Goal: Participate in discussion: Engage in conversation with other users on a specific topic

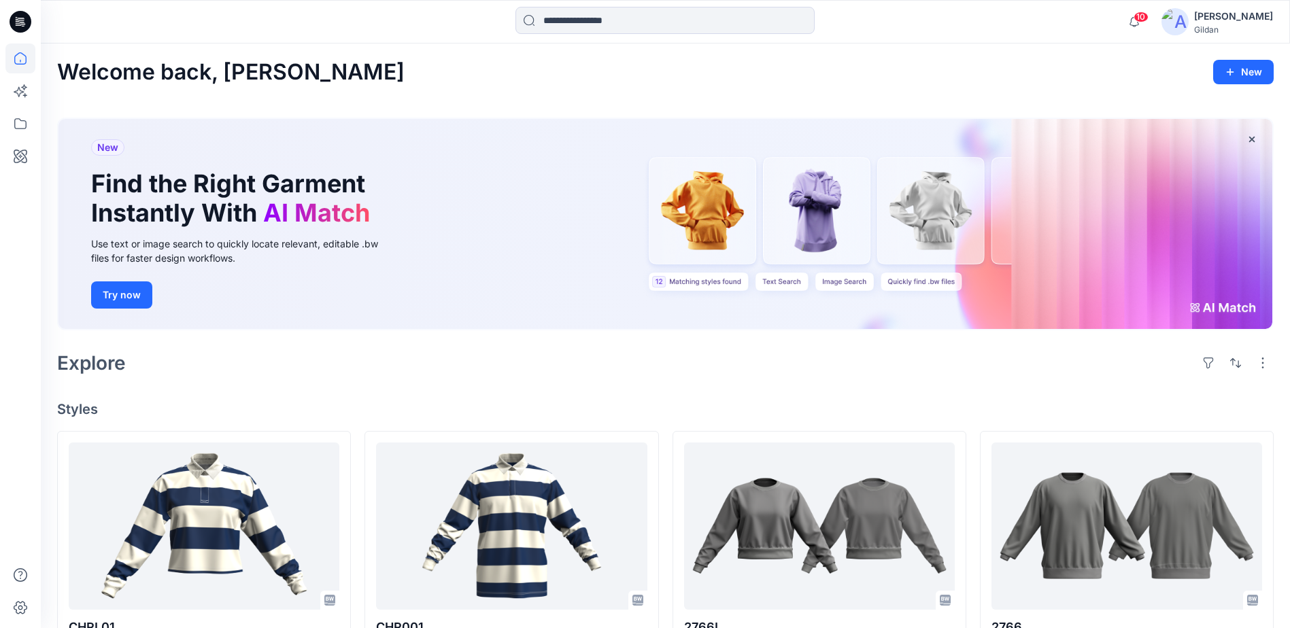
click at [429, 364] on div "Explore" at bounding box center [665, 363] width 1216 height 33
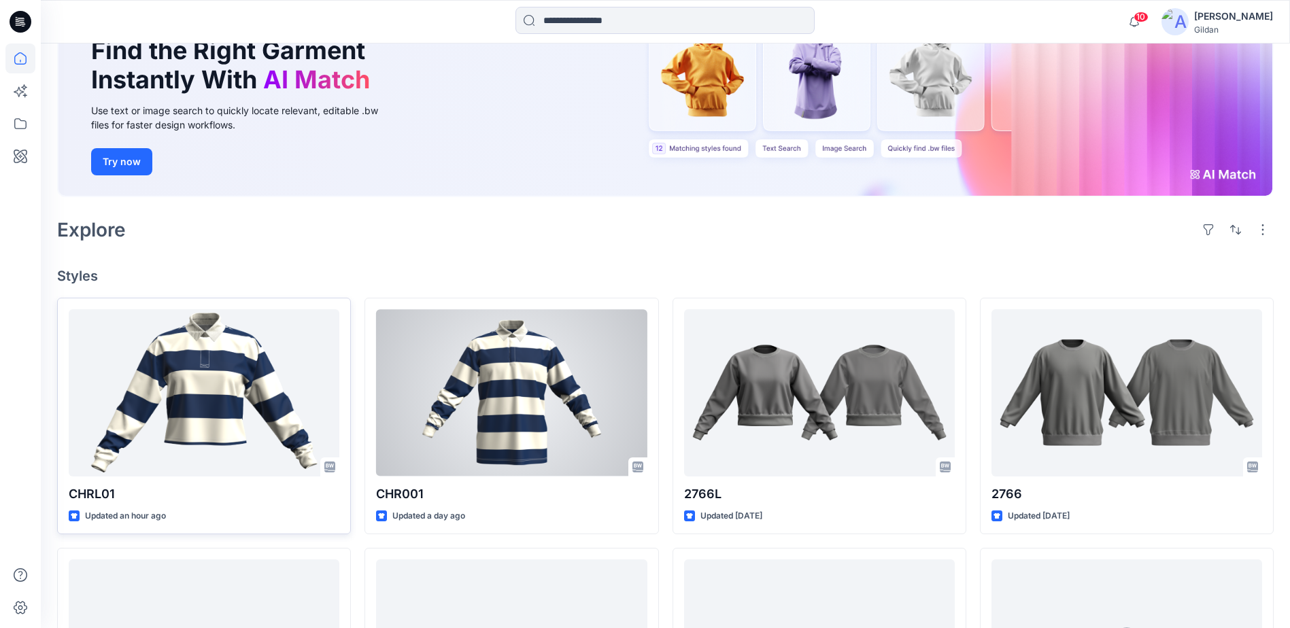
scroll to position [136, 0]
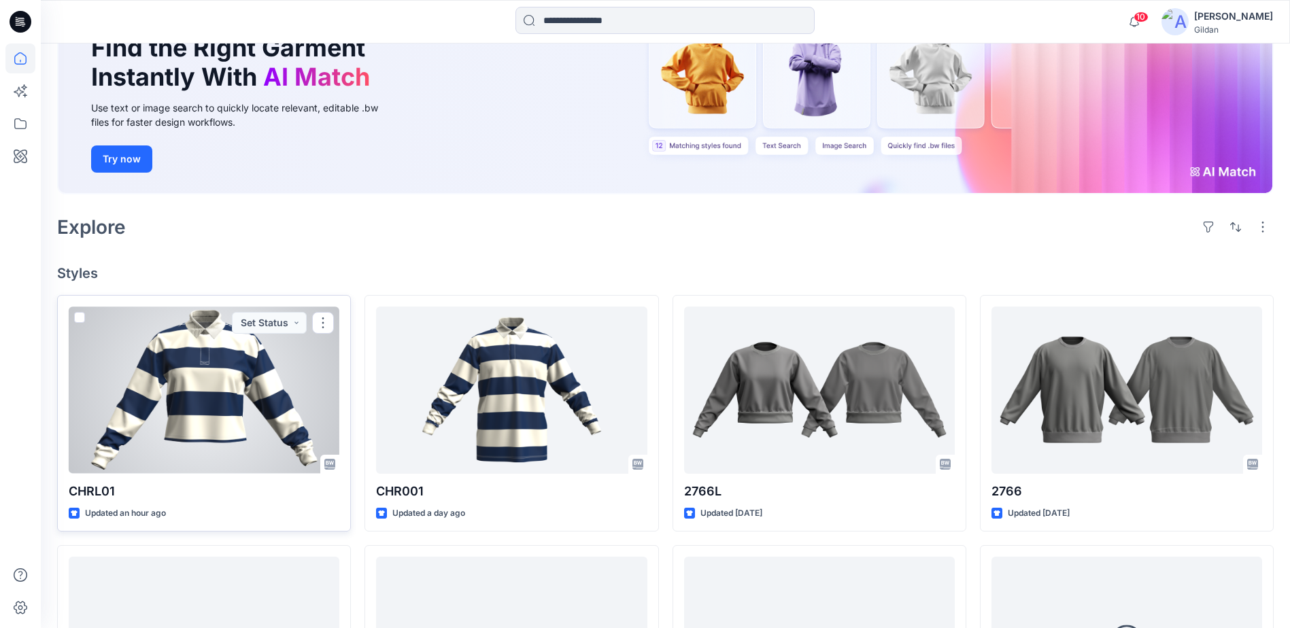
click at [220, 399] on div at bounding box center [204, 390] width 271 height 167
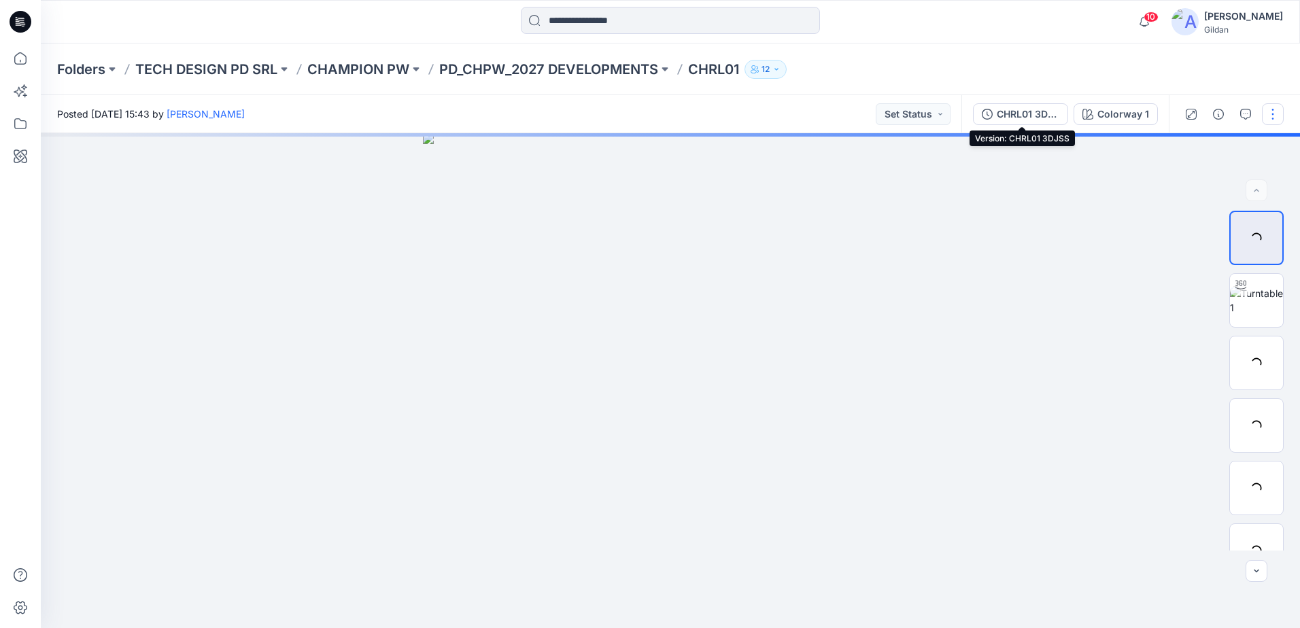
click at [1006, 117] on div "CHRL01 3DJSS" at bounding box center [1028, 114] width 63 height 15
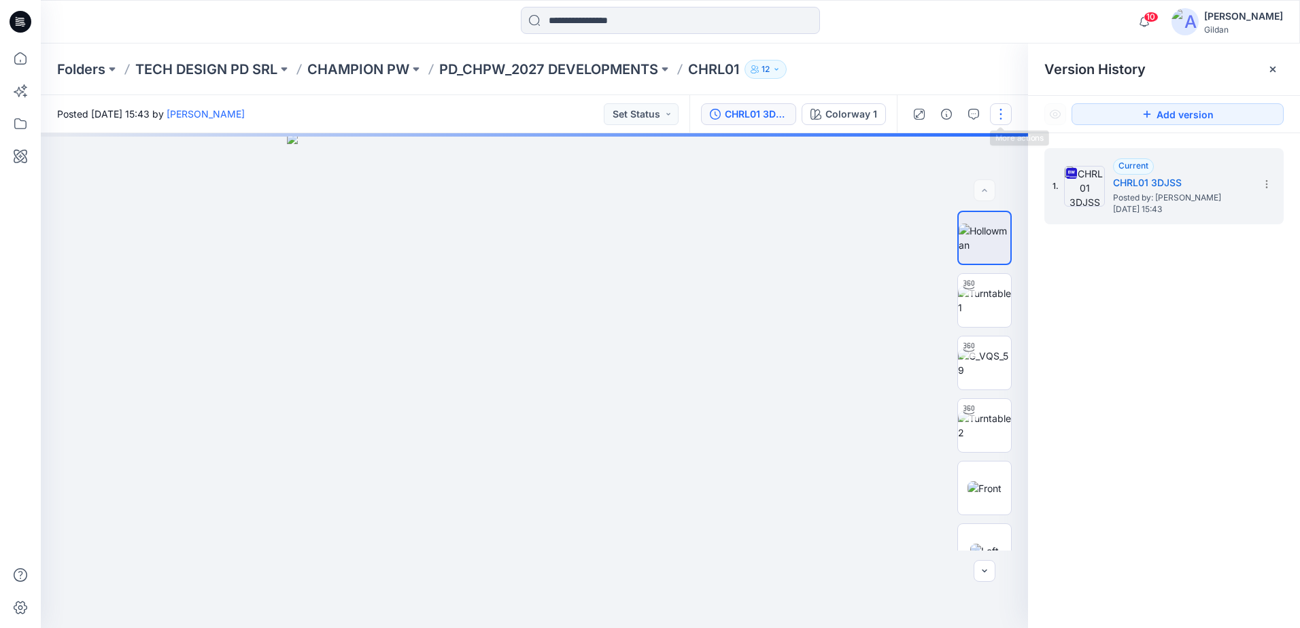
click at [1005, 114] on button "button" at bounding box center [1001, 114] width 22 height 22
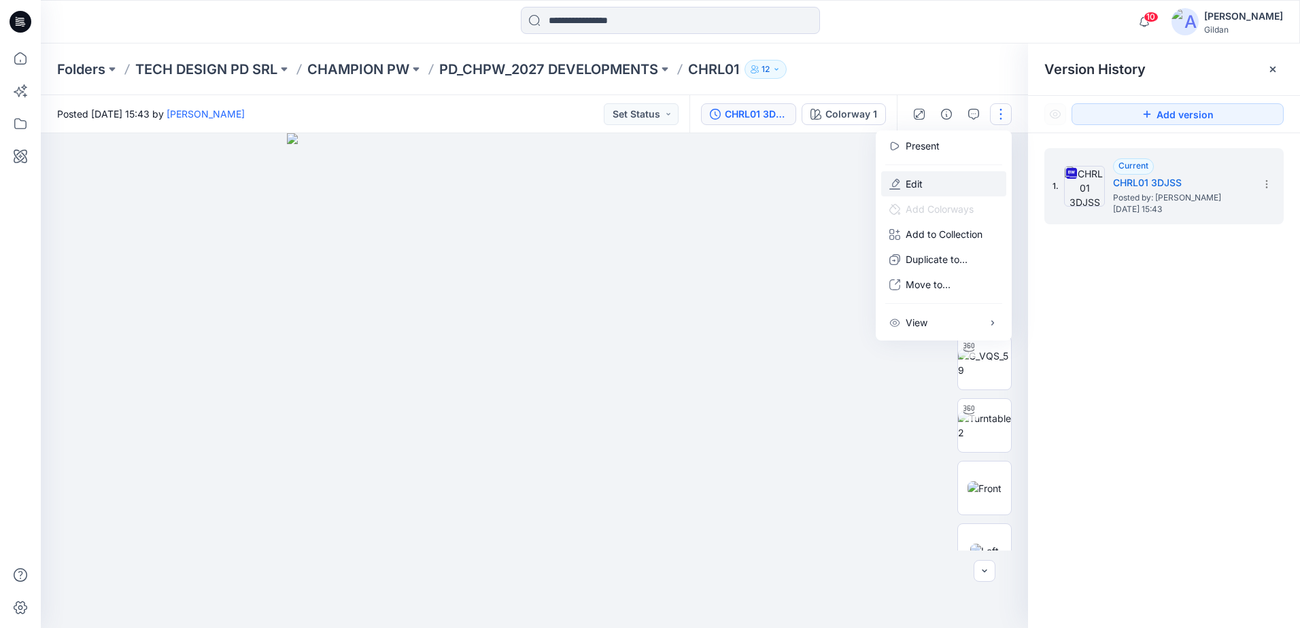
click at [928, 180] on button "Edit" at bounding box center [943, 183] width 125 height 25
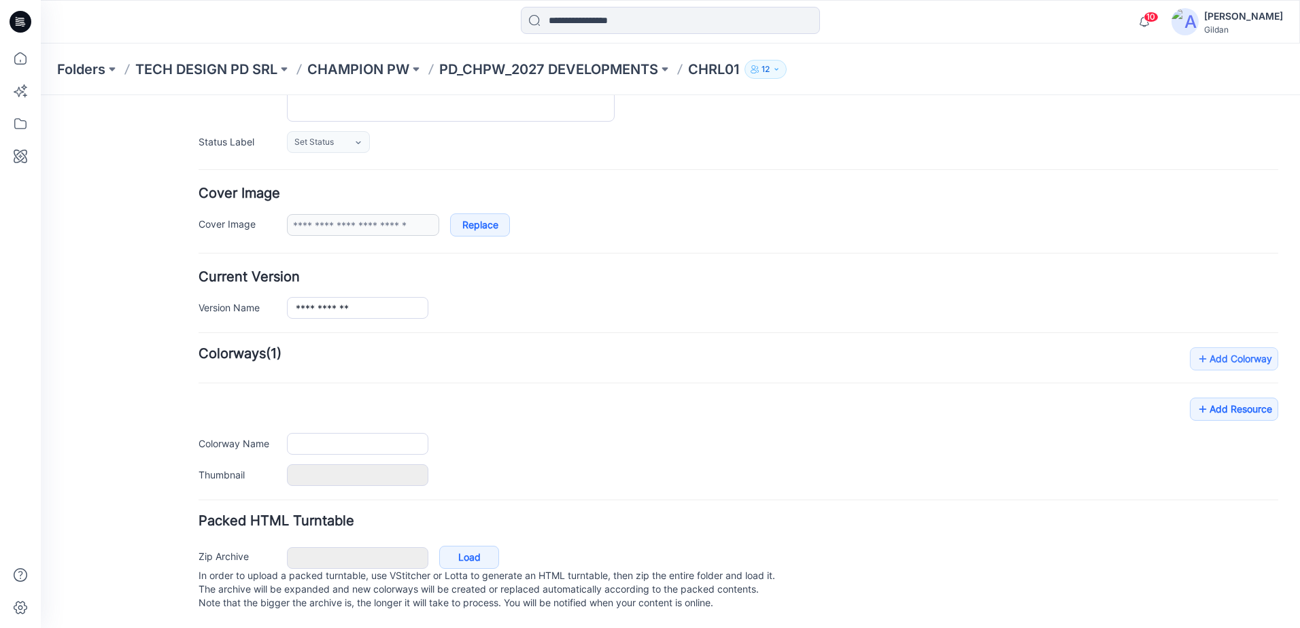
type input "******"
type input "**********"
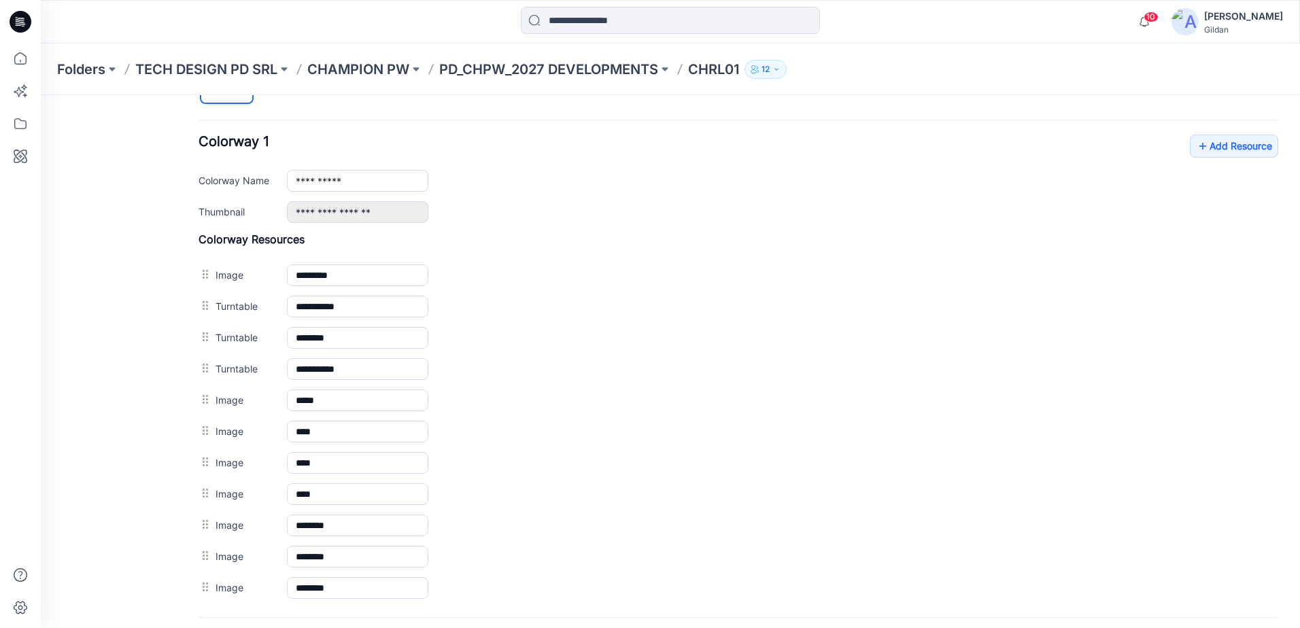
scroll to position [500, 0]
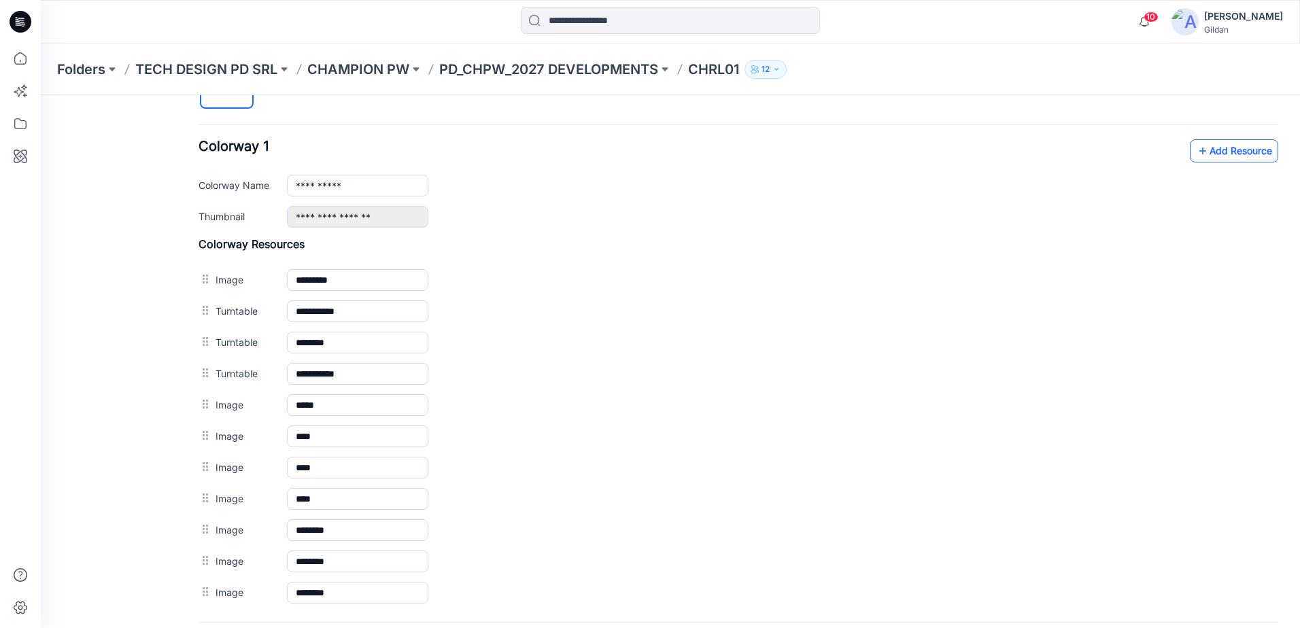
click at [1228, 145] on link "Add Resource" at bounding box center [1234, 150] width 88 height 23
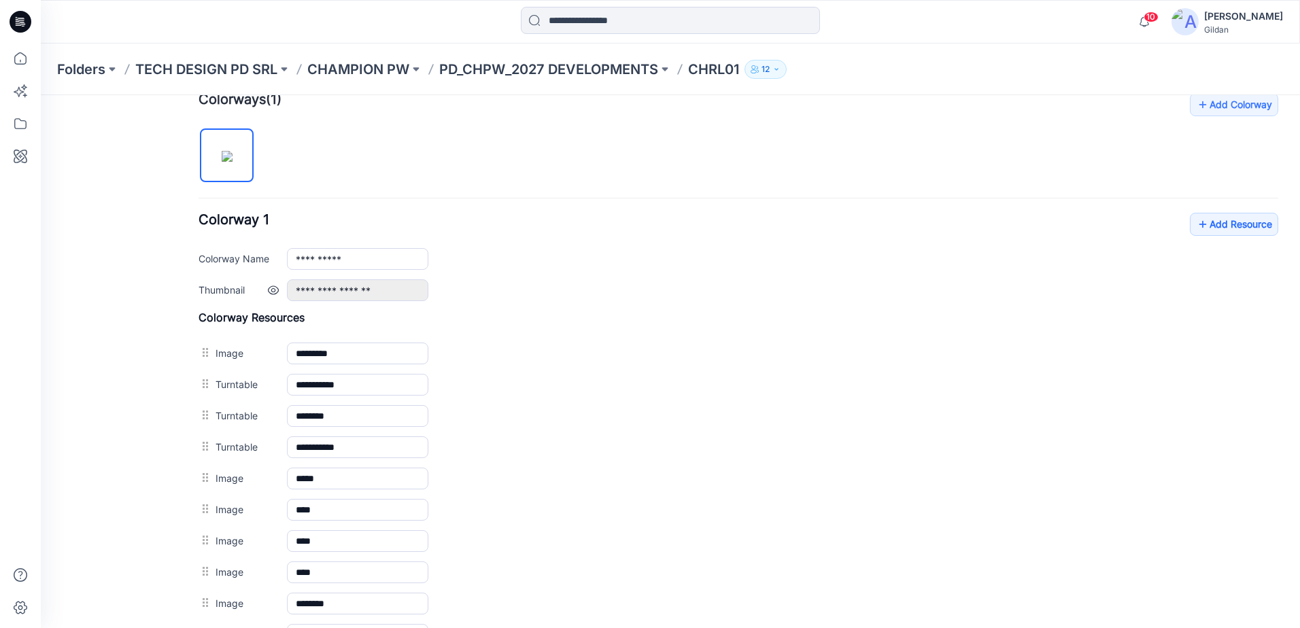
scroll to position [396, 0]
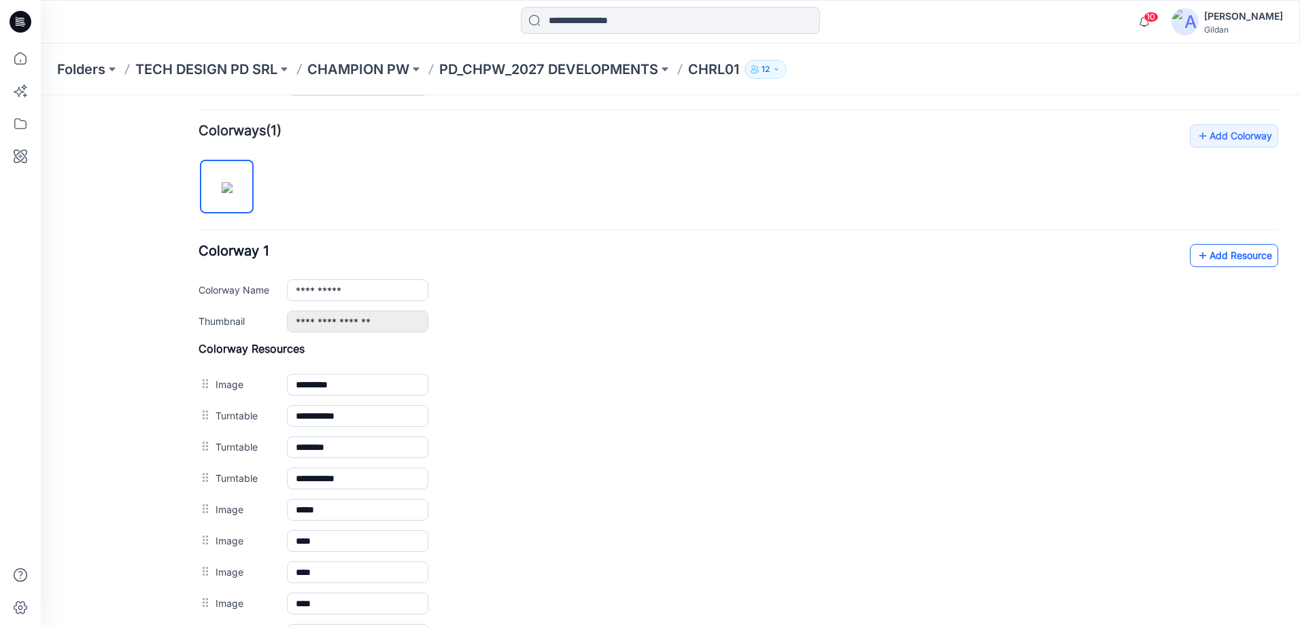
click at [1232, 253] on link "Add Resource" at bounding box center [1234, 255] width 88 height 23
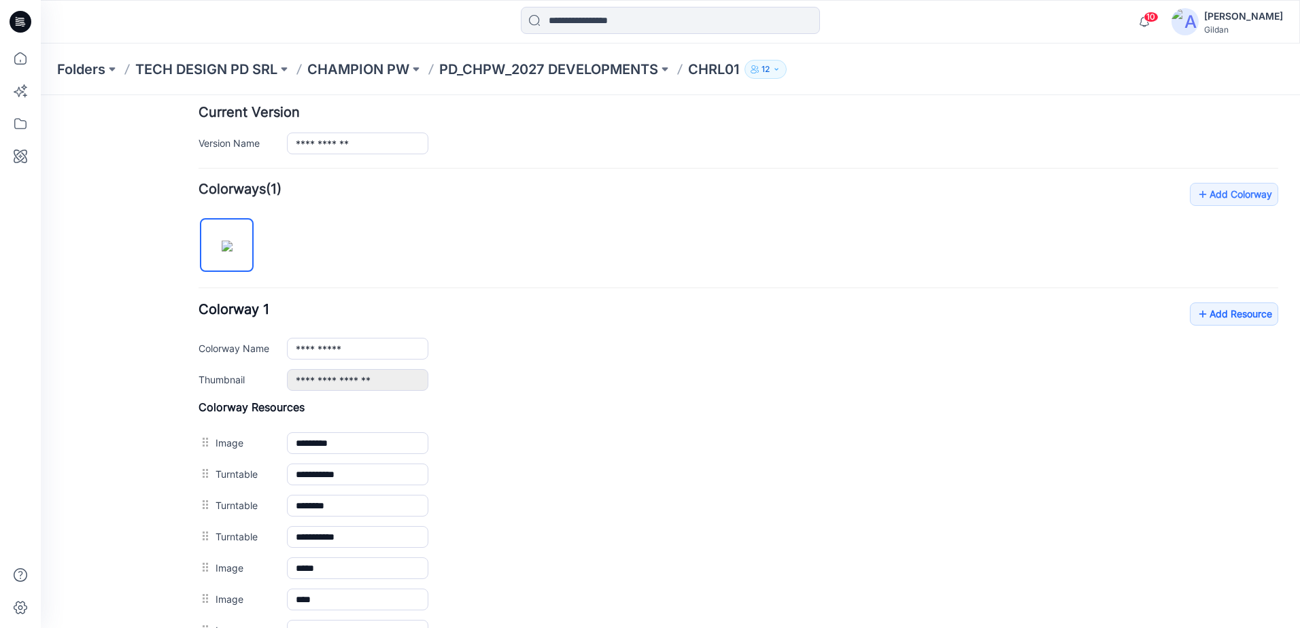
scroll to position [328, 0]
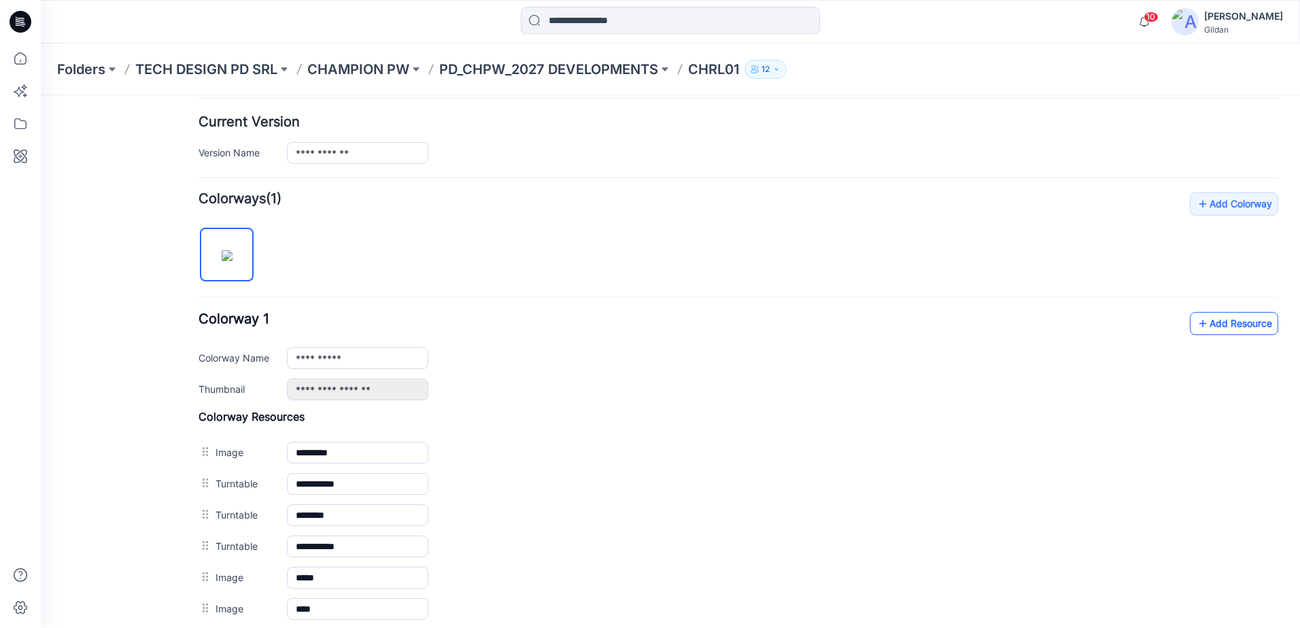
click at [1210, 324] on link "Add Resource" at bounding box center [1234, 323] width 88 height 23
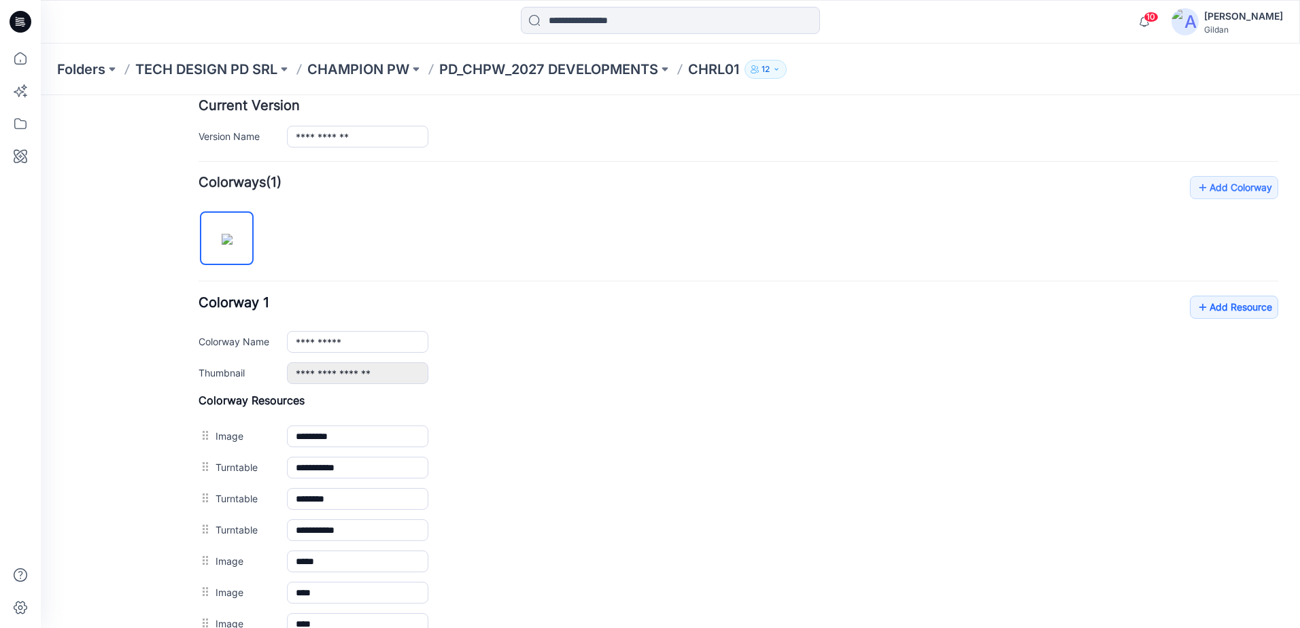
scroll to position [254, 0]
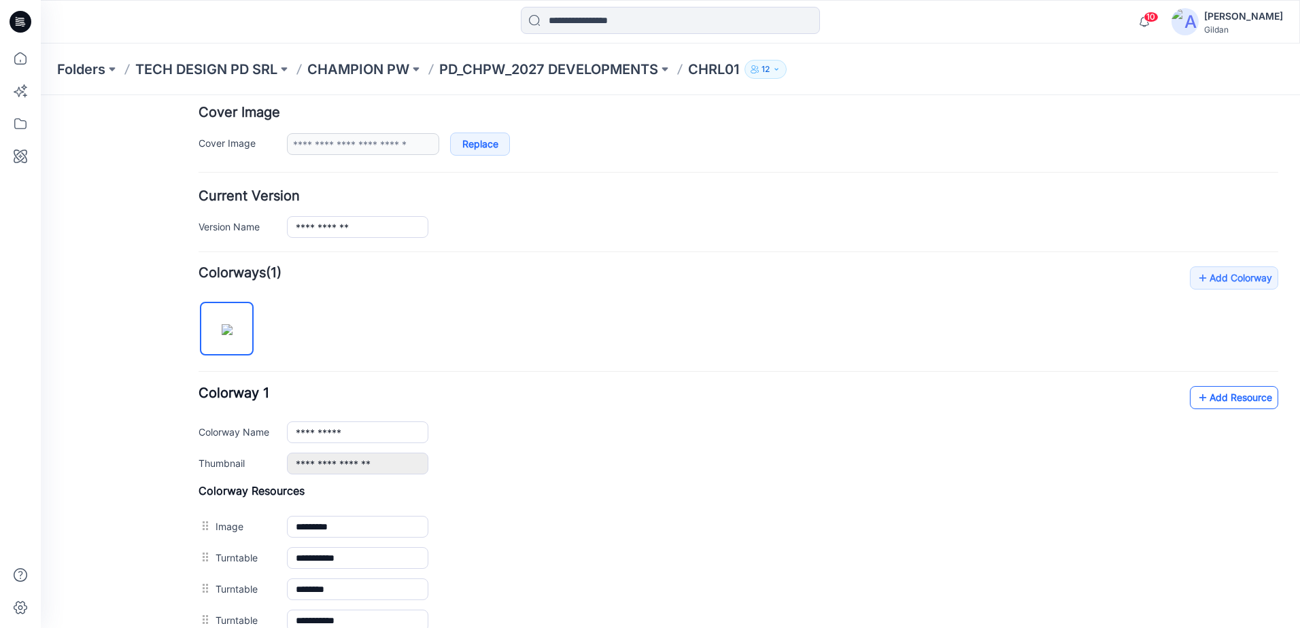
click at [1198, 404] on icon at bounding box center [1203, 398] width 14 height 22
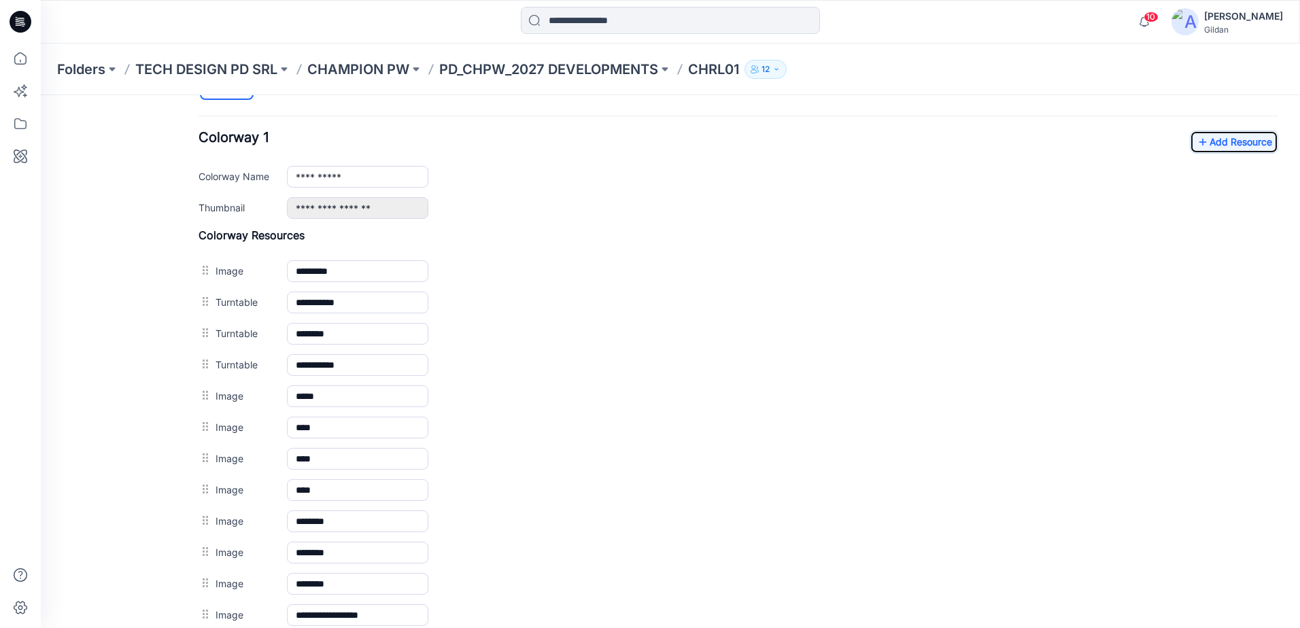
scroll to position [390, 0]
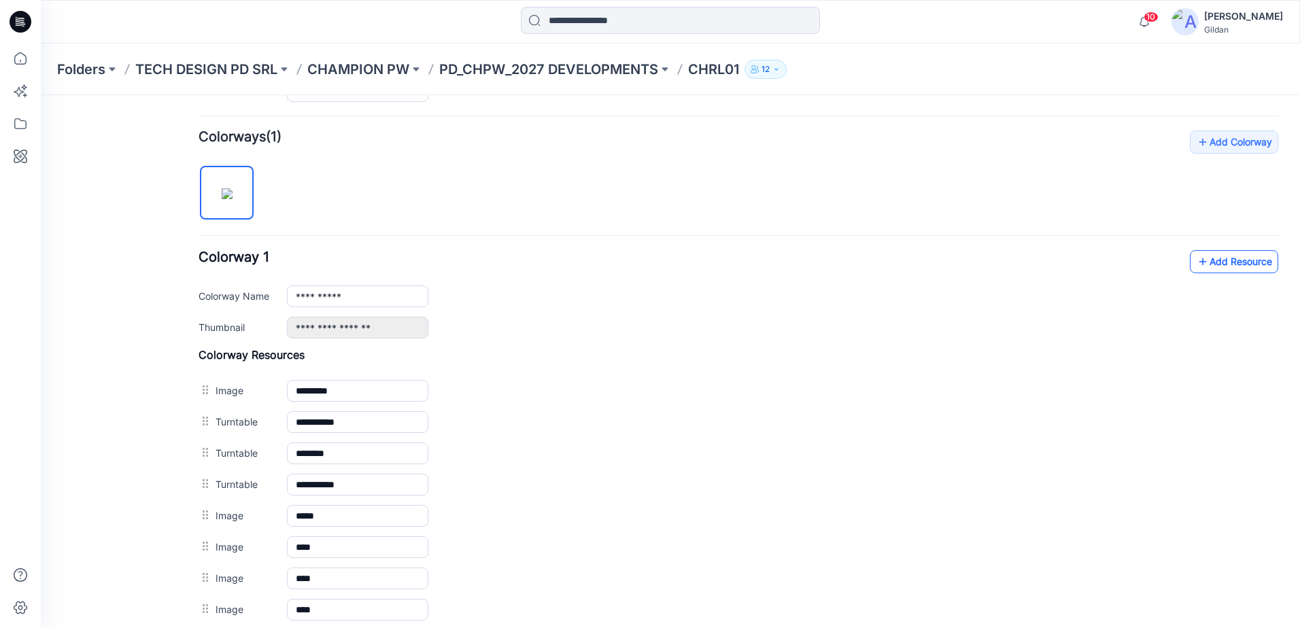
click at [1207, 264] on link "Add Resource" at bounding box center [1234, 261] width 88 height 23
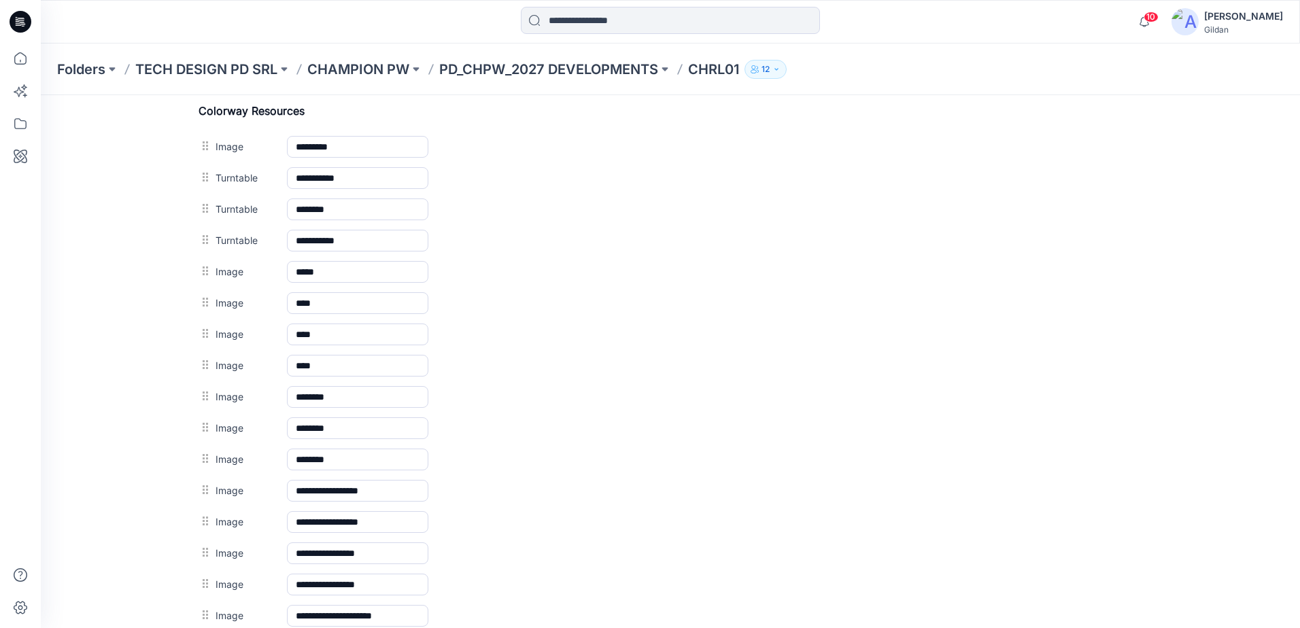
scroll to position [458, 0]
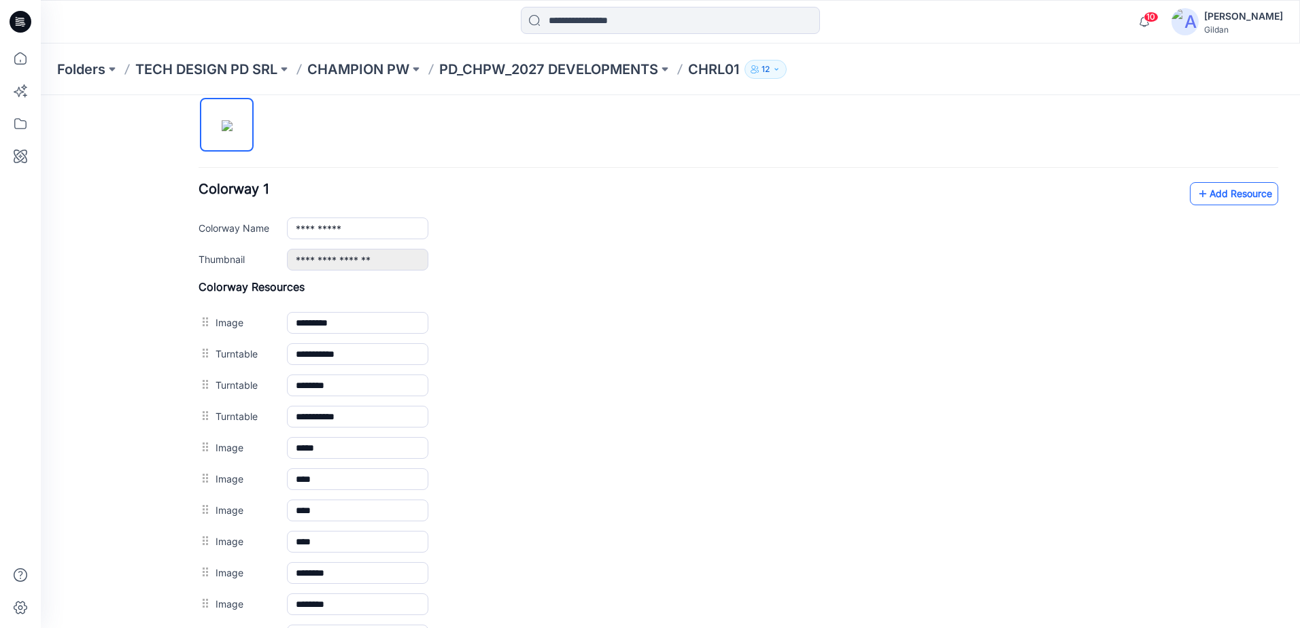
click at [1224, 198] on link "Add Resource" at bounding box center [1234, 193] width 88 height 23
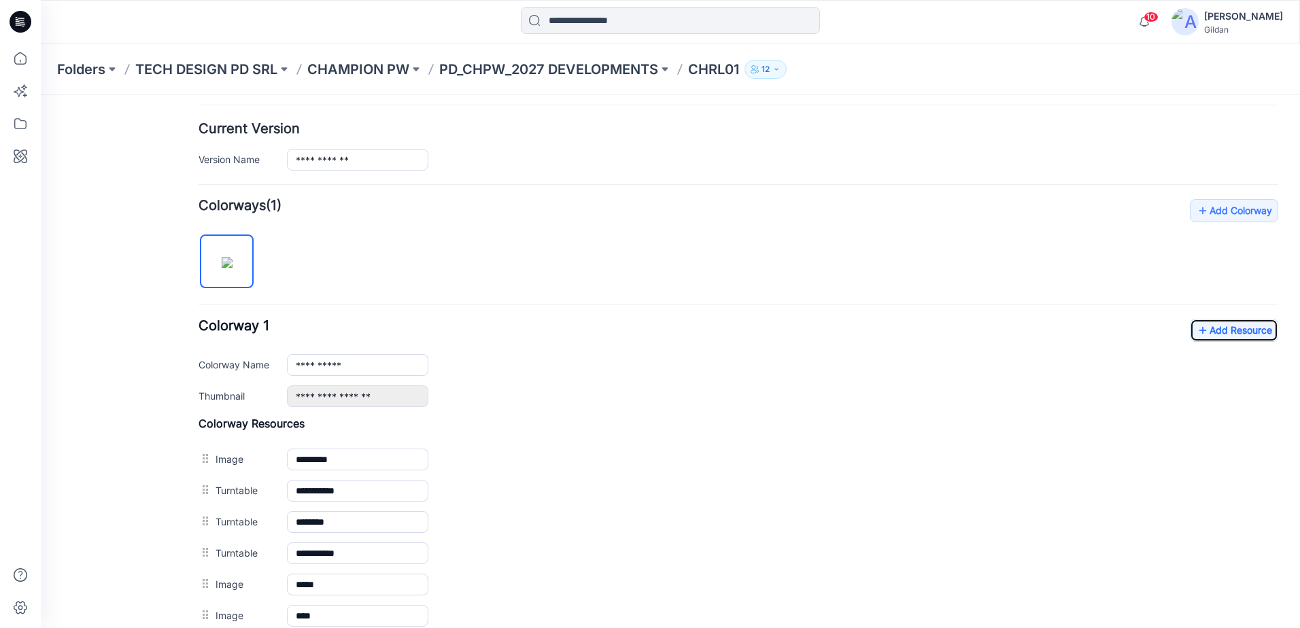
scroll to position [118, 0]
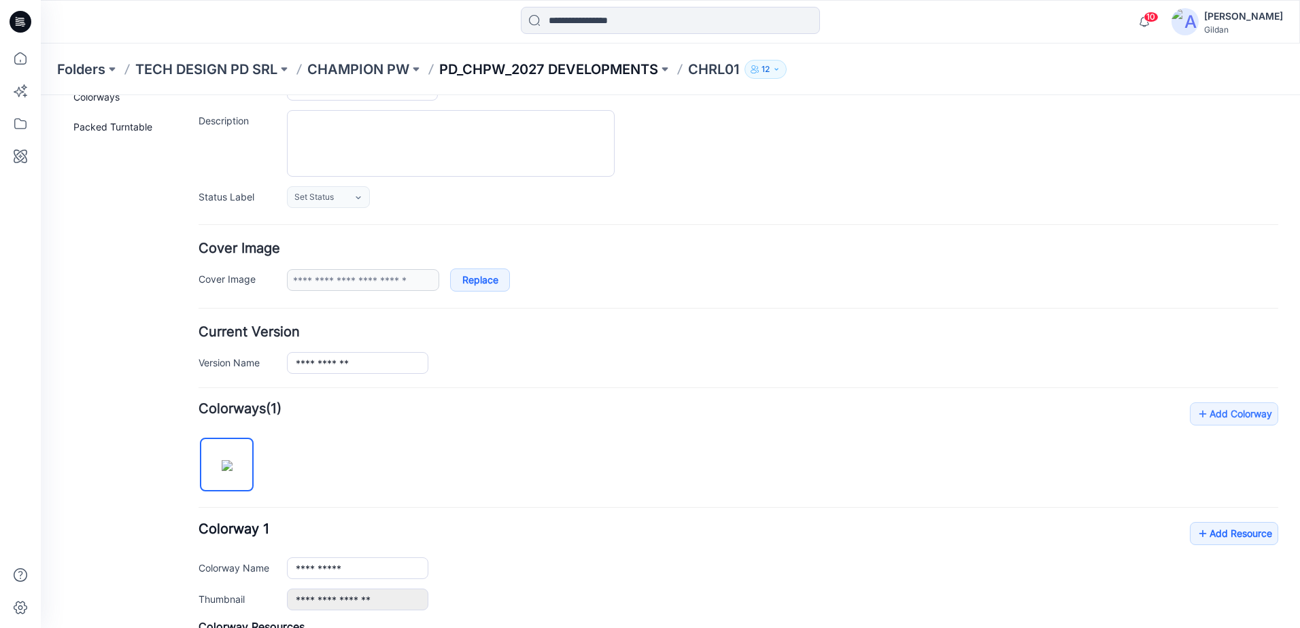
click at [622, 71] on p "PD_CHPW_2027 DEVELOPMENTS" at bounding box center [548, 69] width 219 height 19
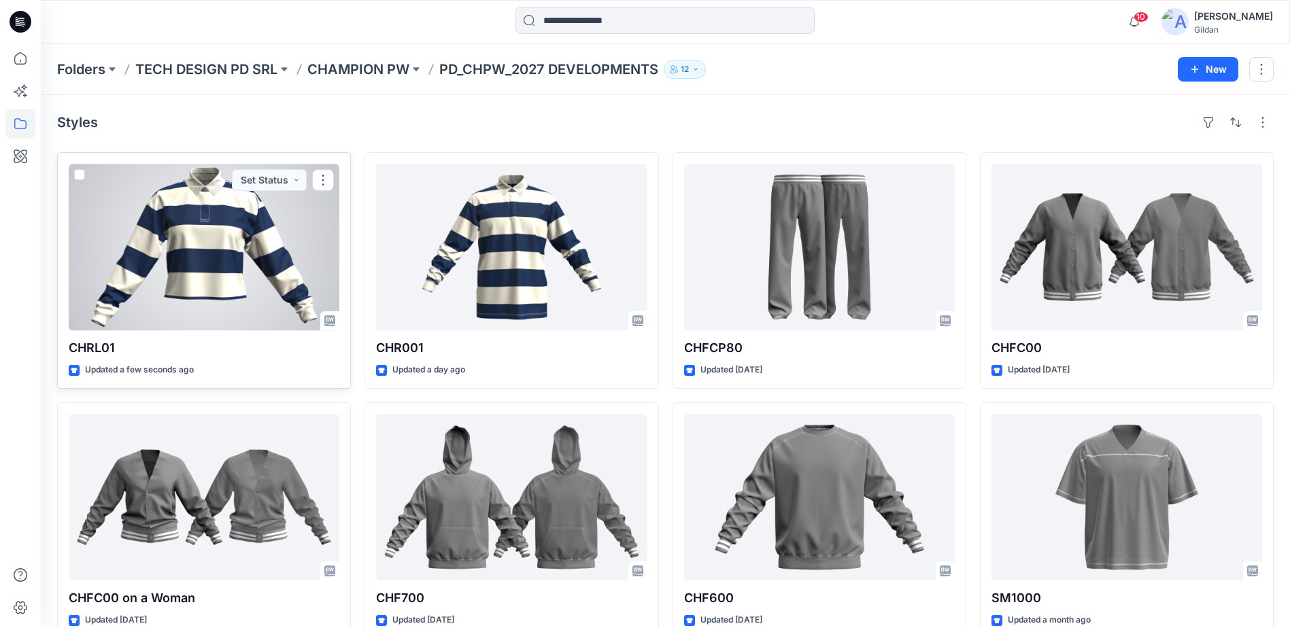
click at [205, 267] on div at bounding box center [204, 247] width 271 height 167
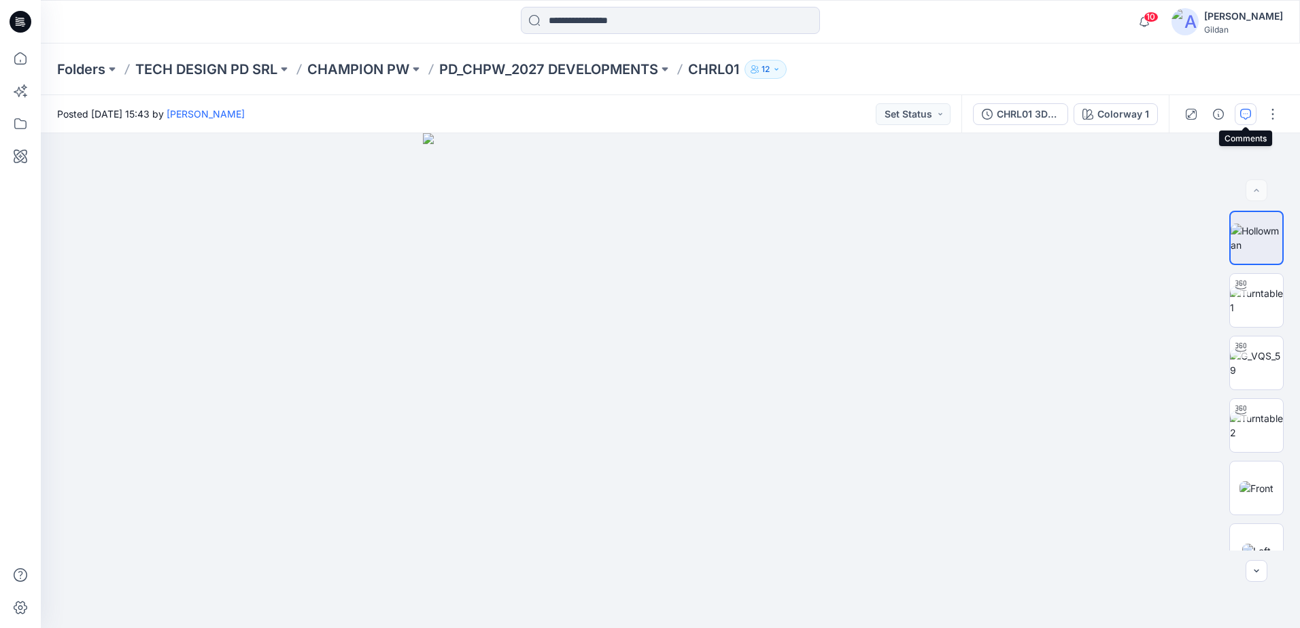
click at [1245, 115] on icon "button" at bounding box center [1245, 114] width 11 height 11
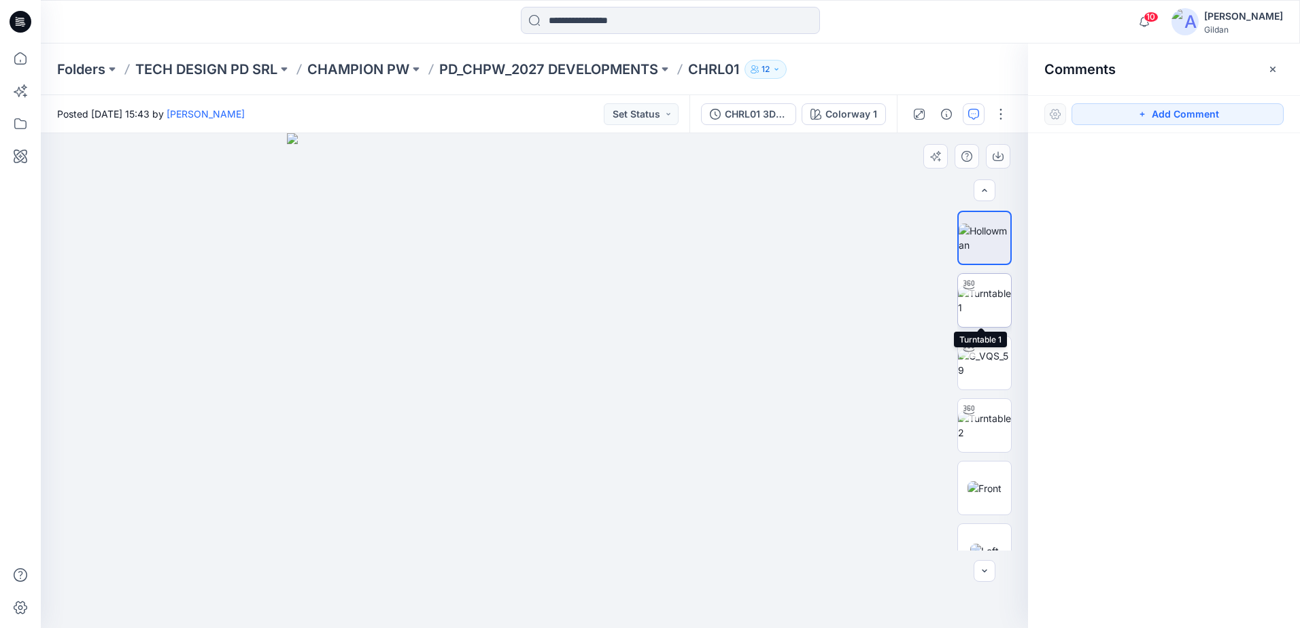
scroll to position [68, 0]
click at [973, 294] on img at bounding box center [984, 295] width 53 height 29
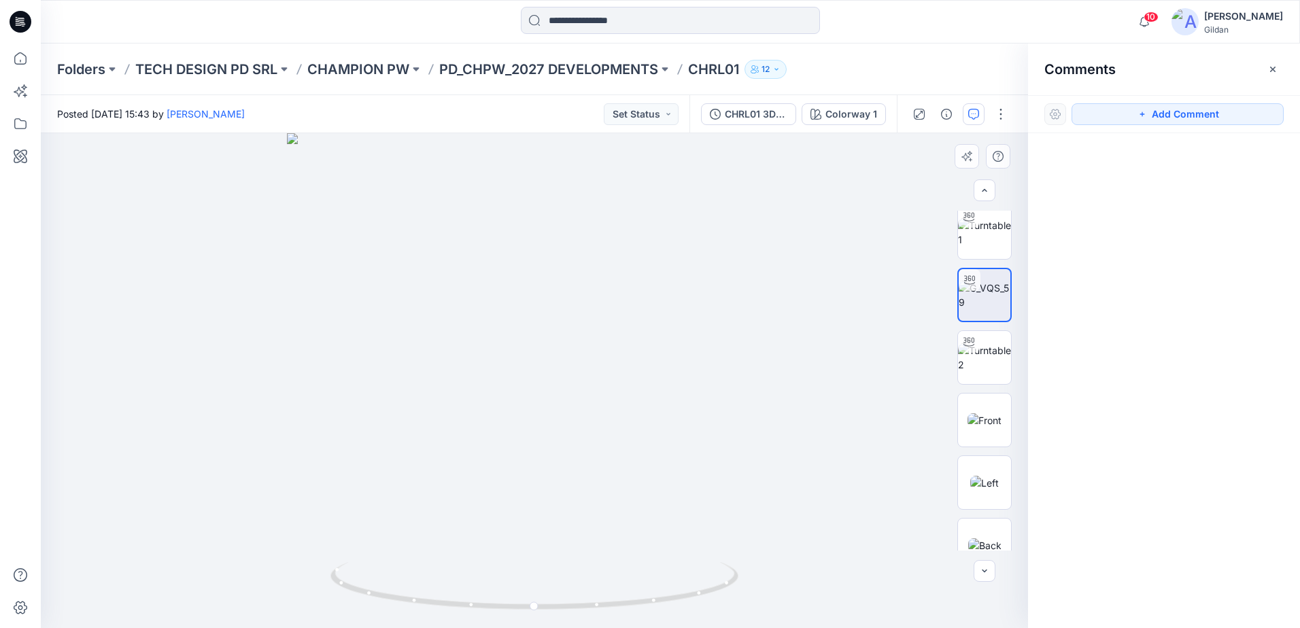
drag, startPoint x: 1129, startPoint y: 114, endPoint x: 902, endPoint y: 186, distance: 238.4
click at [1129, 114] on button "Add Comment" at bounding box center [1177, 114] width 212 height 22
click at [652, 278] on div "1" at bounding box center [534, 380] width 987 height 495
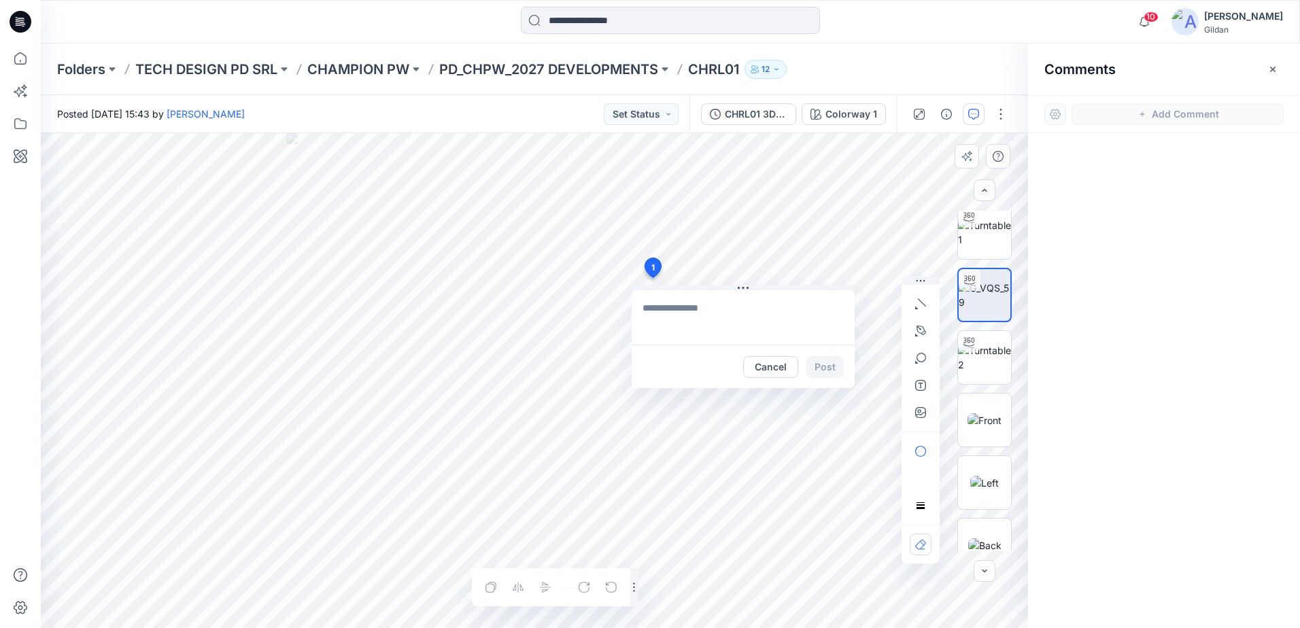
click at [705, 311] on textarea at bounding box center [743, 317] width 223 height 54
type textarea "*"
type textarea "**********"
click at [821, 369] on button "Post" at bounding box center [824, 367] width 37 height 22
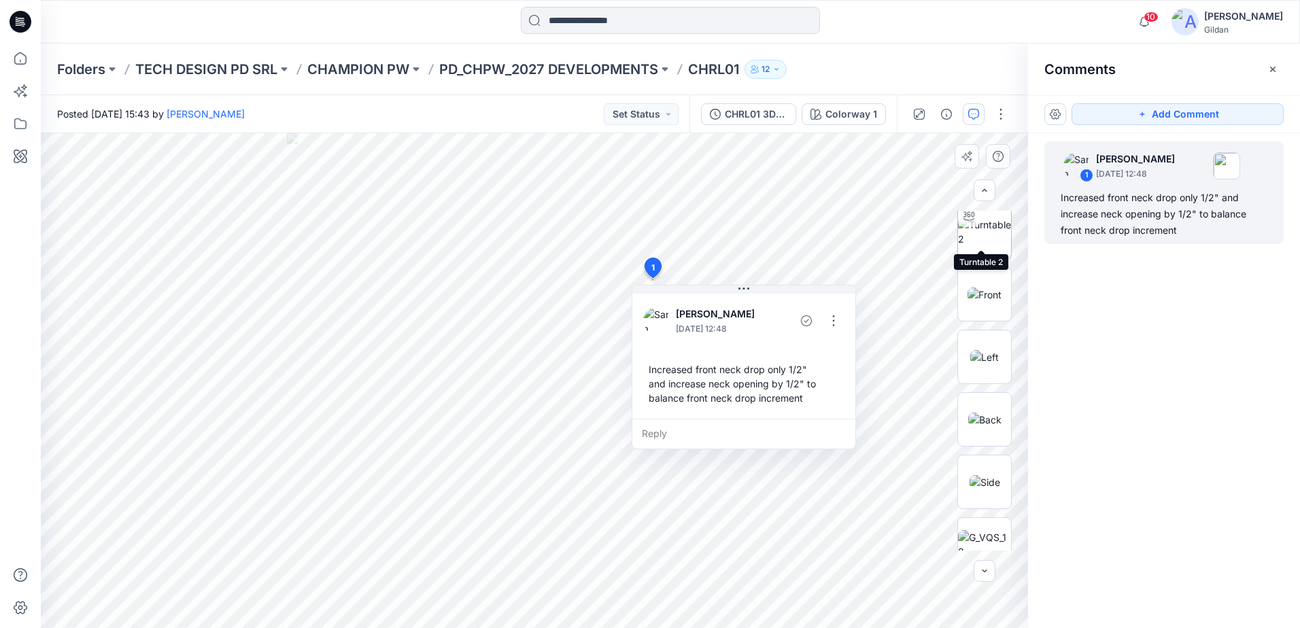
scroll to position [204, 0]
click at [843, 324] on button "button" at bounding box center [834, 321] width 22 height 22
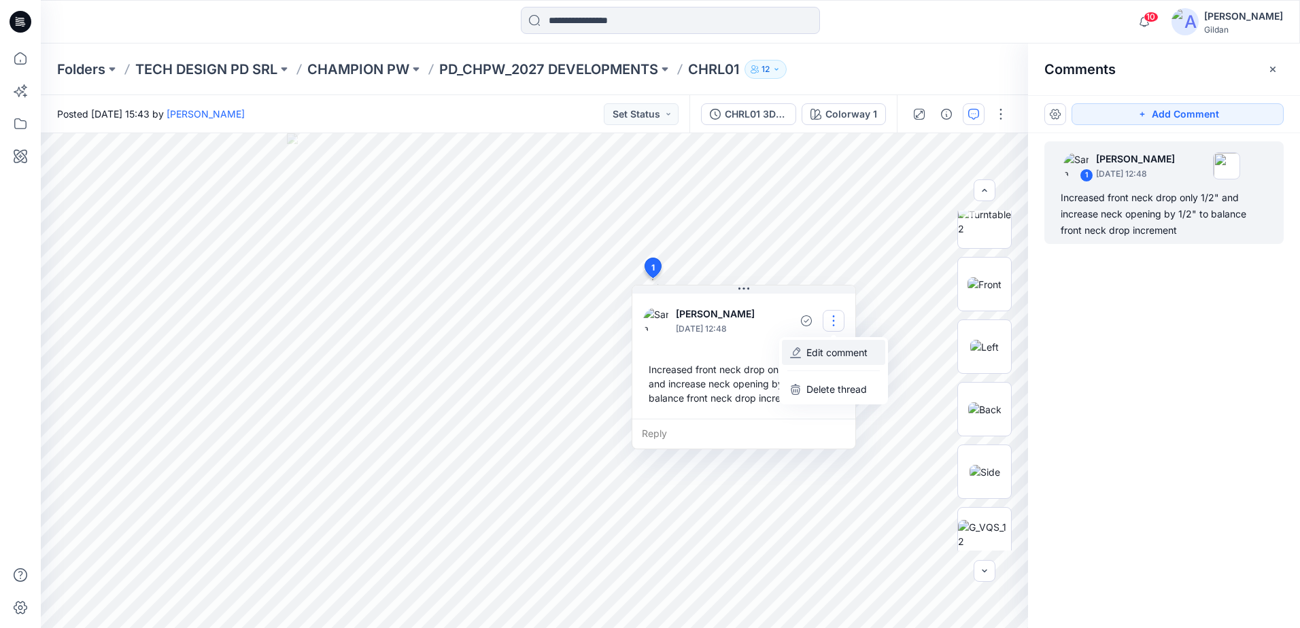
click at [821, 352] on p "Edit comment" at bounding box center [836, 352] width 61 height 14
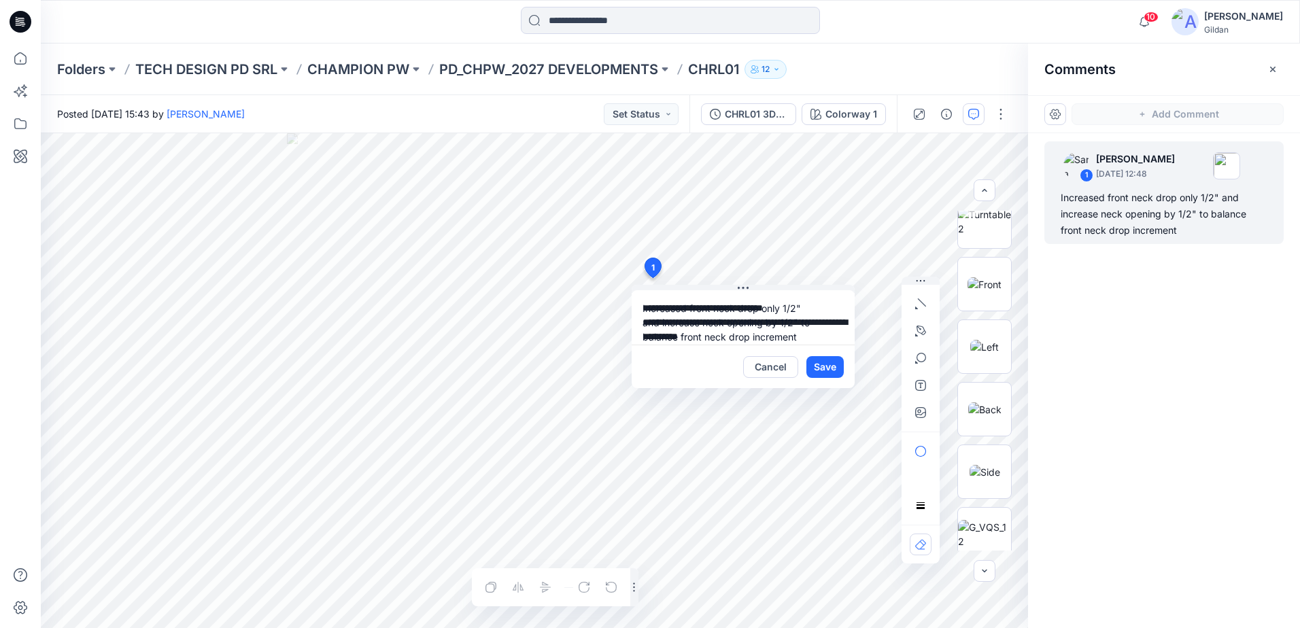
click at [640, 307] on textarea "**********" at bounding box center [743, 317] width 223 height 54
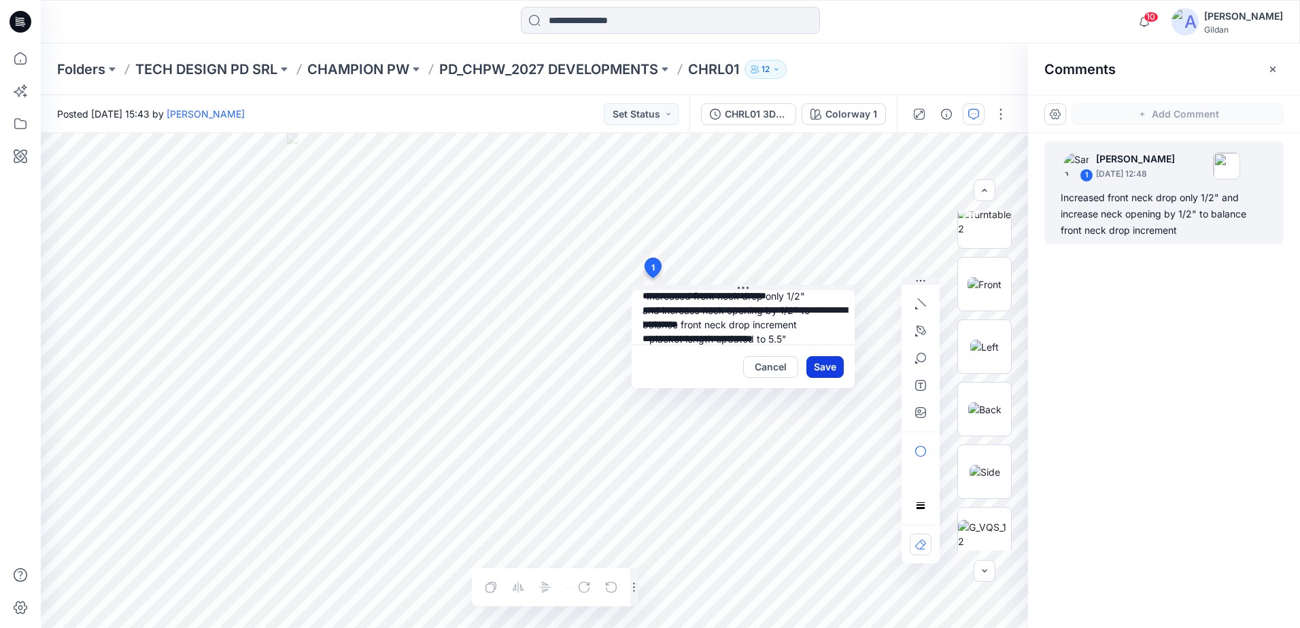
type textarea "**********"
click at [825, 368] on button "Save" at bounding box center [824, 367] width 37 height 22
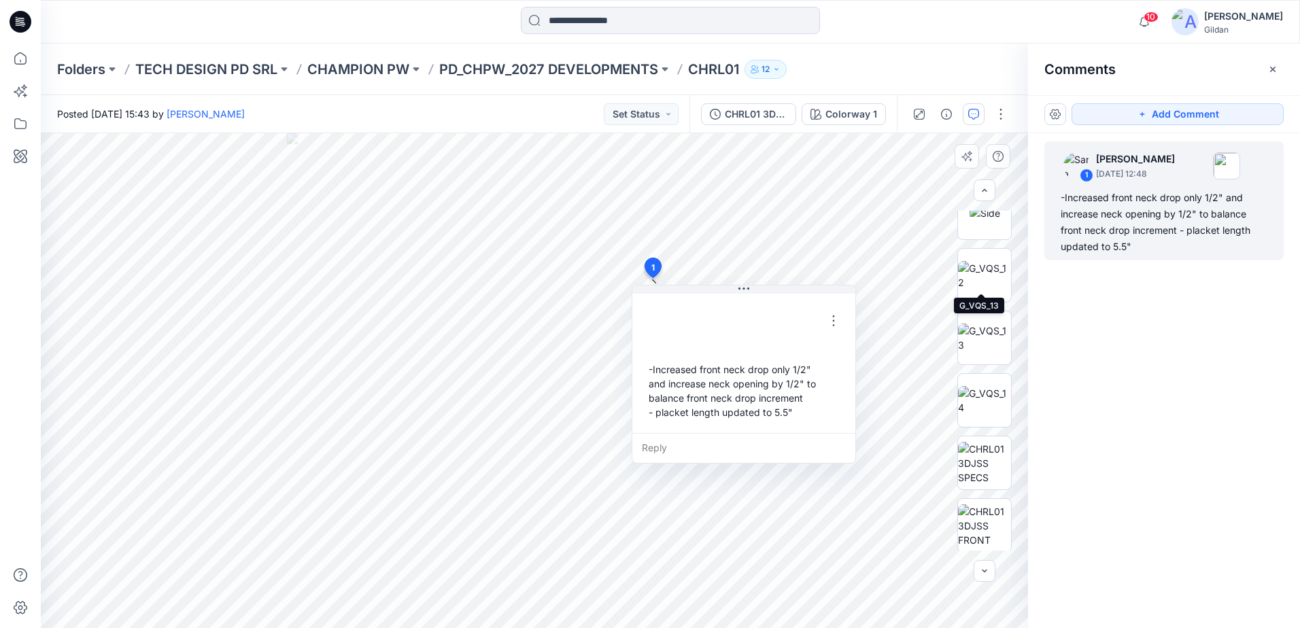
scroll to position [544, 0]
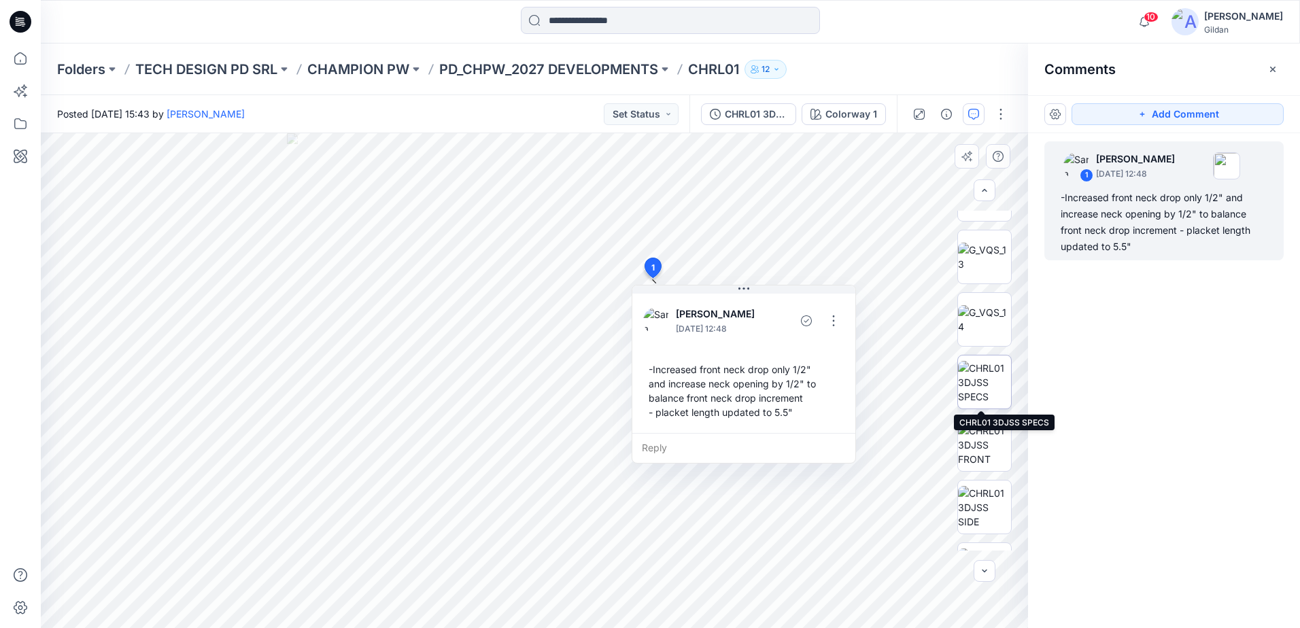
click at [984, 385] on img at bounding box center [984, 382] width 53 height 43
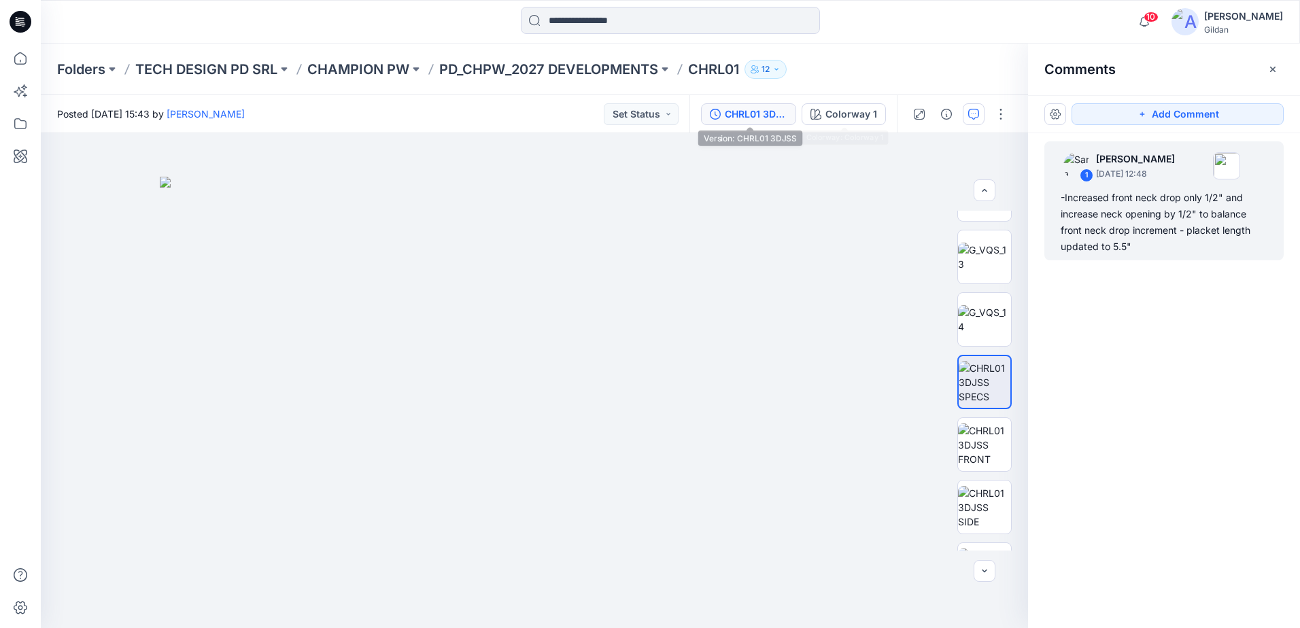
click at [759, 111] on div "CHRL01 3DJSS" at bounding box center [756, 114] width 63 height 15
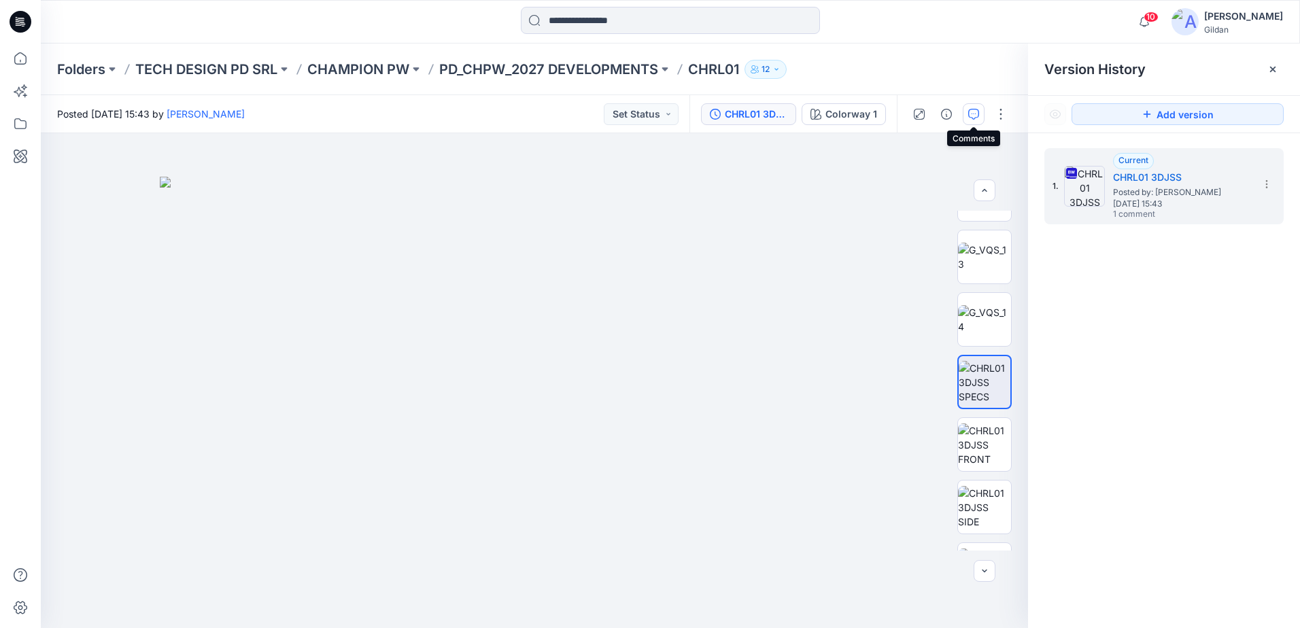
click at [978, 117] on icon "button" at bounding box center [973, 114] width 11 height 11
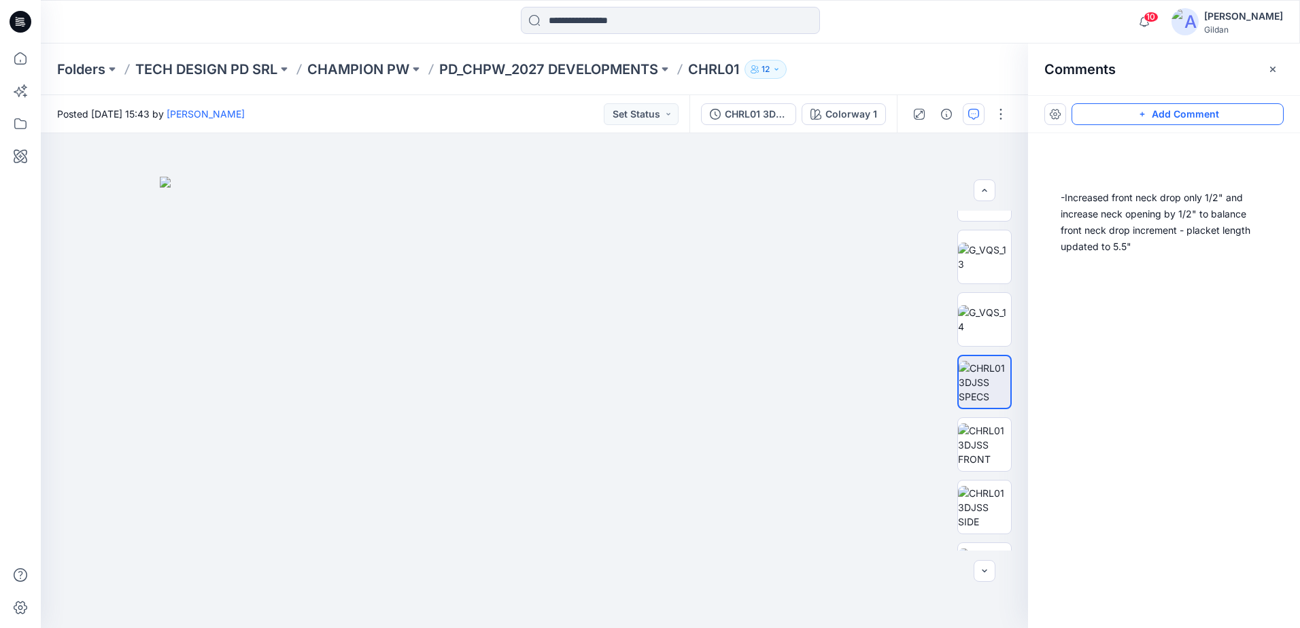
click at [1132, 121] on button "Add Comment" at bounding box center [1177, 114] width 212 height 22
click at [739, 171] on div "2" at bounding box center [534, 380] width 987 height 495
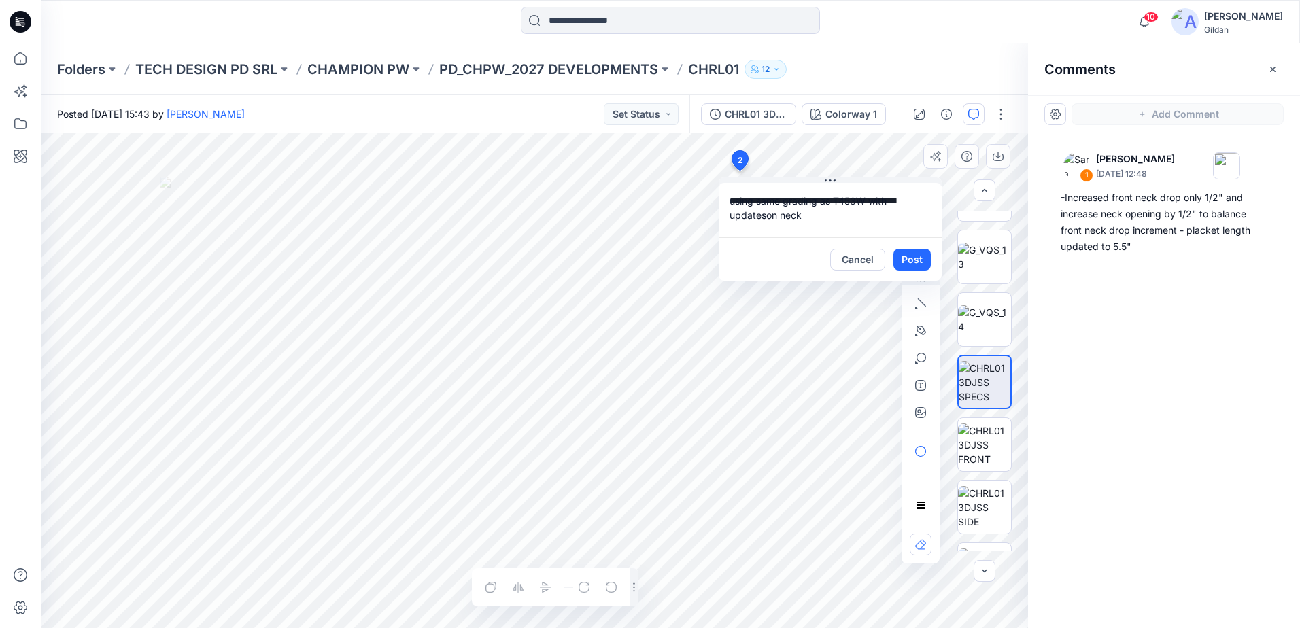
click at [801, 221] on textarea "**********" at bounding box center [830, 210] width 223 height 54
click at [817, 199] on textarea "**********" at bounding box center [830, 210] width 223 height 54
type textarea "**********"
click at [911, 258] on button "Post" at bounding box center [911, 260] width 37 height 22
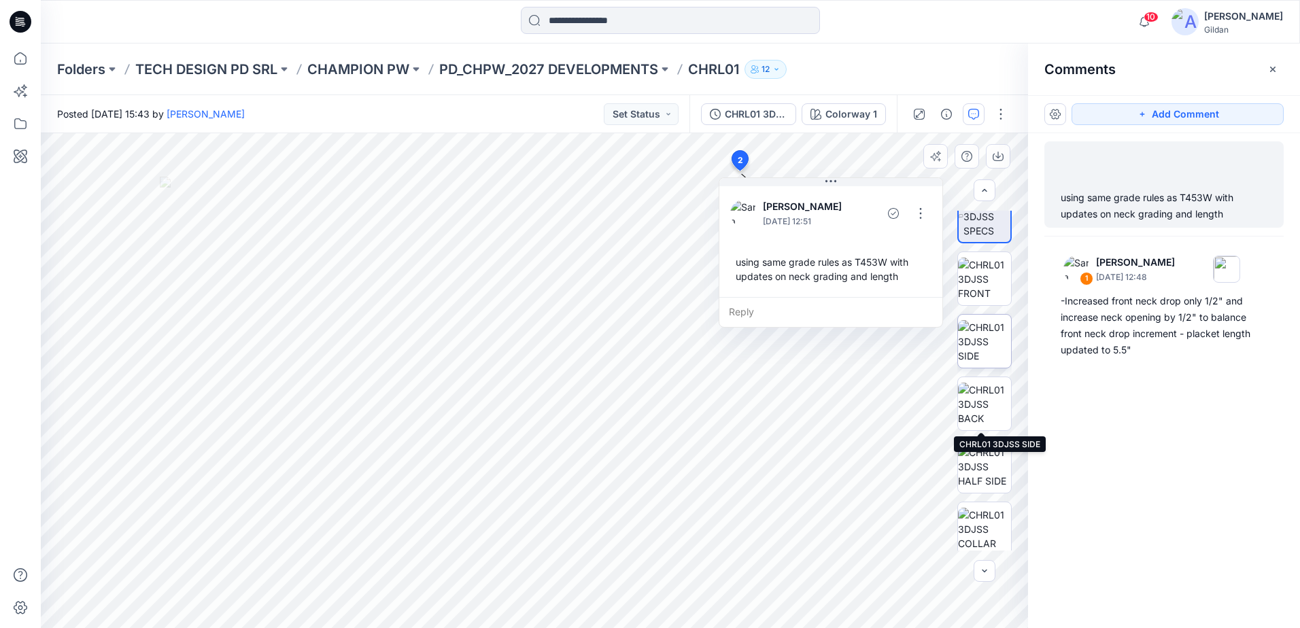
scroll to position [715, 0]
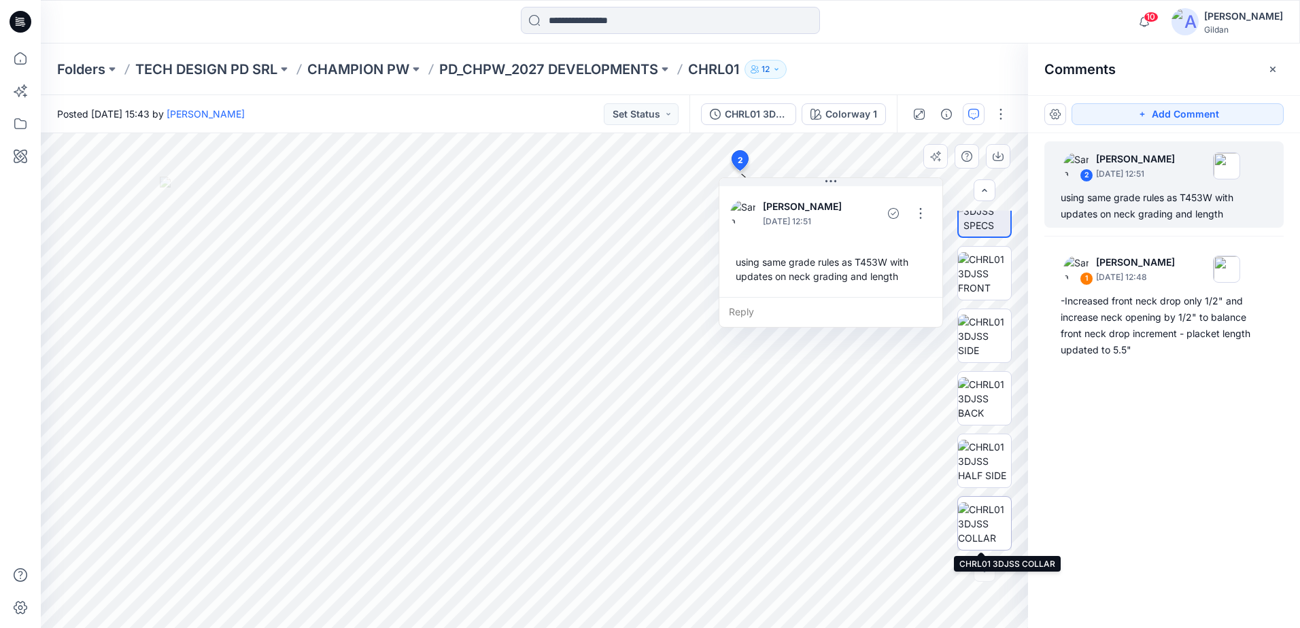
click at [977, 523] on img at bounding box center [984, 523] width 53 height 43
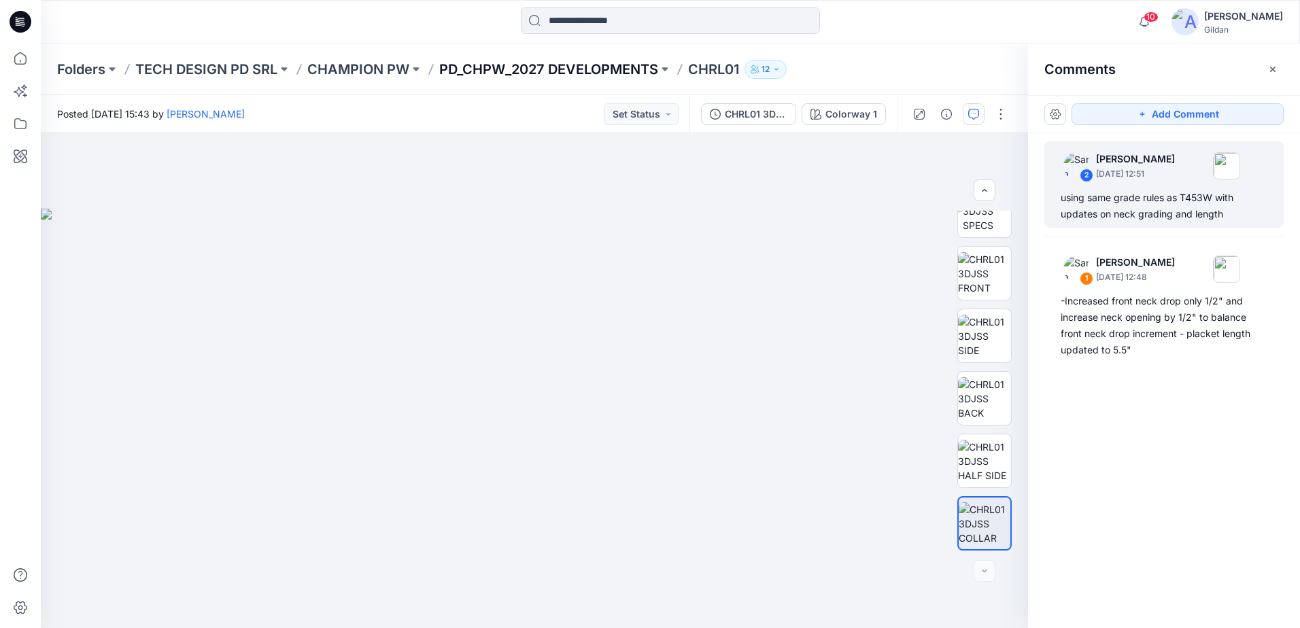
click at [542, 70] on p "PD_CHPW_2027 DEVELOPMENTS" at bounding box center [548, 69] width 219 height 19
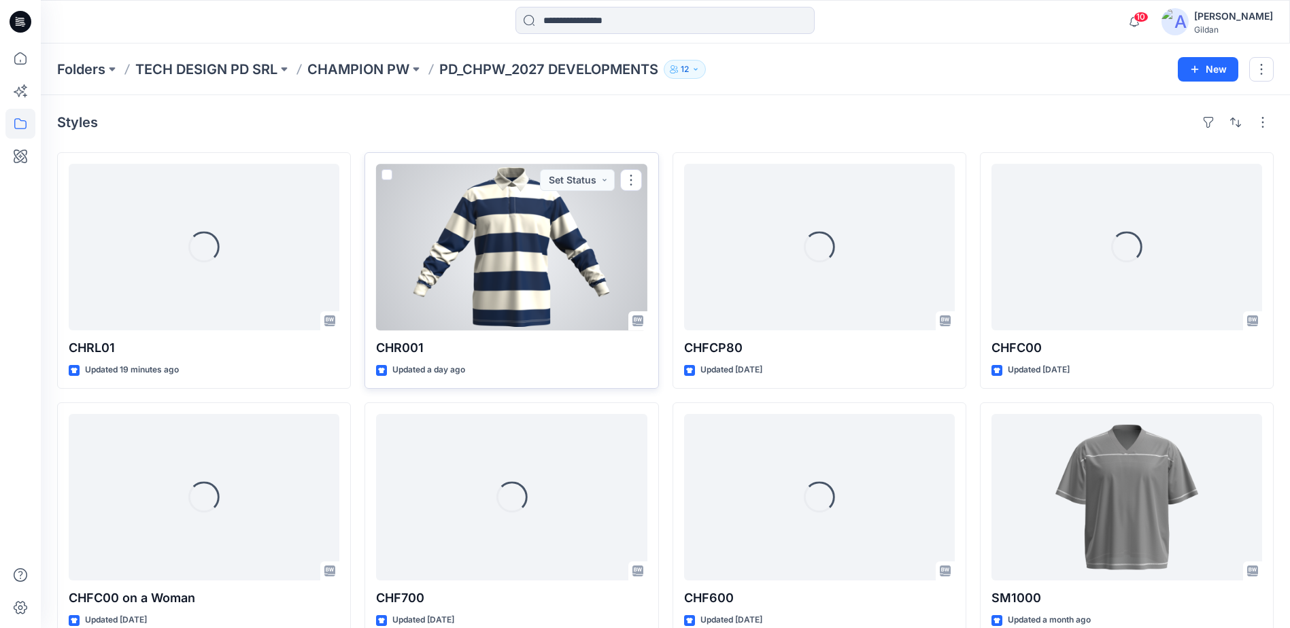
click at [525, 278] on div at bounding box center [511, 247] width 271 height 167
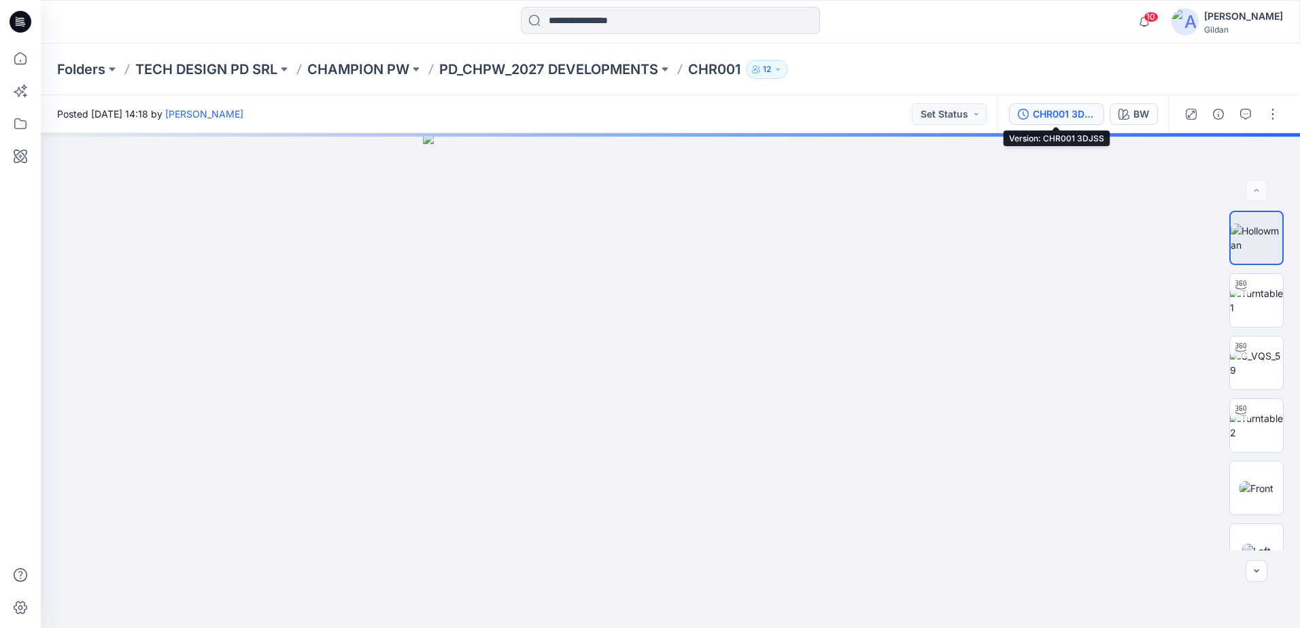
click at [1065, 114] on div "CHR001 3DJSS" at bounding box center [1064, 114] width 63 height 15
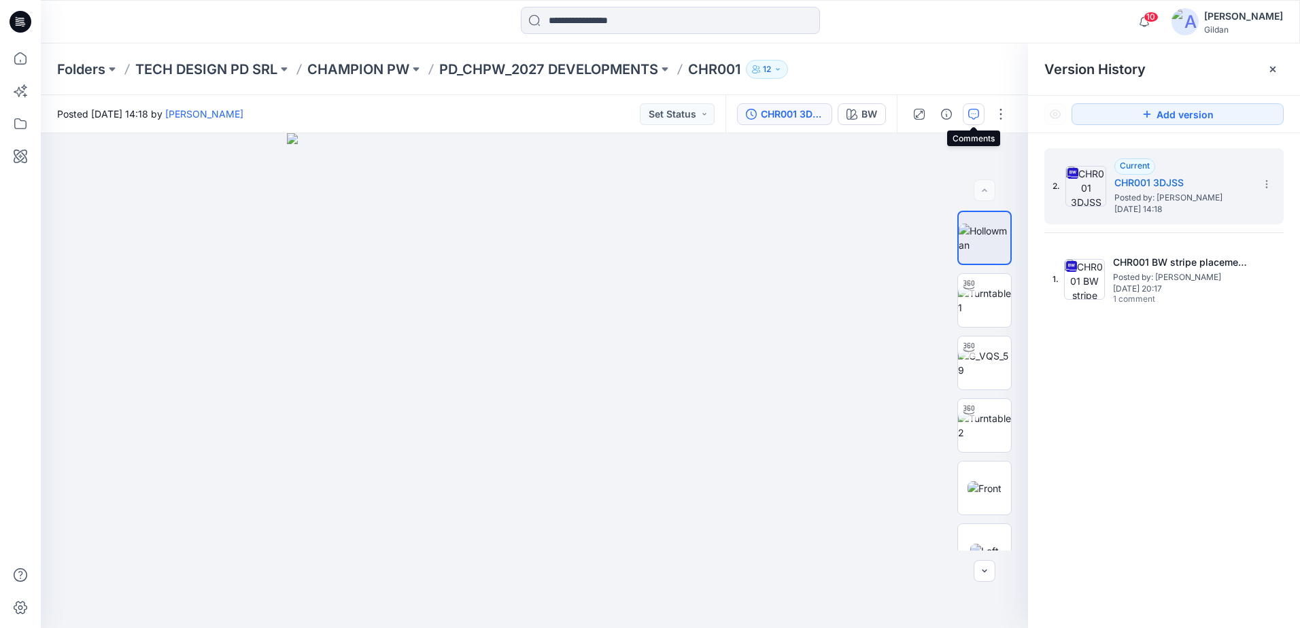
click at [968, 109] on icon "button" at bounding box center [973, 114] width 11 height 11
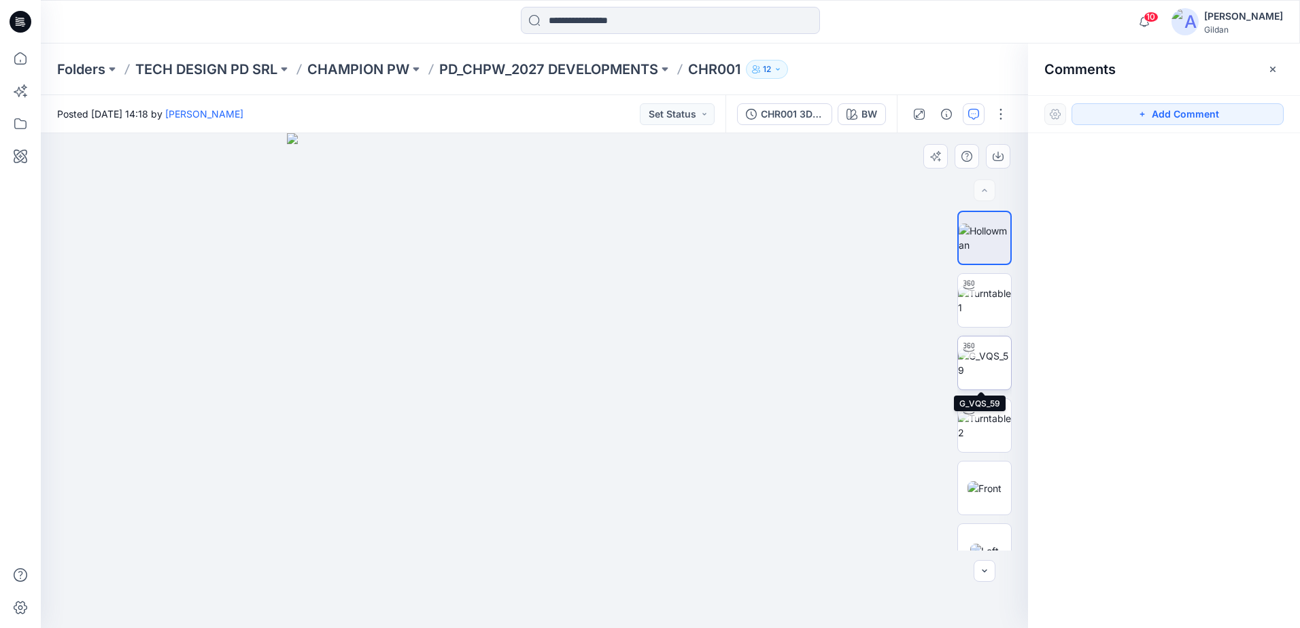
click at [985, 371] on img at bounding box center [984, 363] width 53 height 29
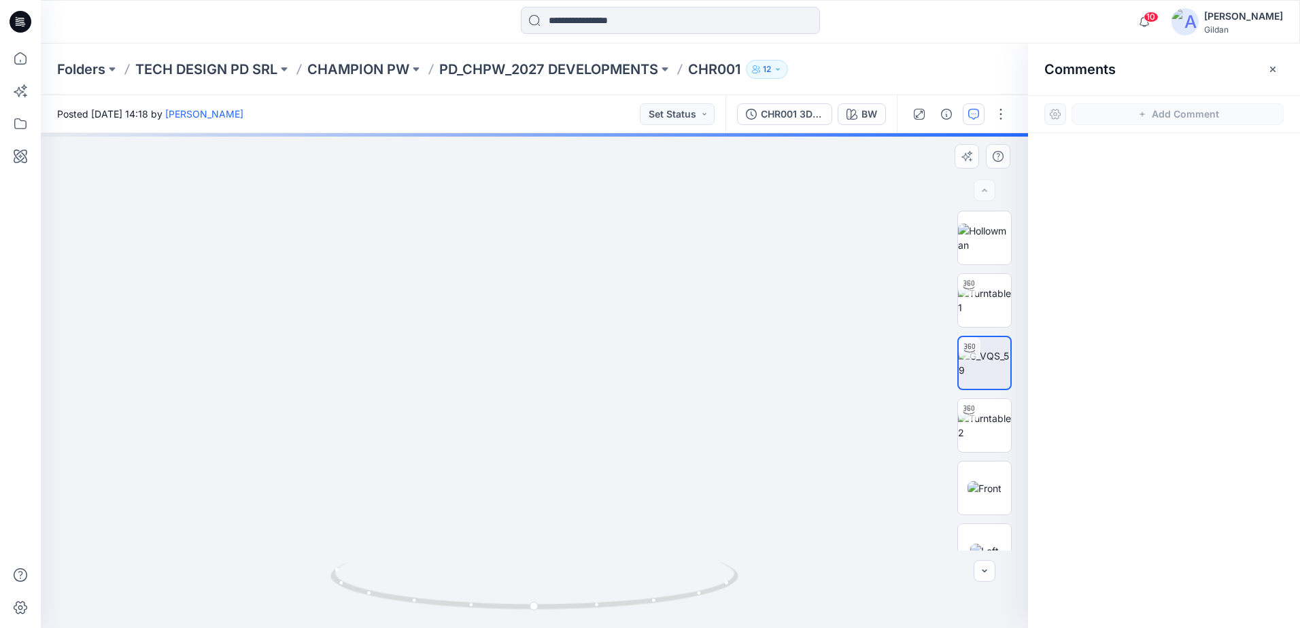
drag, startPoint x: 559, startPoint y: 266, endPoint x: 572, endPoint y: 306, distance: 42.1
click at [559, 322] on img at bounding box center [535, 323] width 834 height 610
drag, startPoint x: 712, startPoint y: 587, endPoint x: 653, endPoint y: 595, distance: 60.4
click at [653, 595] on icon at bounding box center [535, 587] width 411 height 51
drag, startPoint x: 530, startPoint y: 304, endPoint x: 531, endPoint y: 354, distance: 50.3
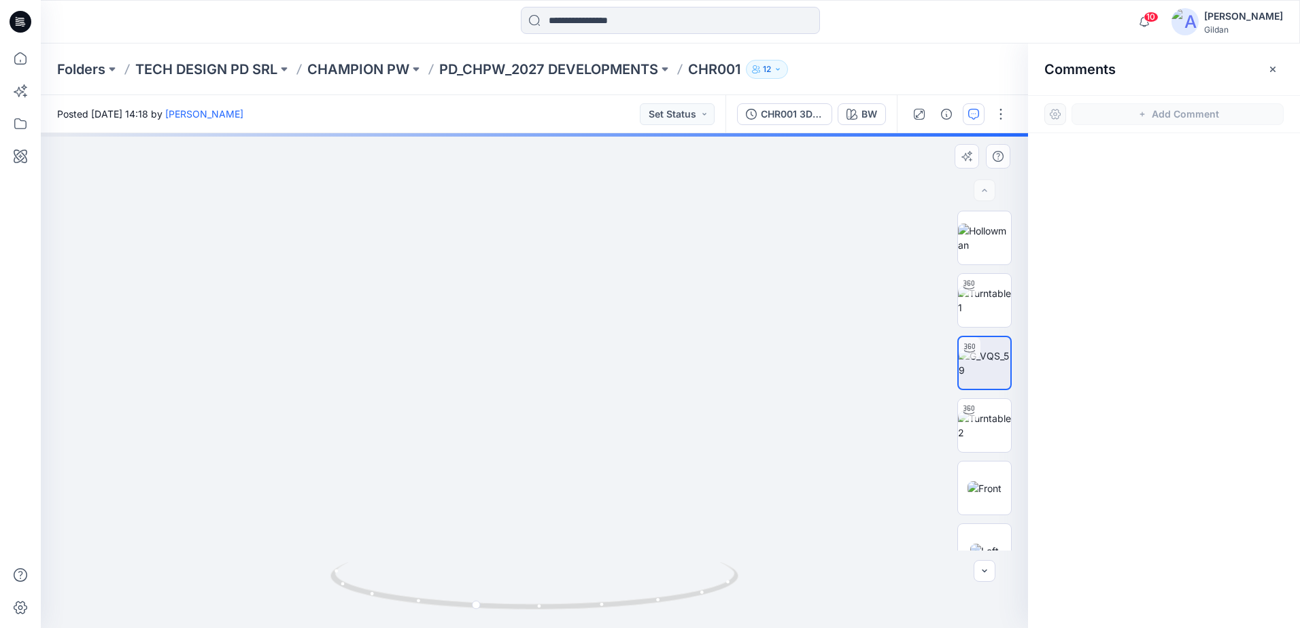
click at [531, 354] on img at bounding box center [541, 325] width 1037 height 605
click at [984, 430] on img at bounding box center [984, 425] width 53 height 29
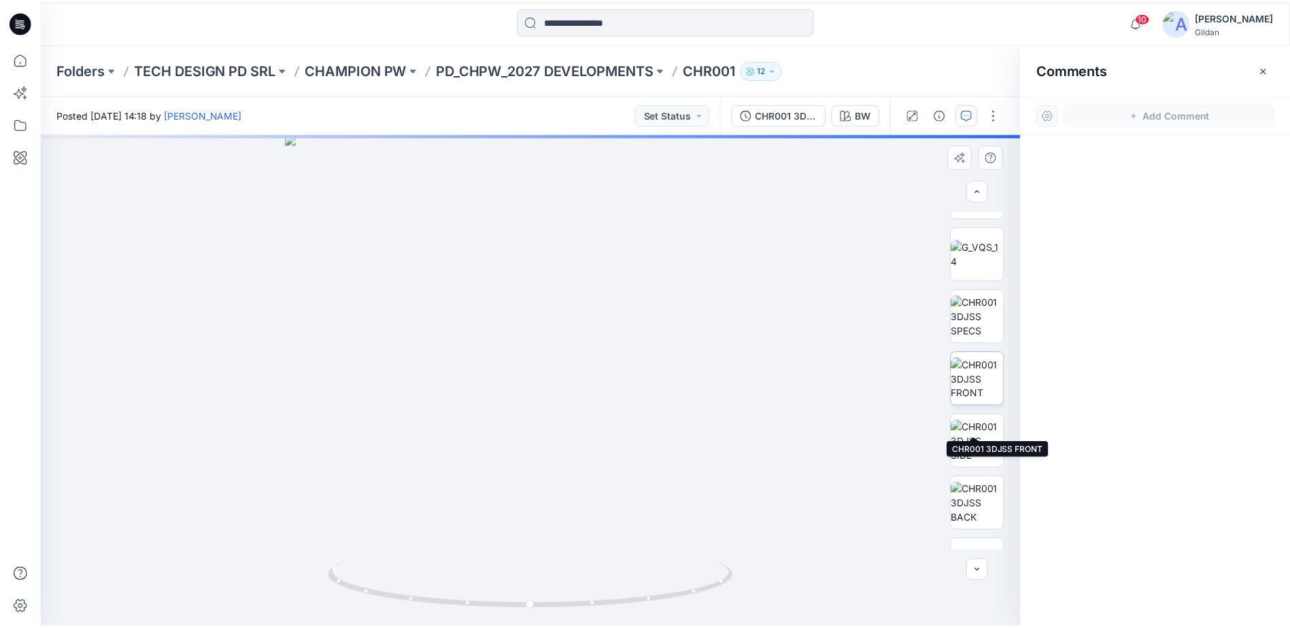
scroll to position [653, 0]
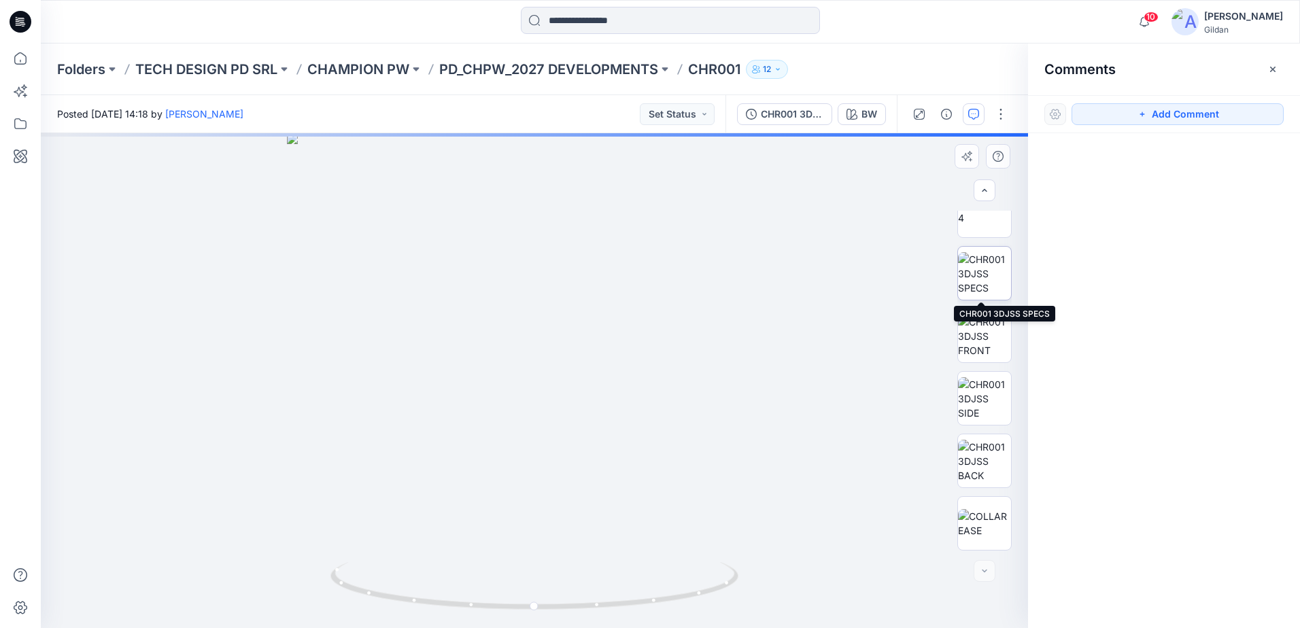
click at [987, 275] on img at bounding box center [984, 273] width 53 height 43
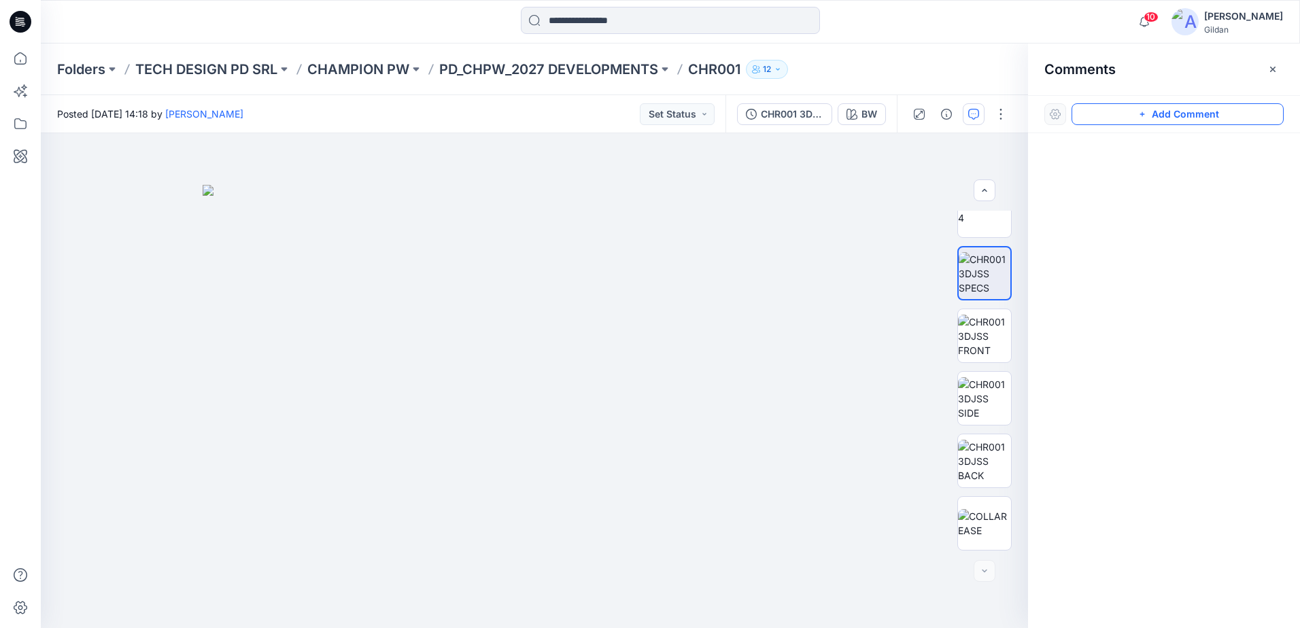
click at [1112, 118] on button "Add Comment" at bounding box center [1177, 114] width 212 height 22
click at [143, 165] on div "1" at bounding box center [534, 380] width 987 height 495
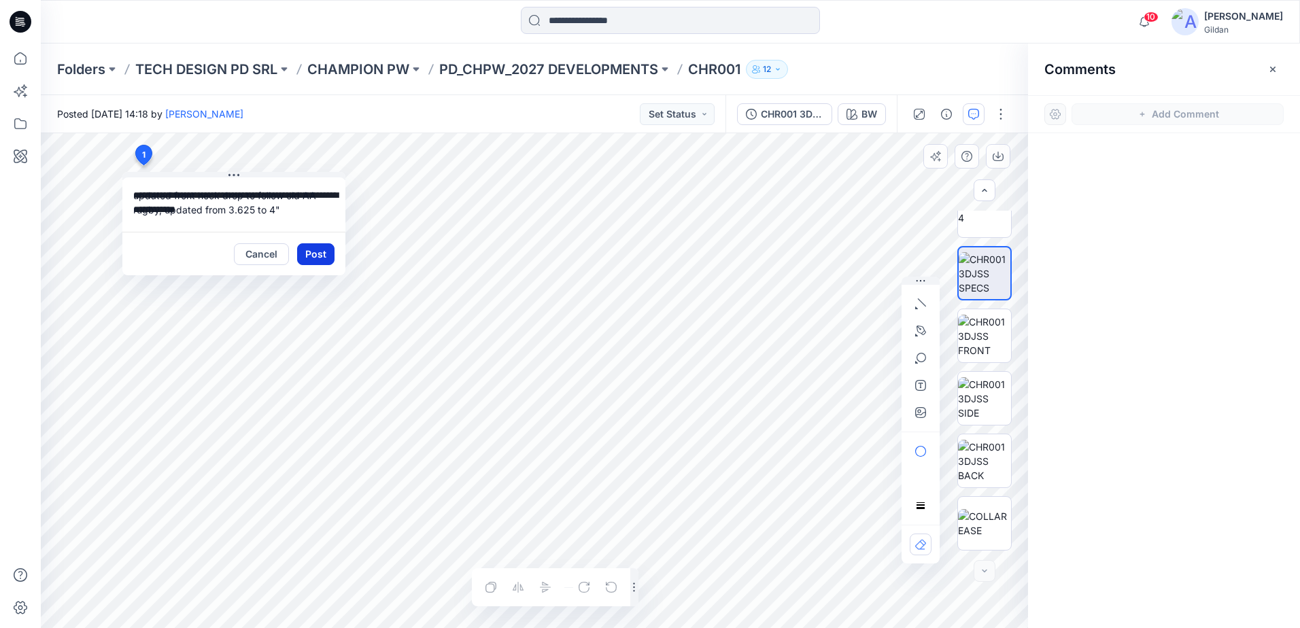
type textarea "**********"
click at [311, 252] on button "Post" at bounding box center [315, 254] width 37 height 22
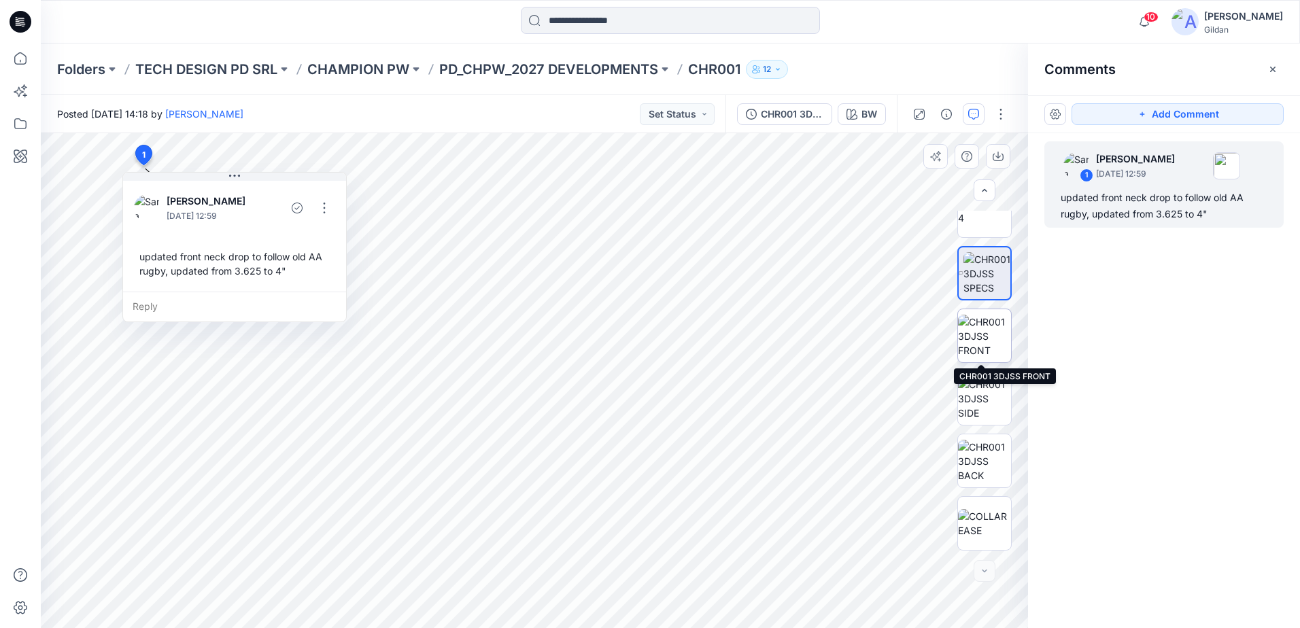
click at [991, 340] on img at bounding box center [984, 336] width 53 height 43
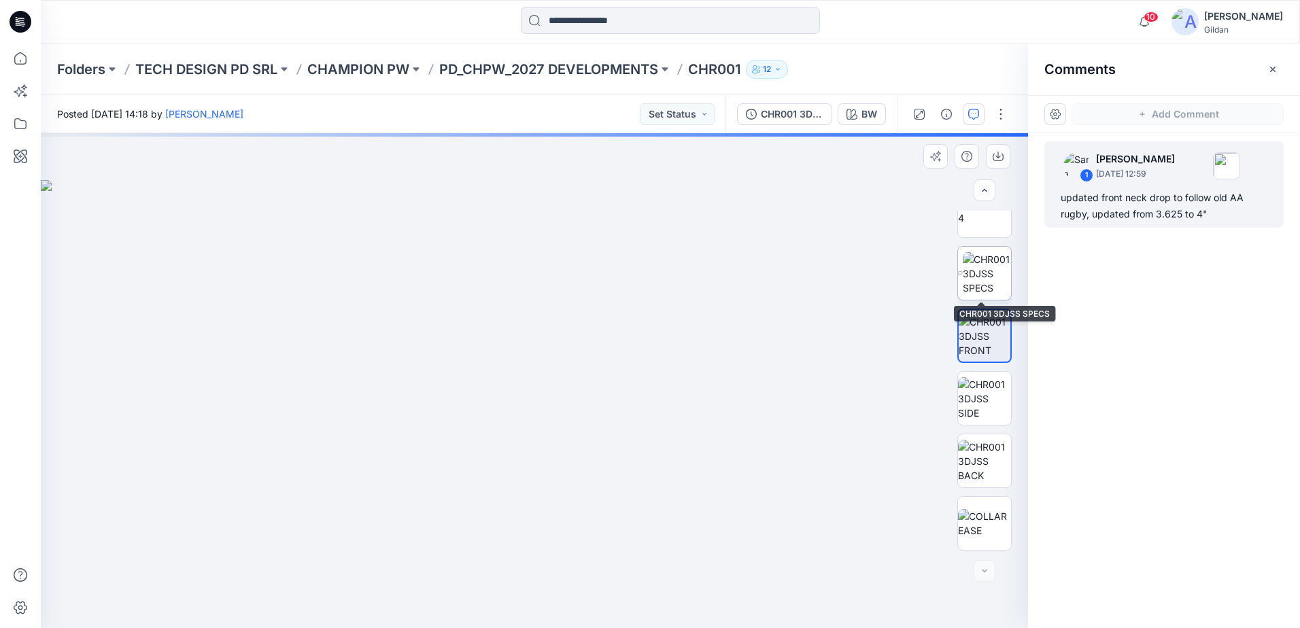
click at [991, 263] on img at bounding box center [987, 273] width 48 height 43
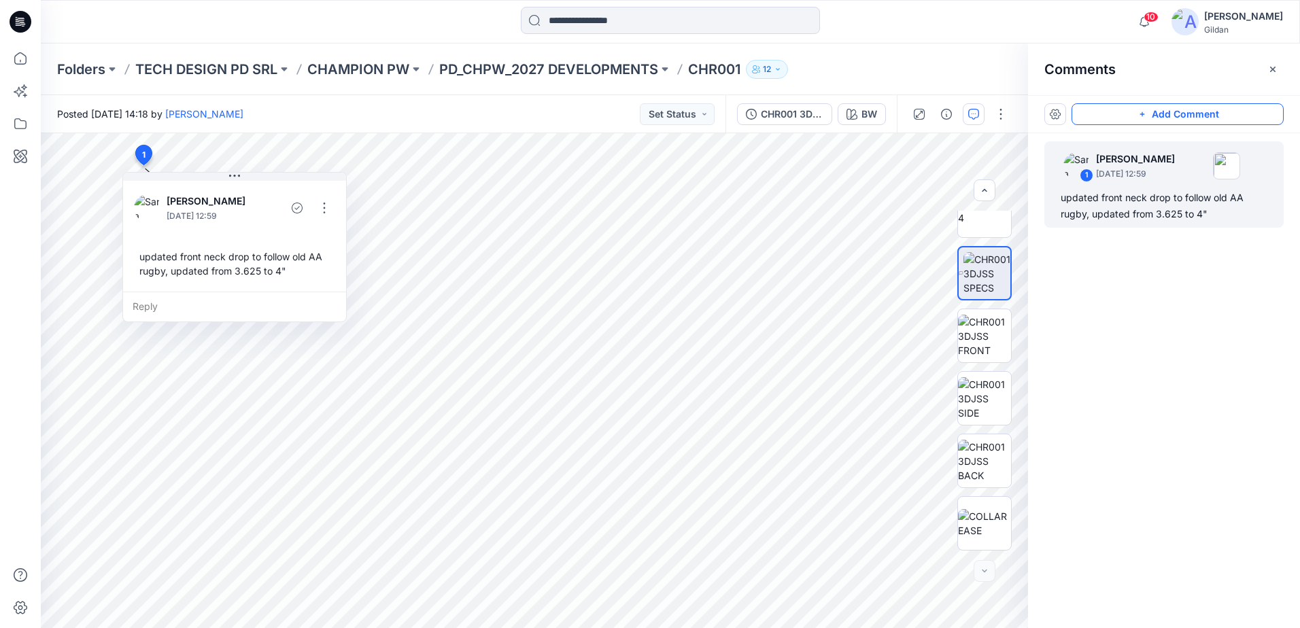
click at [1160, 117] on button "Add Comment" at bounding box center [1177, 114] width 212 height 22
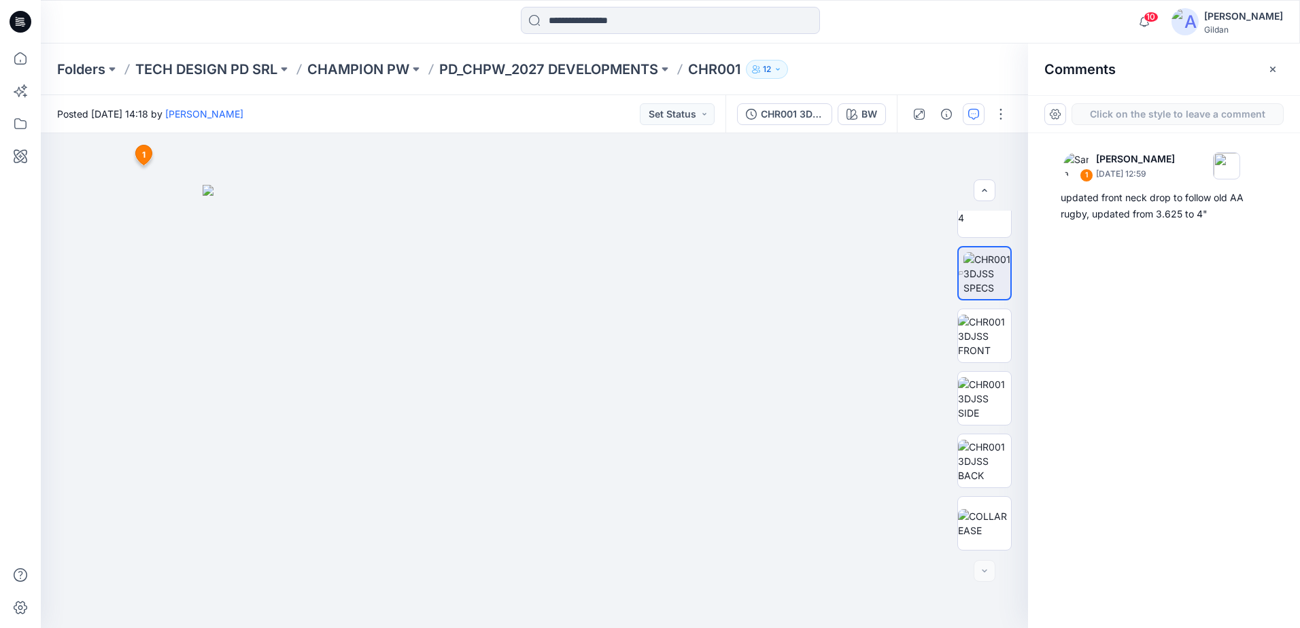
click at [634, 173] on div "2 1 Sara Hernandez October 03, 2025 12:59 updated front neck drop to follow old…" at bounding box center [534, 380] width 987 height 495
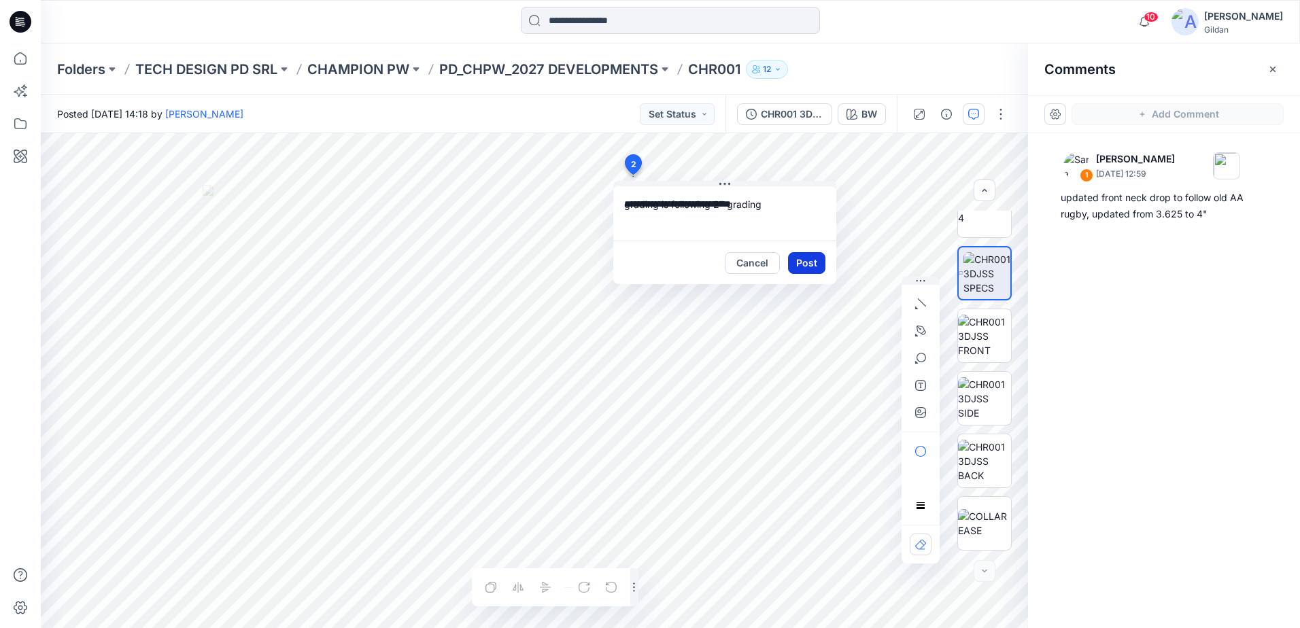
type textarea "**********"
click at [813, 264] on button "Post" at bounding box center [806, 263] width 37 height 22
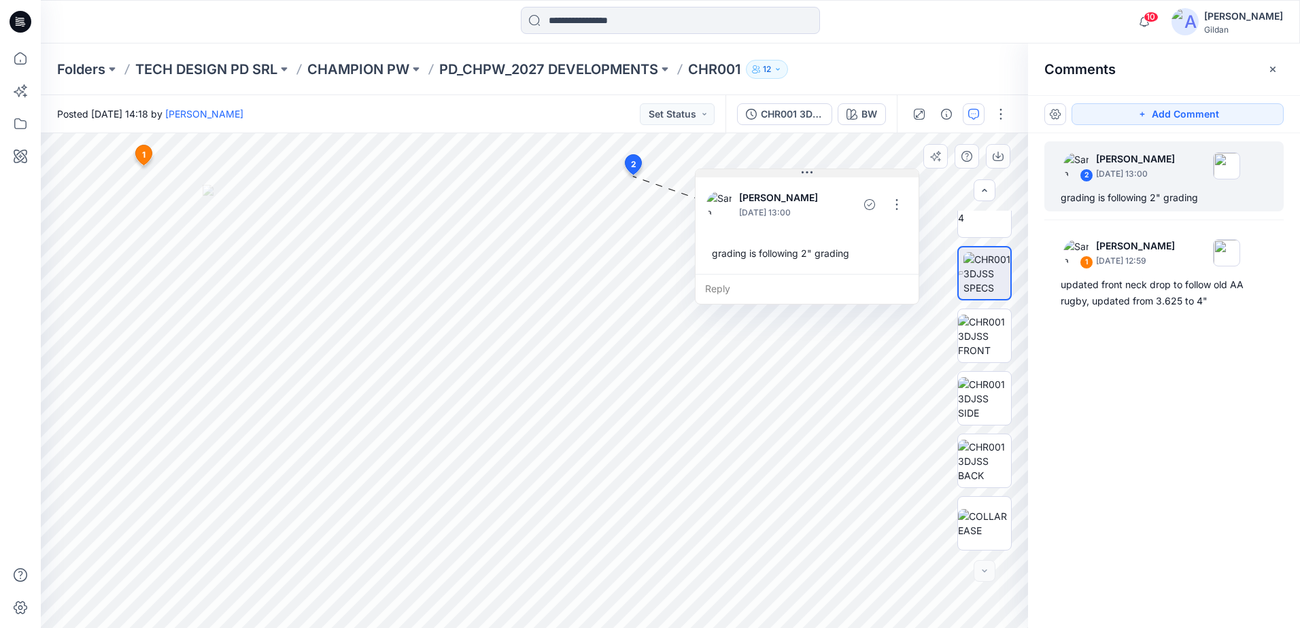
drag, startPoint x: 767, startPoint y: 189, endPoint x: 849, endPoint y: 177, distance: 82.5
click at [849, 177] on button at bounding box center [806, 173] width 223 height 8
click at [358, 64] on p "CHAMPION PW" at bounding box center [358, 69] width 102 height 19
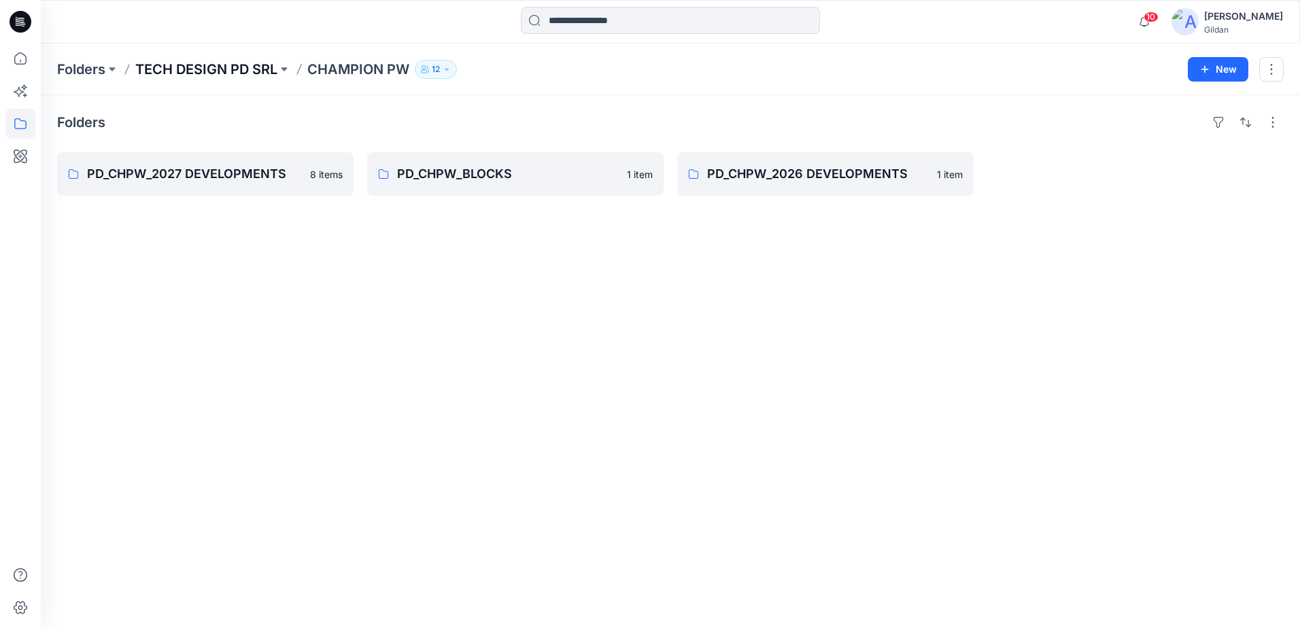
click at [248, 69] on p "TECH DESIGN PD SRL" at bounding box center [206, 69] width 142 height 19
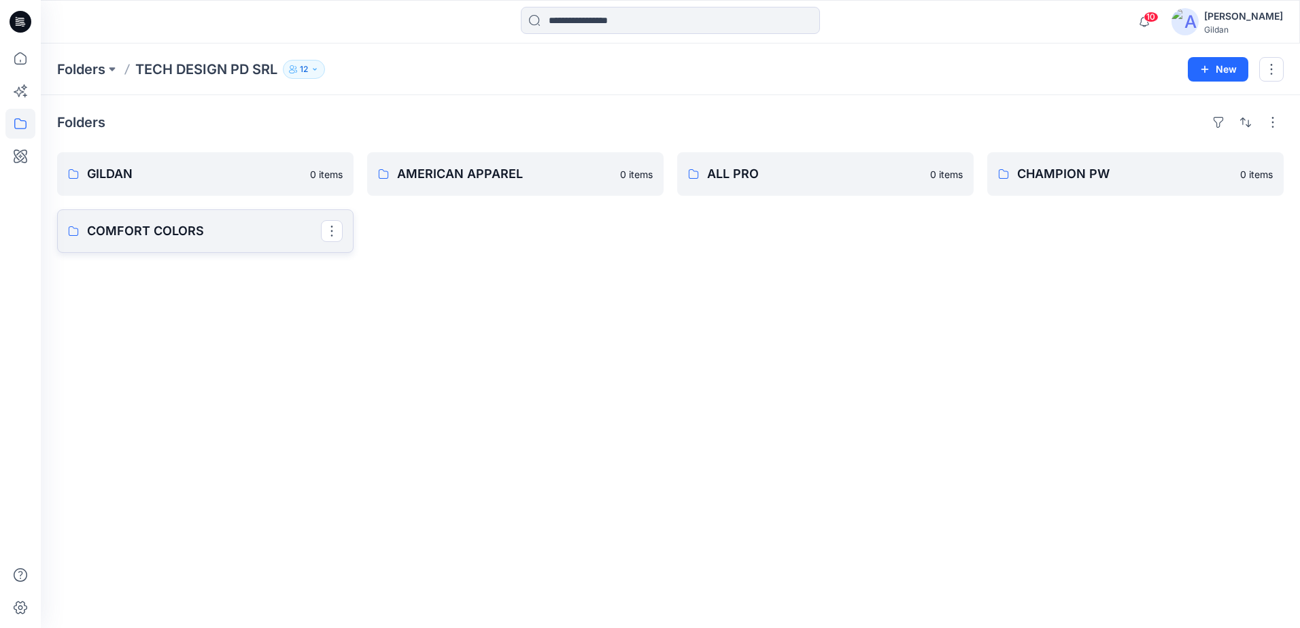
click at [195, 230] on p "COMFORT COLORS" at bounding box center [204, 231] width 234 height 19
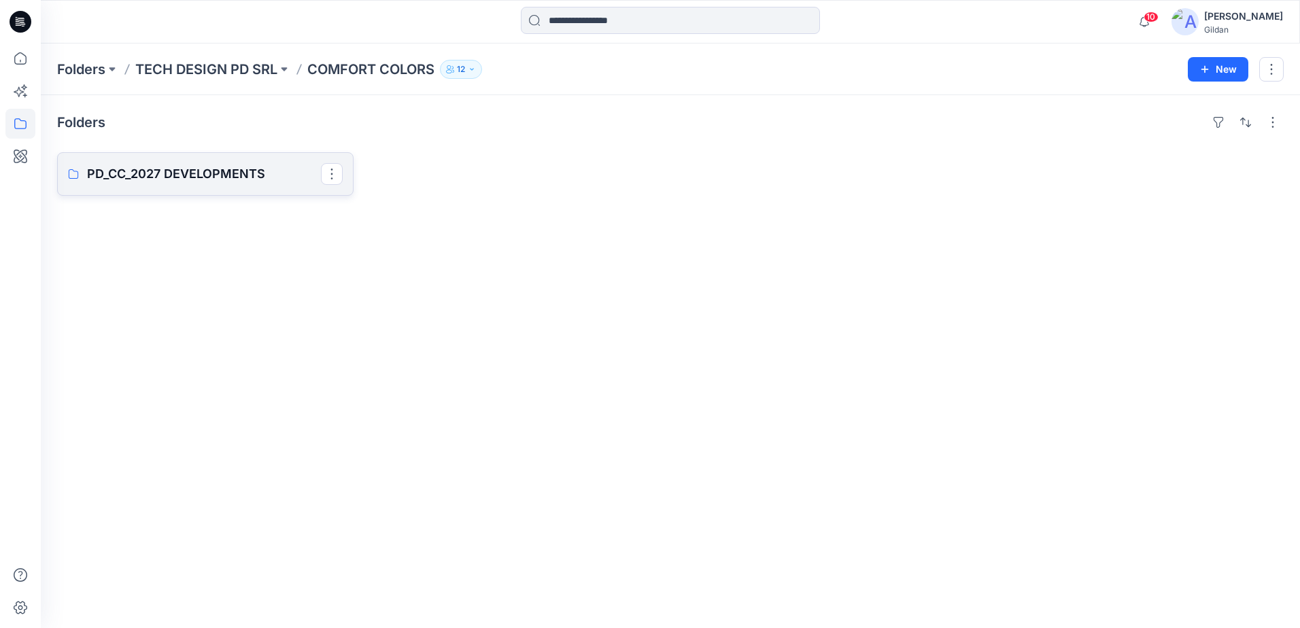
click at [222, 172] on p "PD_CC_2027 DEVELOPMENTS" at bounding box center [204, 174] width 234 height 19
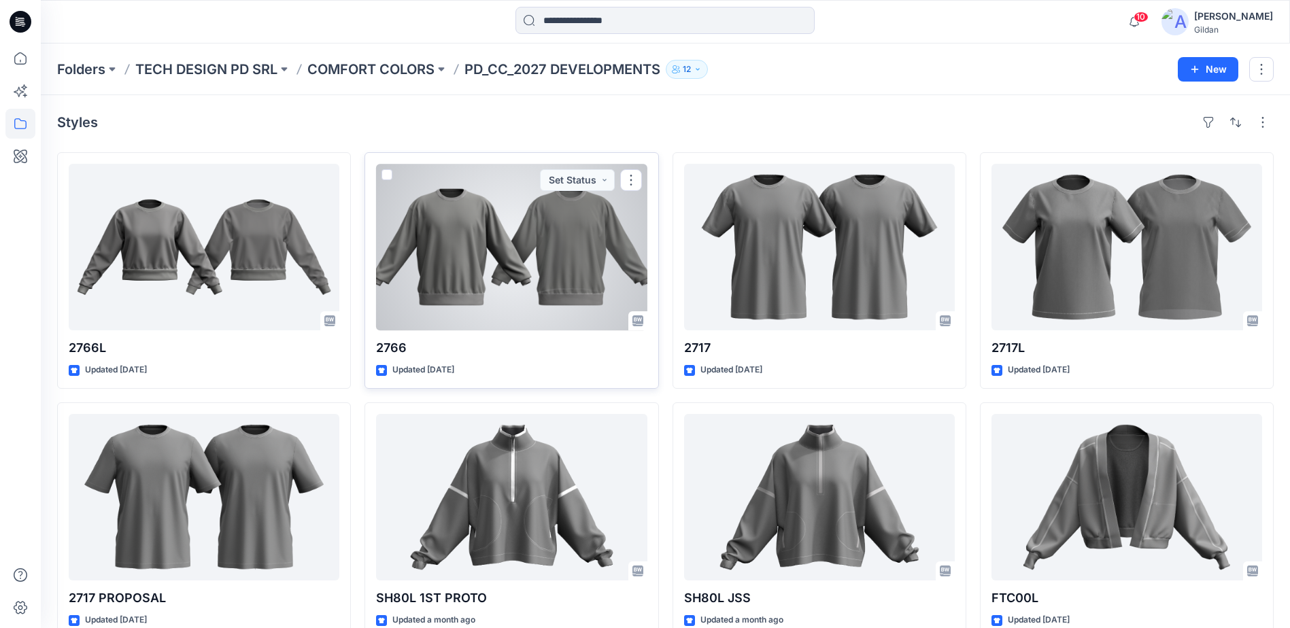
click at [524, 274] on div at bounding box center [511, 247] width 271 height 167
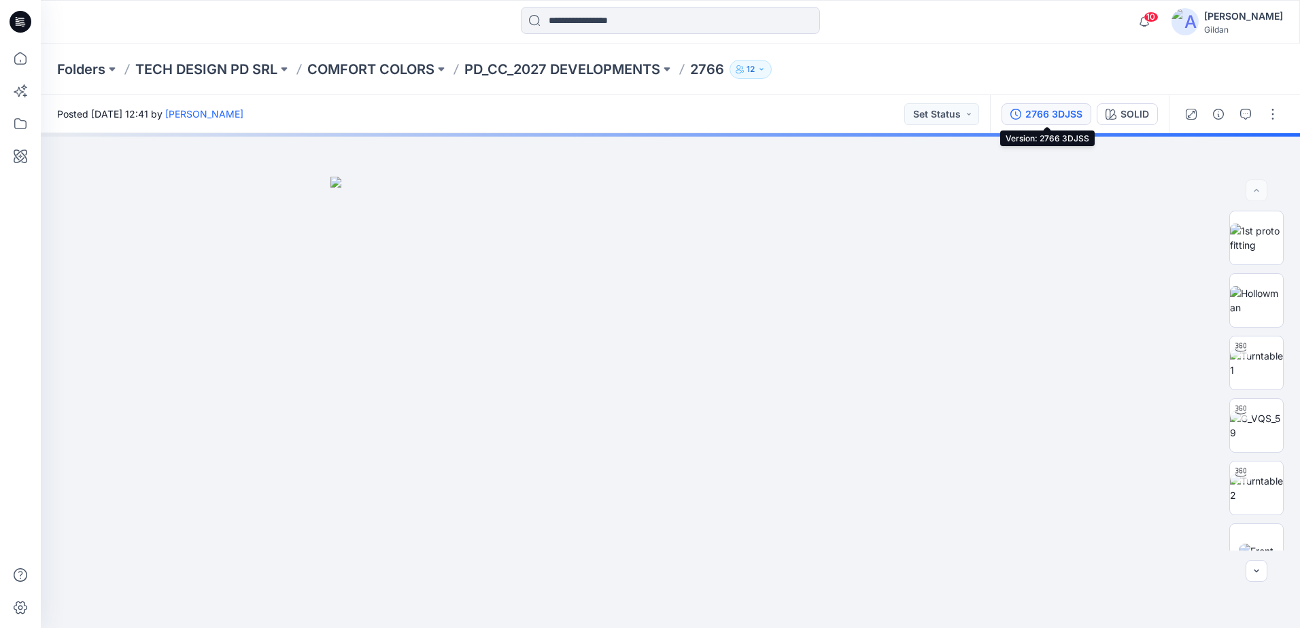
click at [1048, 120] on div "2766 3DJSS" at bounding box center [1053, 114] width 57 height 15
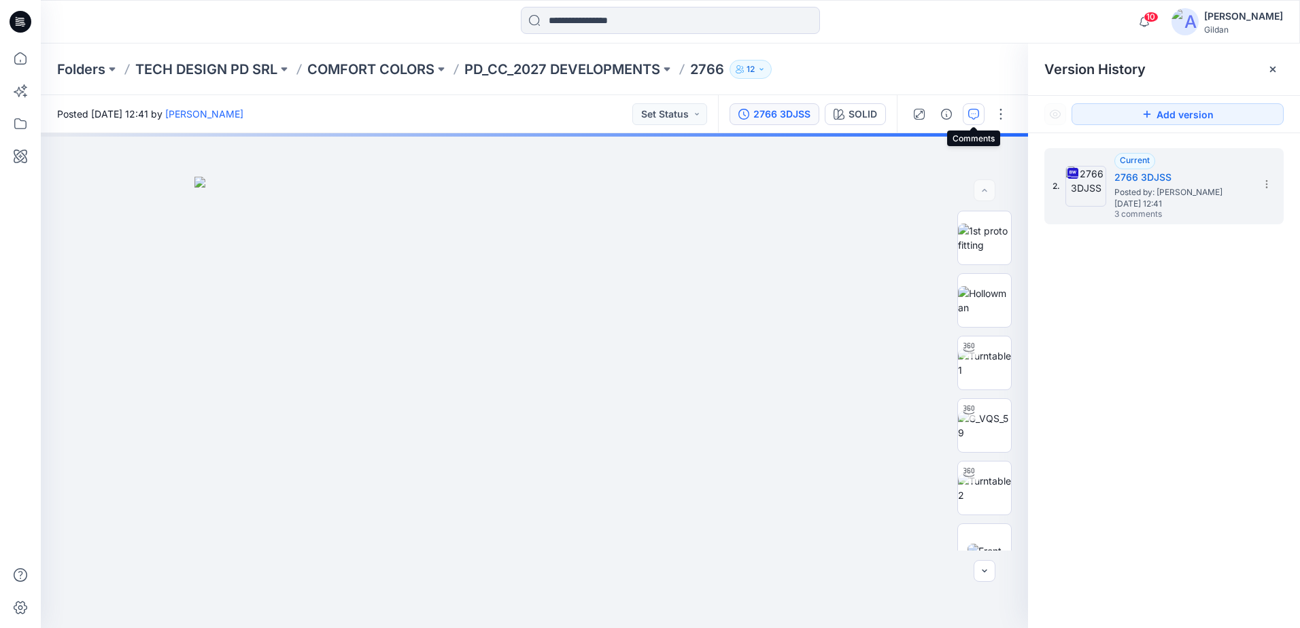
click at [976, 114] on icon "button" at bounding box center [973, 114] width 11 height 11
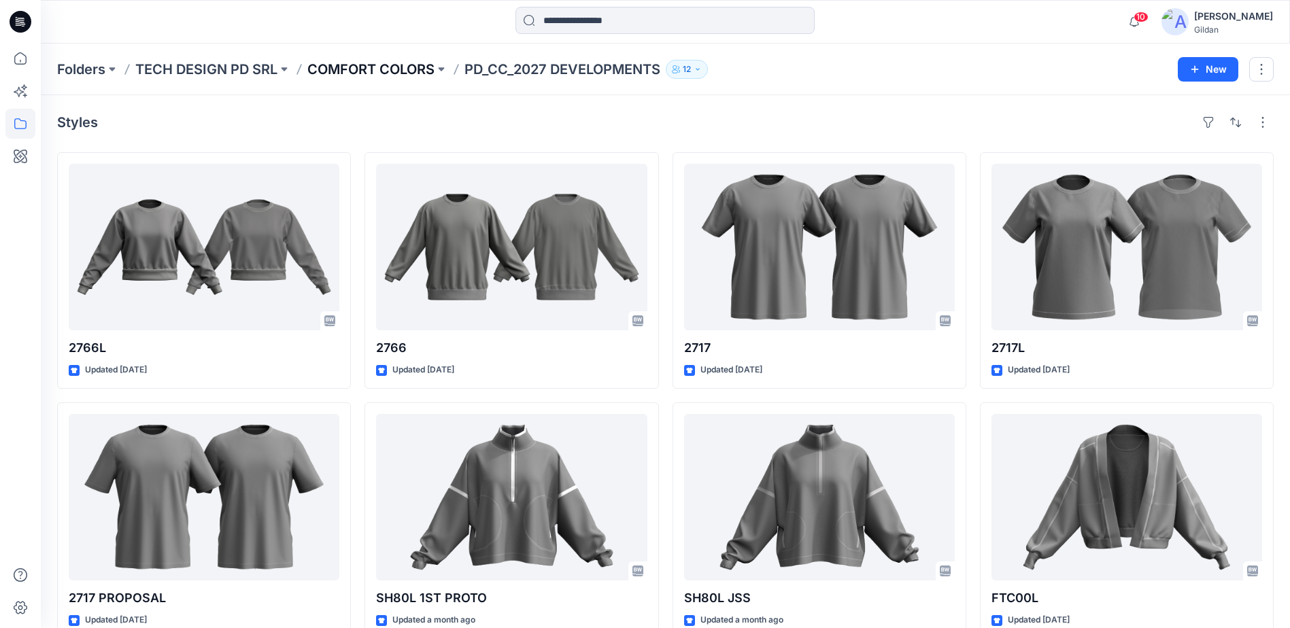
click at [358, 64] on p "COMFORT COLORS" at bounding box center [370, 69] width 127 height 19
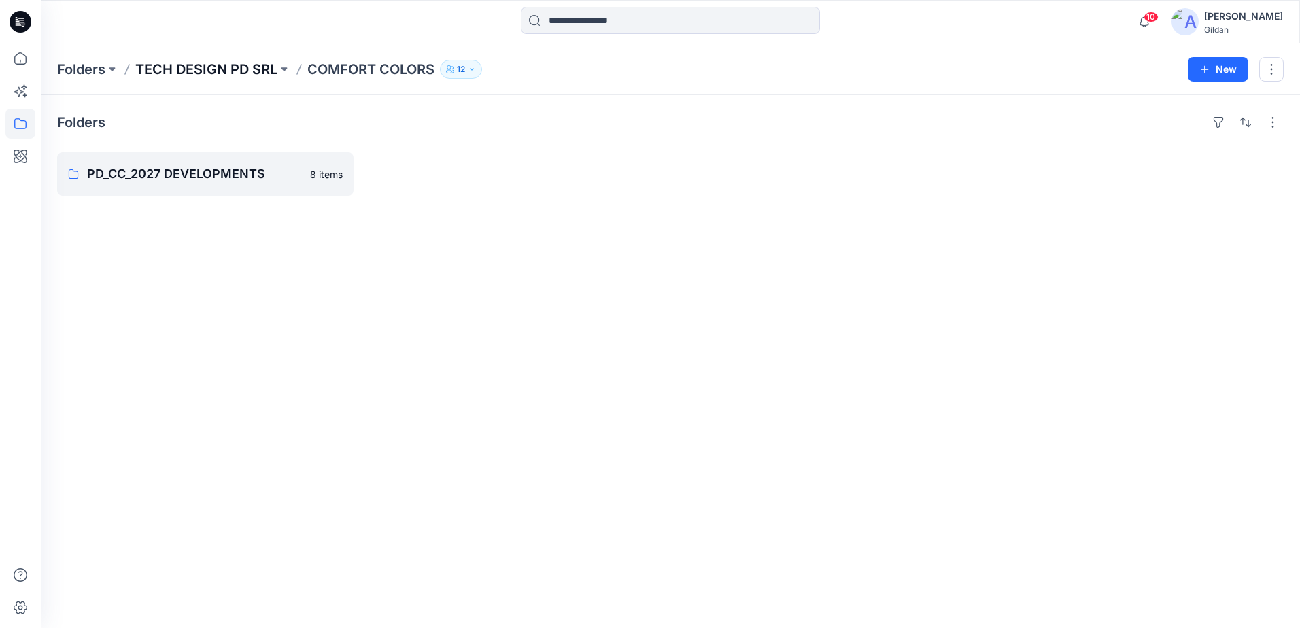
click at [255, 66] on p "TECH DESIGN PD SRL" at bounding box center [206, 69] width 142 height 19
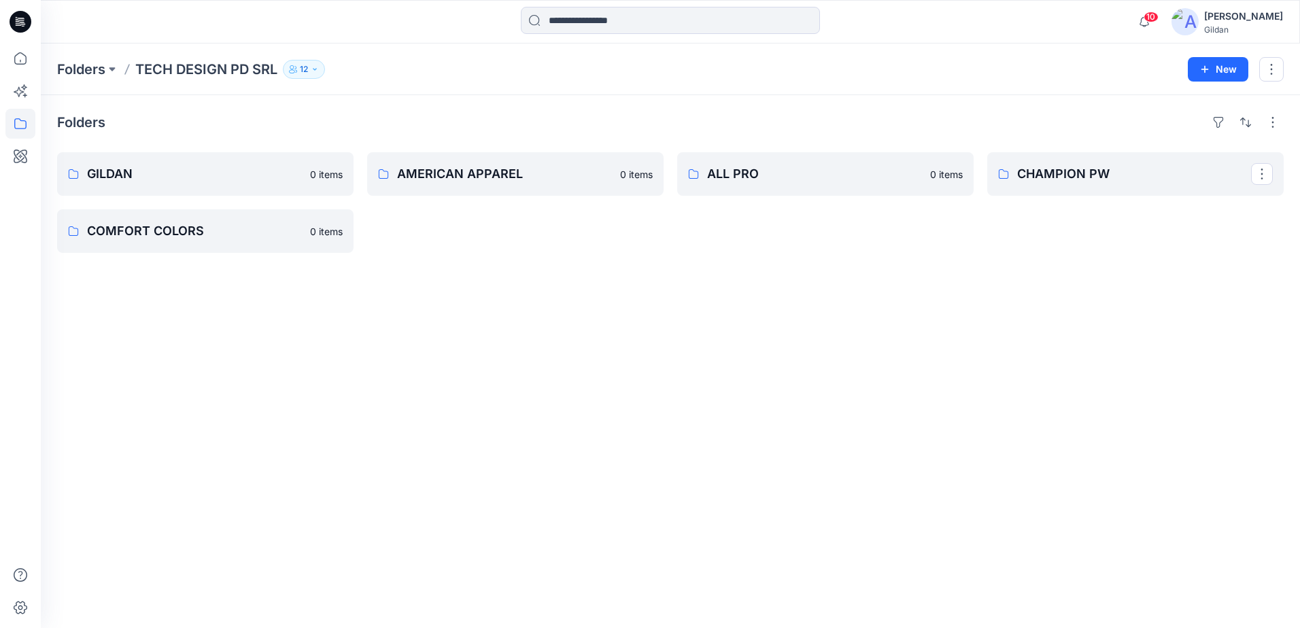
click at [1102, 185] on link "CHAMPION PW" at bounding box center [1135, 174] width 296 height 44
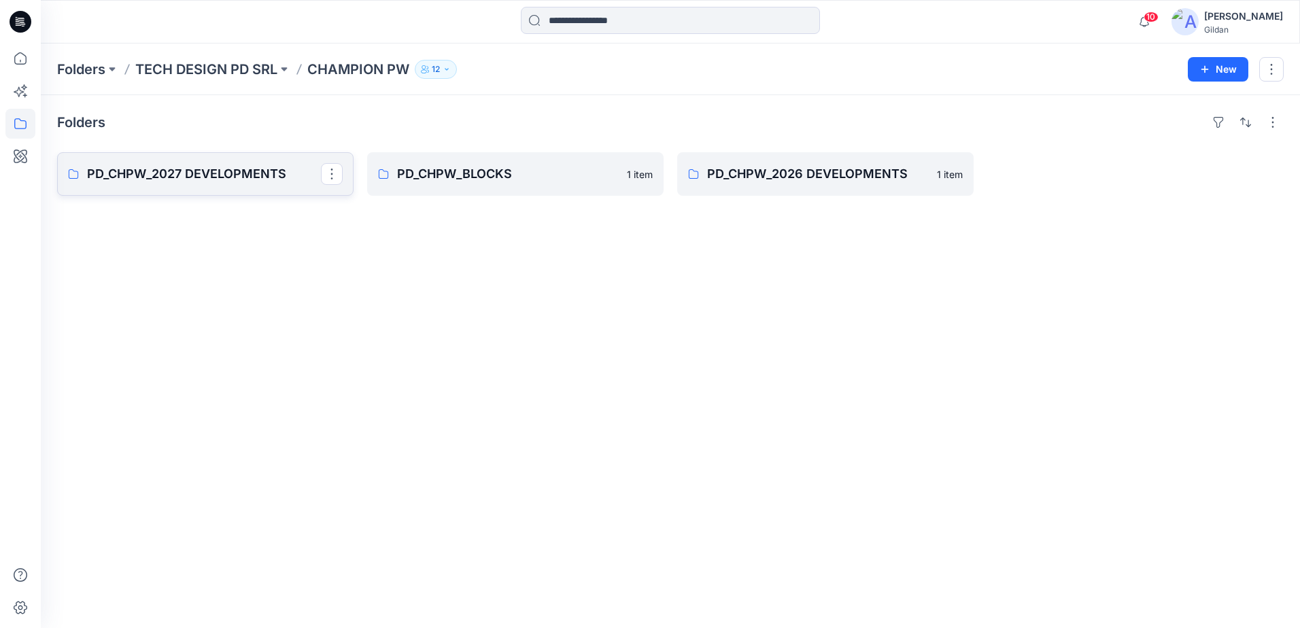
click at [256, 182] on p "PD_CHPW_2027 DEVELOPMENTS" at bounding box center [204, 174] width 234 height 19
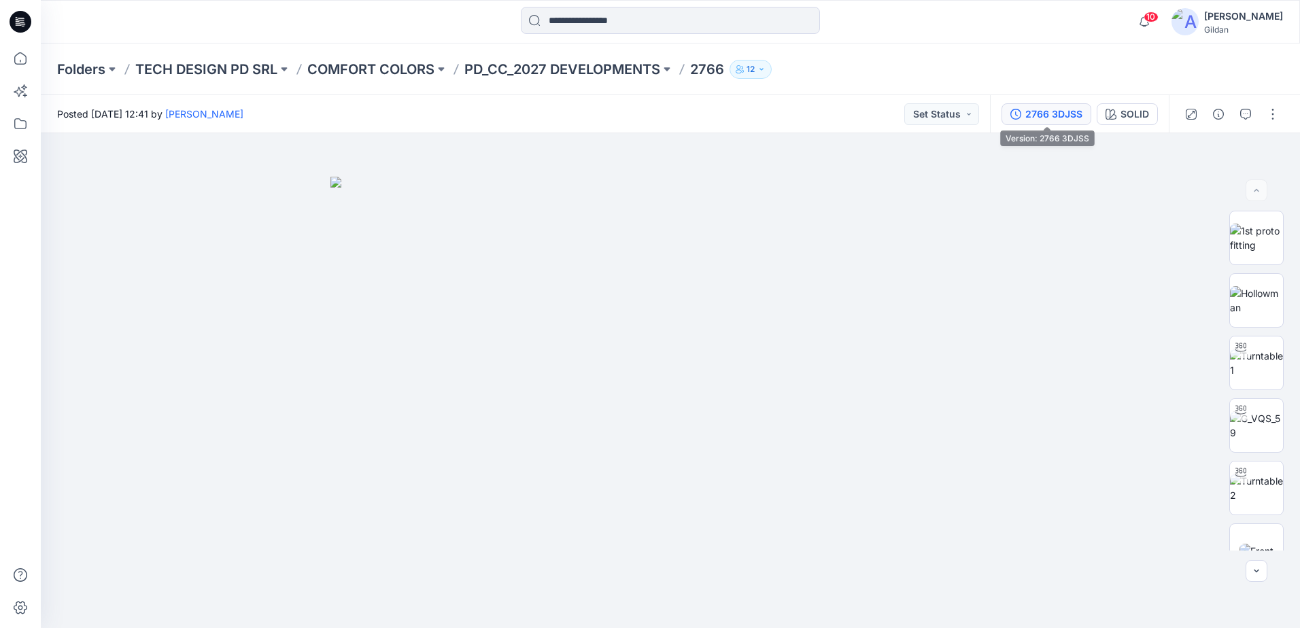
click at [1047, 116] on div "2766 3DJSS" at bounding box center [1053, 114] width 57 height 15
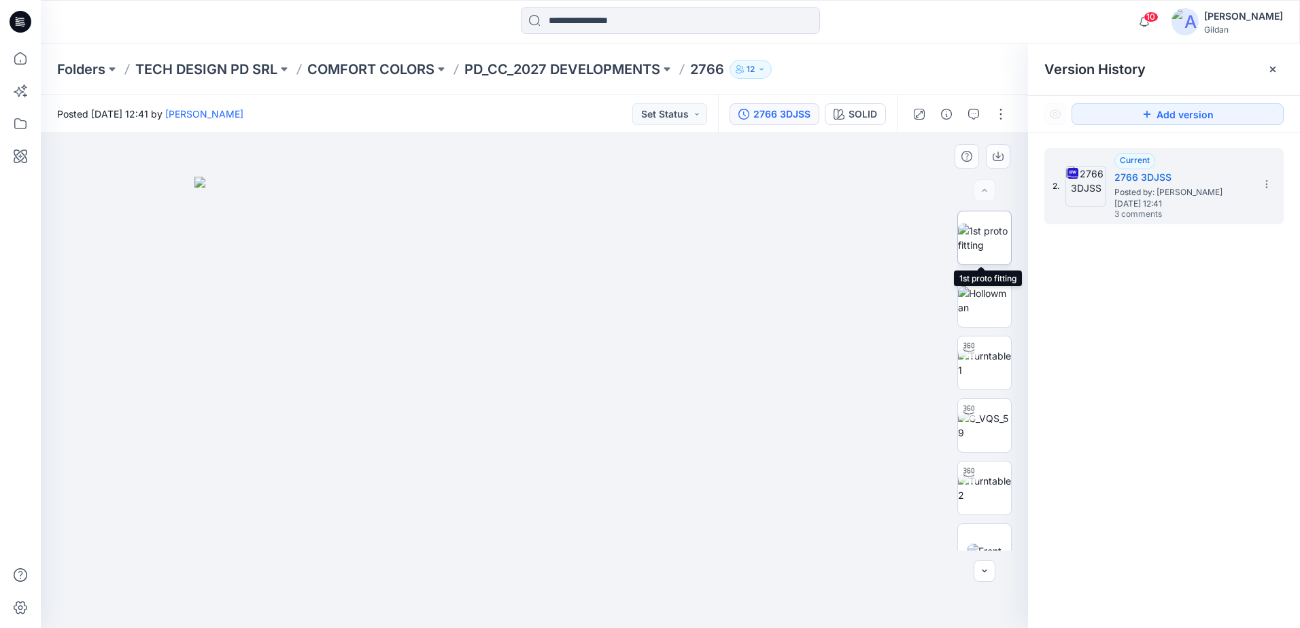
click at [991, 239] on img at bounding box center [984, 238] width 53 height 29
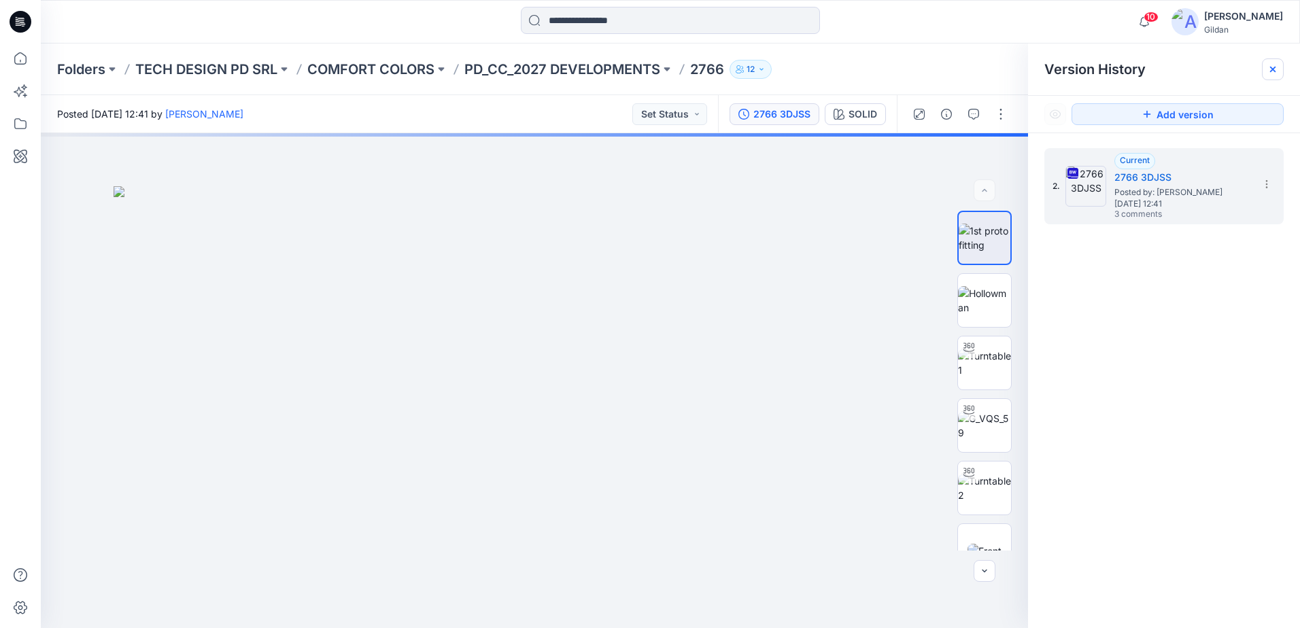
click at [1276, 69] on icon at bounding box center [1272, 69] width 11 height 11
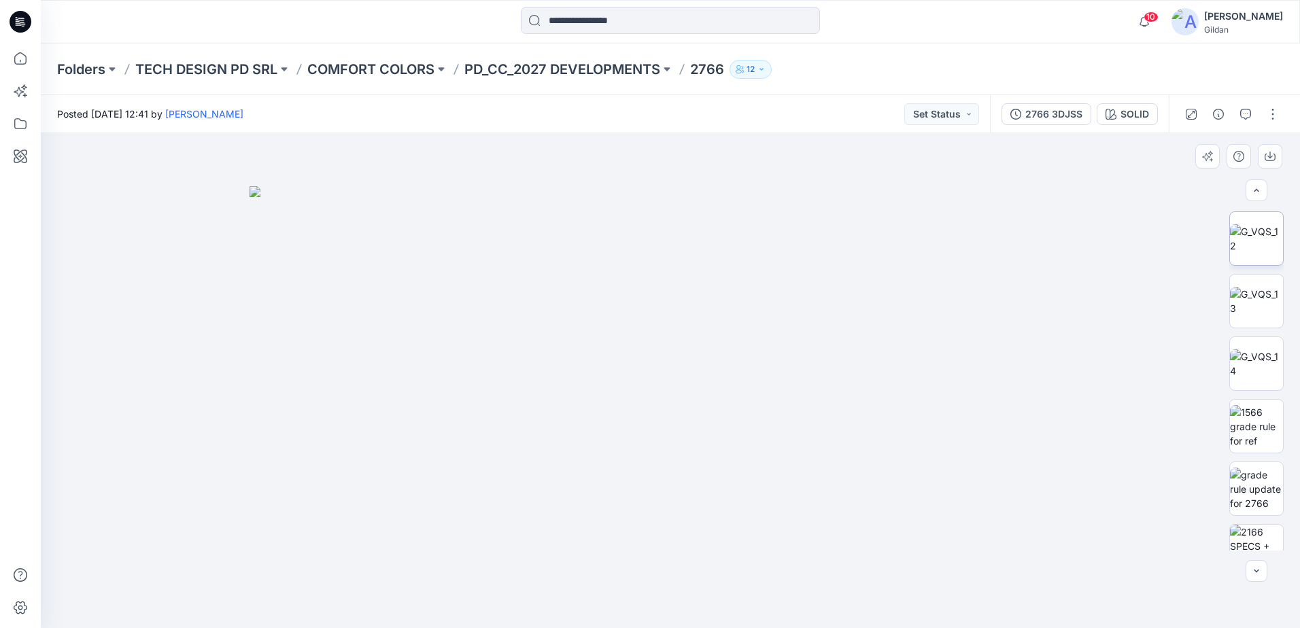
scroll to position [544, 0]
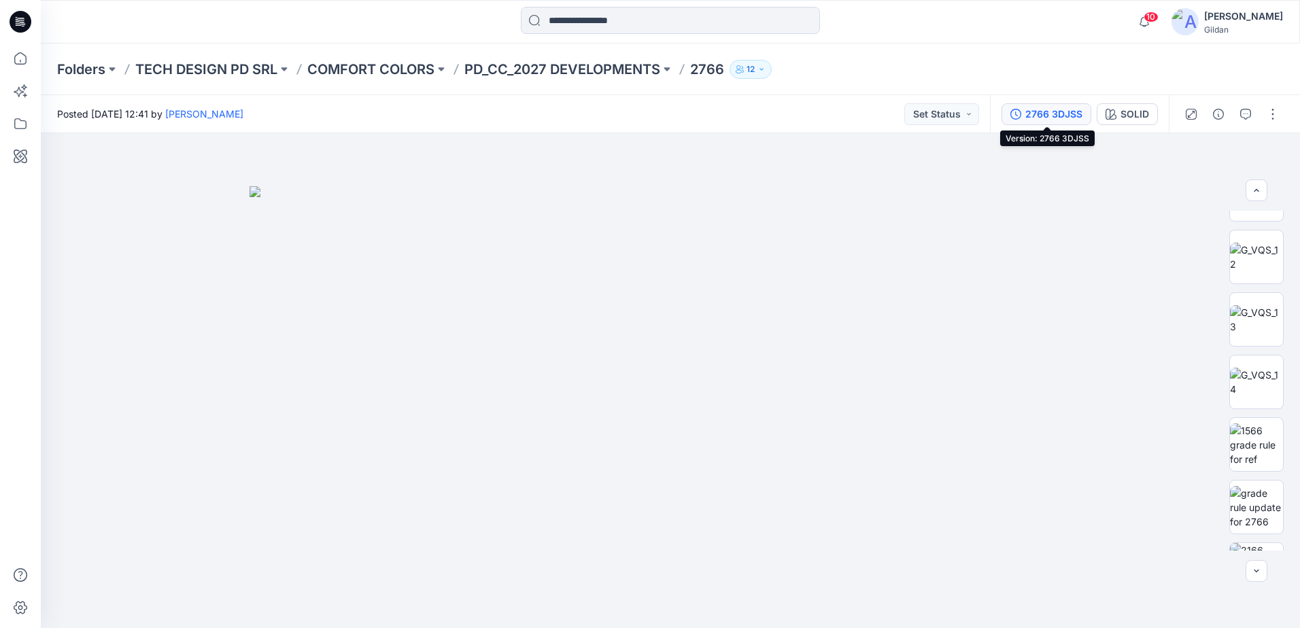
click at [1045, 114] on div "2766 3DJSS" at bounding box center [1053, 114] width 57 height 15
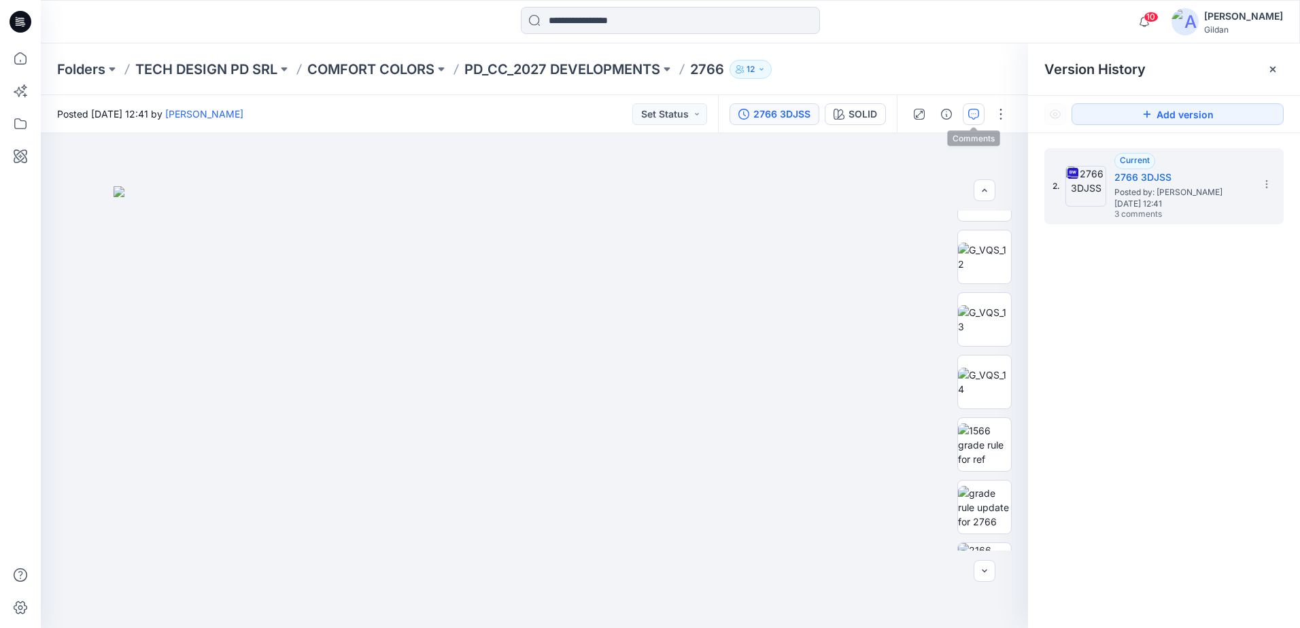
click at [980, 118] on button "button" at bounding box center [974, 114] width 22 height 22
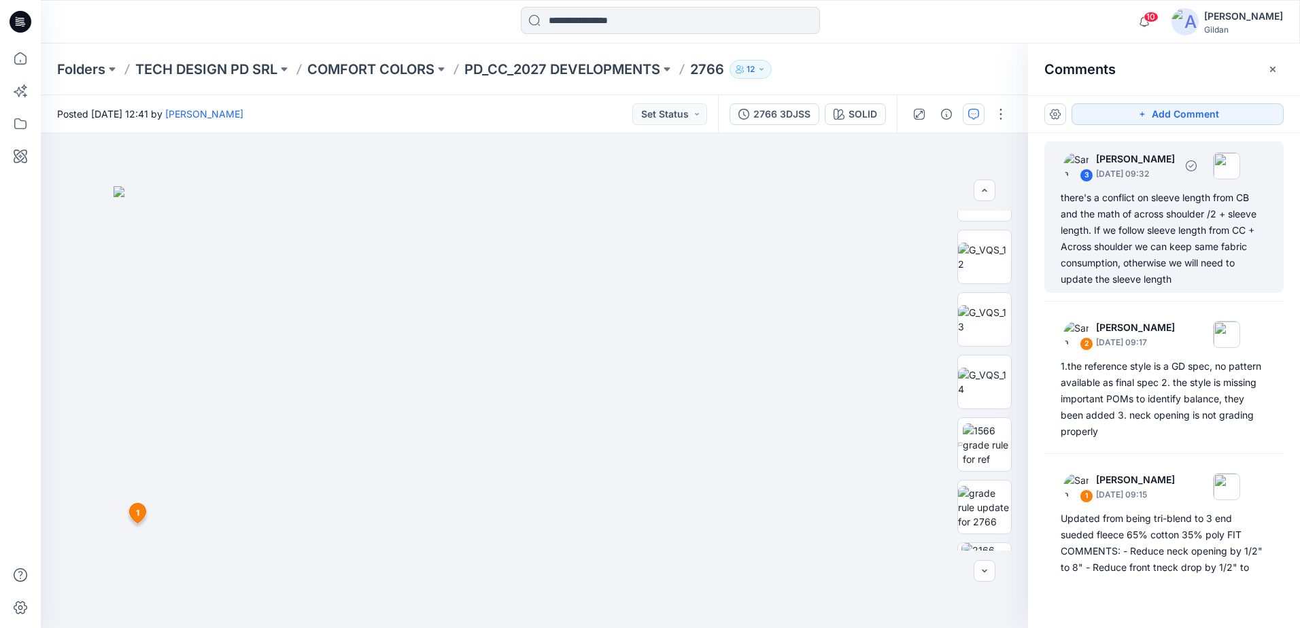
click at [1145, 215] on div "there's a conflict on sleeve length from CB and the math of across shoulder /2 …" at bounding box center [1163, 239] width 207 height 98
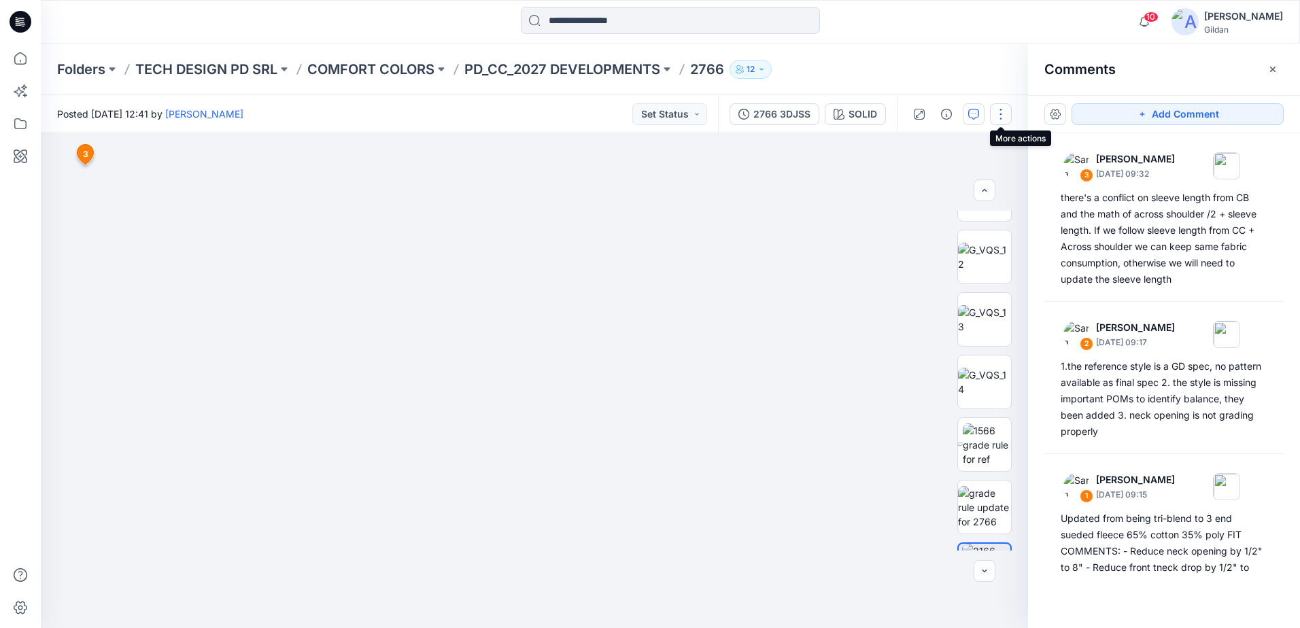
click at [1001, 117] on button "button" at bounding box center [1001, 114] width 22 height 22
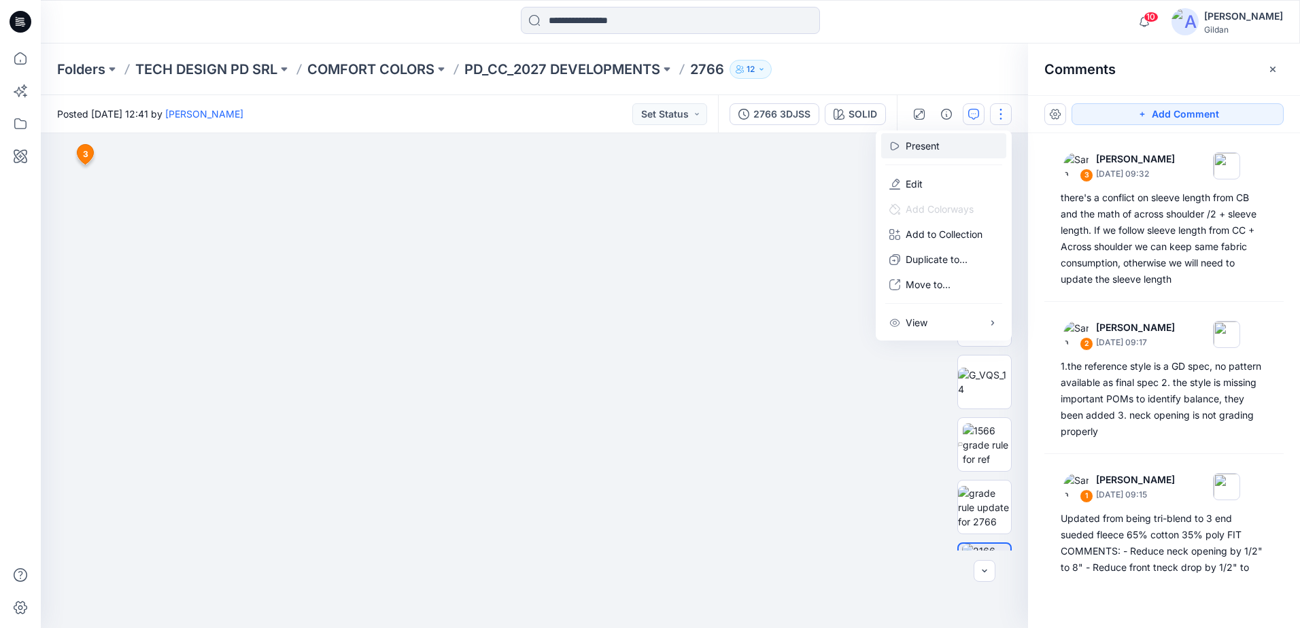
click at [939, 149] on p "Present" at bounding box center [922, 146] width 34 height 14
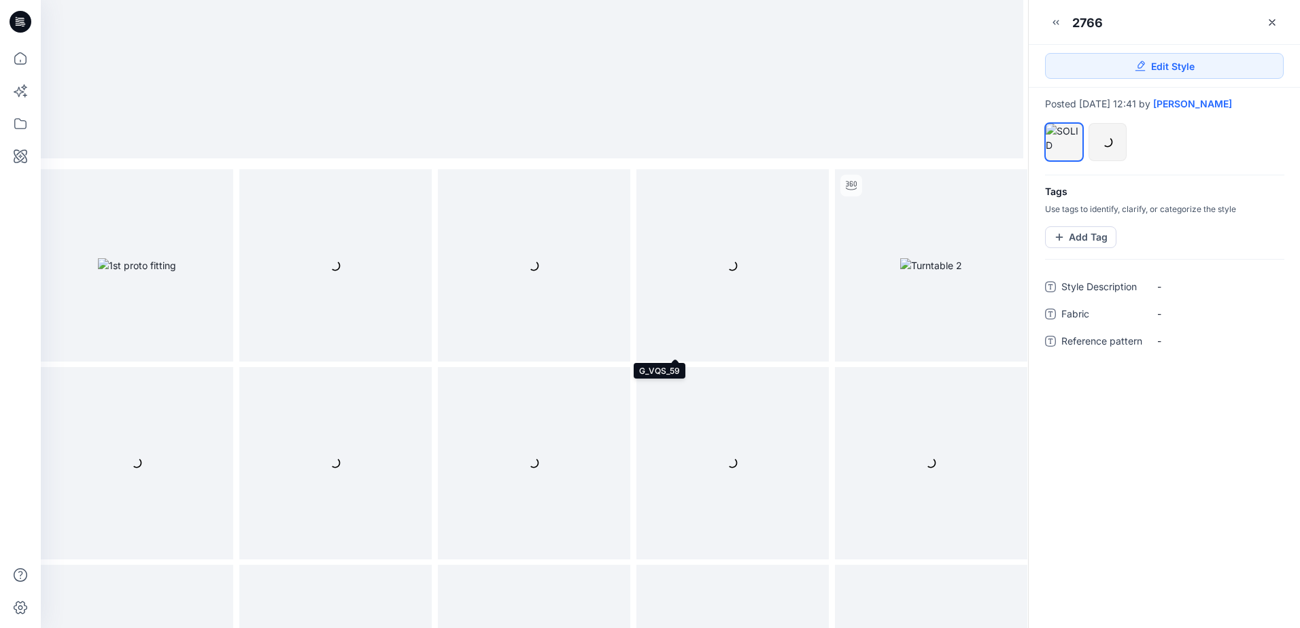
scroll to position [340, 0]
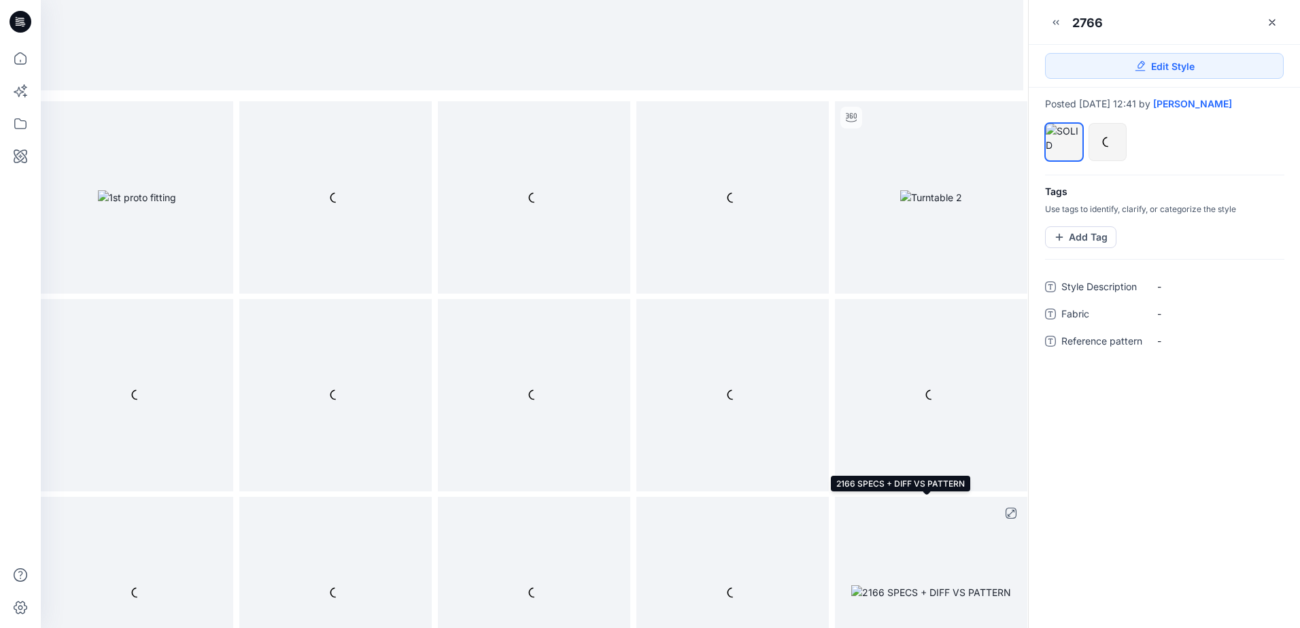
click at [910, 585] on img at bounding box center [931, 592] width 160 height 14
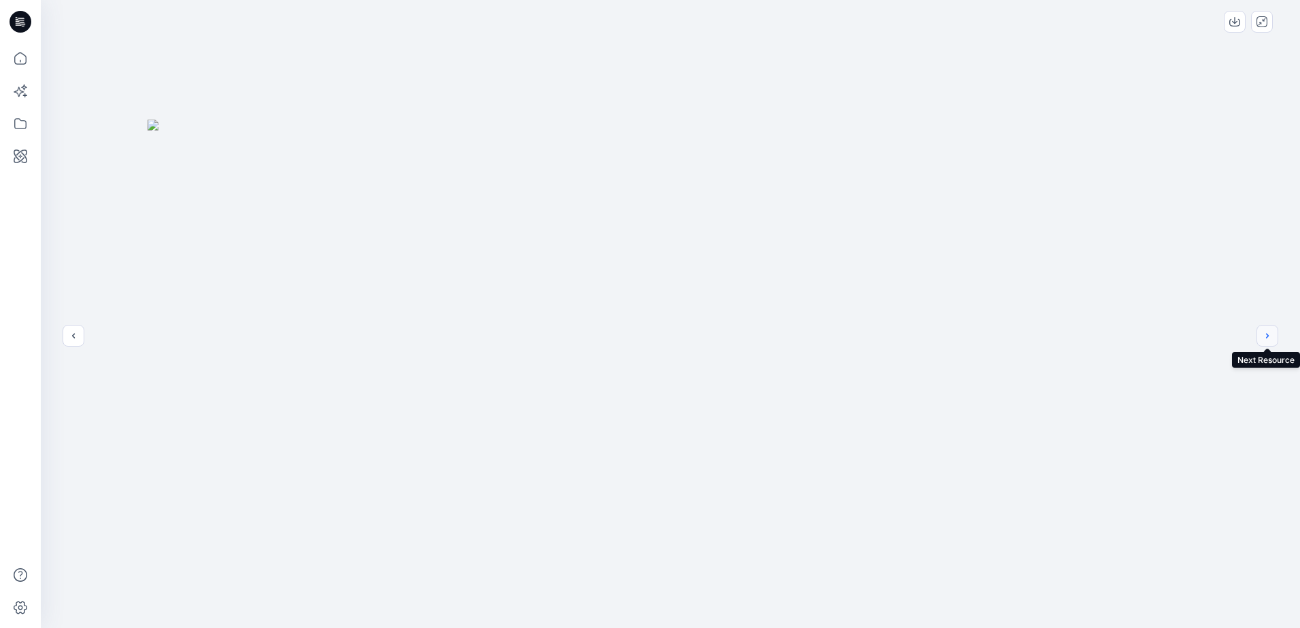
click at [1261, 330] on button "next" at bounding box center [1267, 336] width 22 height 22
click at [1268, 342] on button "next" at bounding box center [1267, 336] width 22 height 22
click at [63, 339] on button "previous" at bounding box center [74, 336] width 22 height 22
click at [1273, 335] on button "next" at bounding box center [1267, 336] width 22 height 22
click at [1277, 330] on div at bounding box center [670, 314] width 1259 height 628
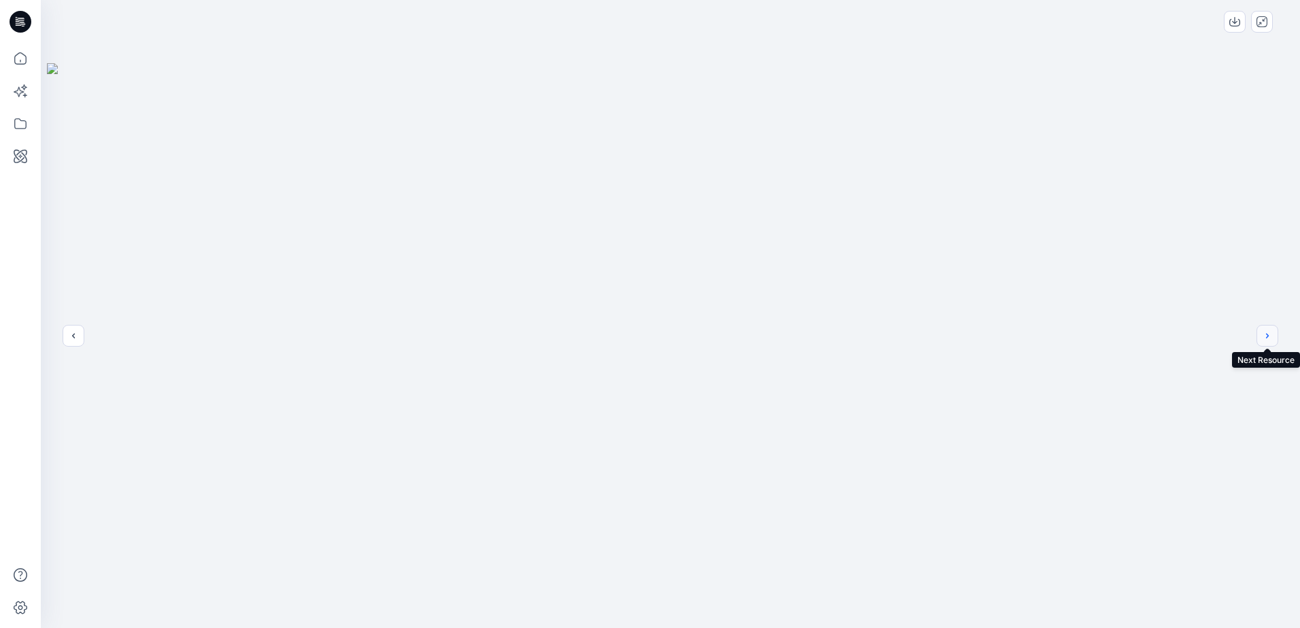
click at [1271, 337] on icon "next" at bounding box center [1267, 335] width 11 height 11
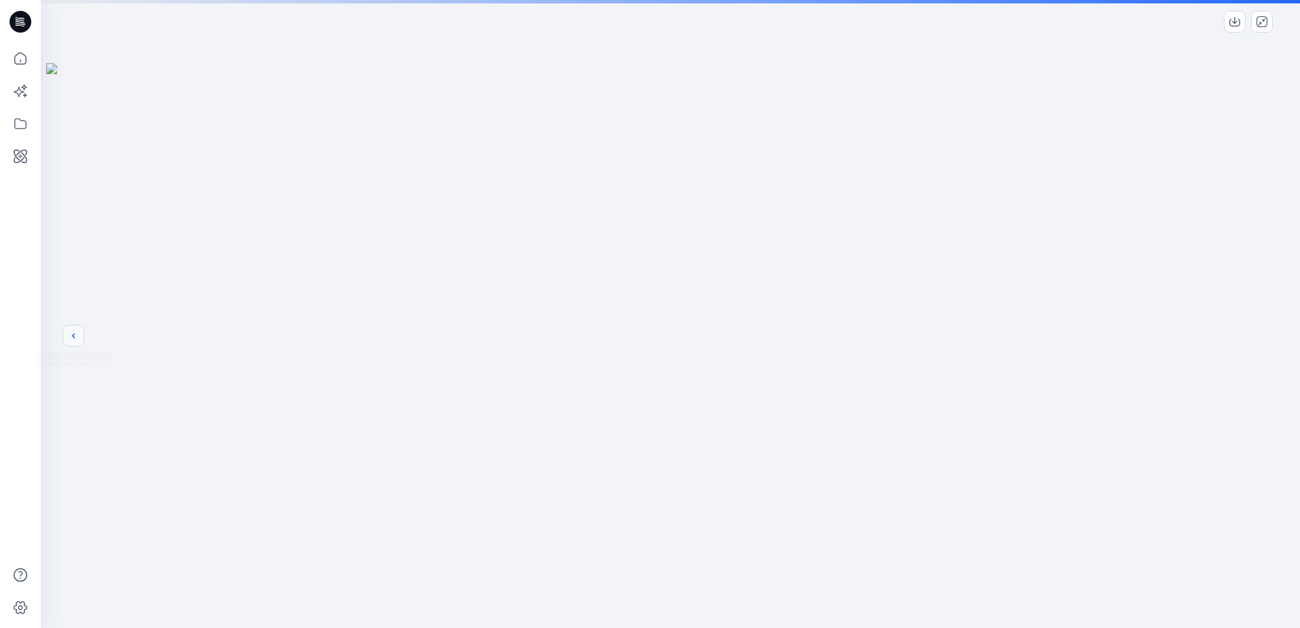
click at [72, 336] on icon "previous" at bounding box center [73, 335] width 11 height 11
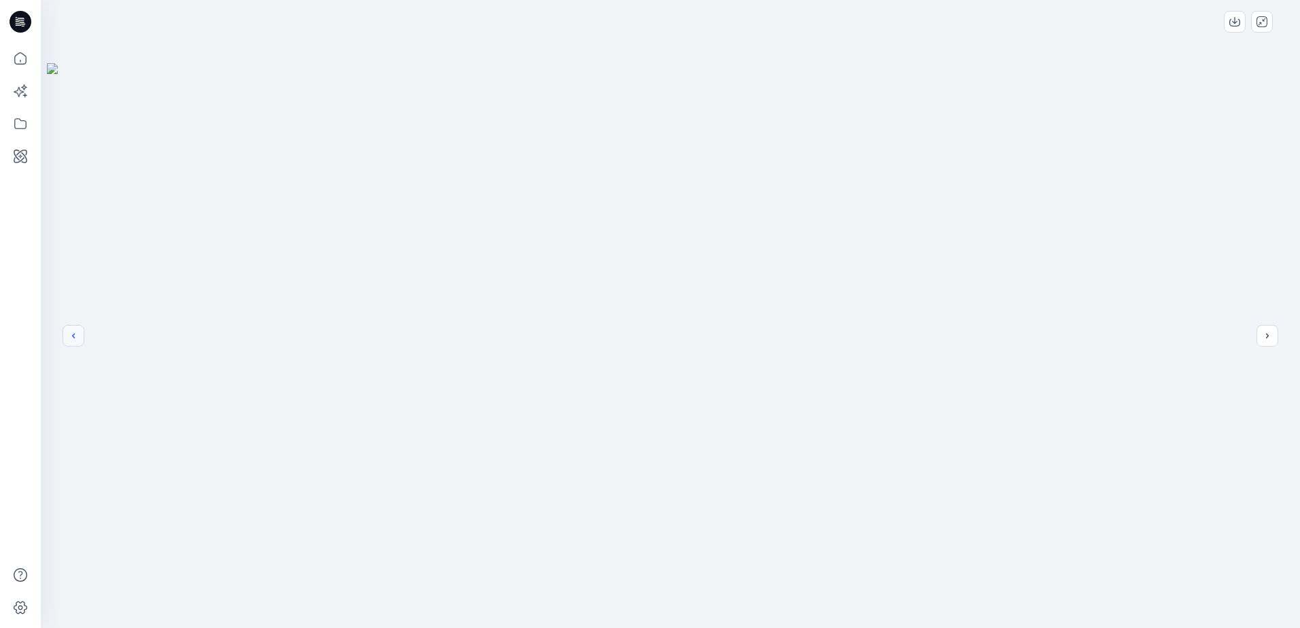
click at [72, 336] on icon "previous" at bounding box center [73, 335] width 11 height 11
click at [73, 336] on icon "previous" at bounding box center [73, 335] width 3 height 5
click at [1261, 338] on button "next" at bounding box center [1267, 336] width 22 height 22
click at [1264, 334] on icon "next" at bounding box center [1267, 335] width 11 height 11
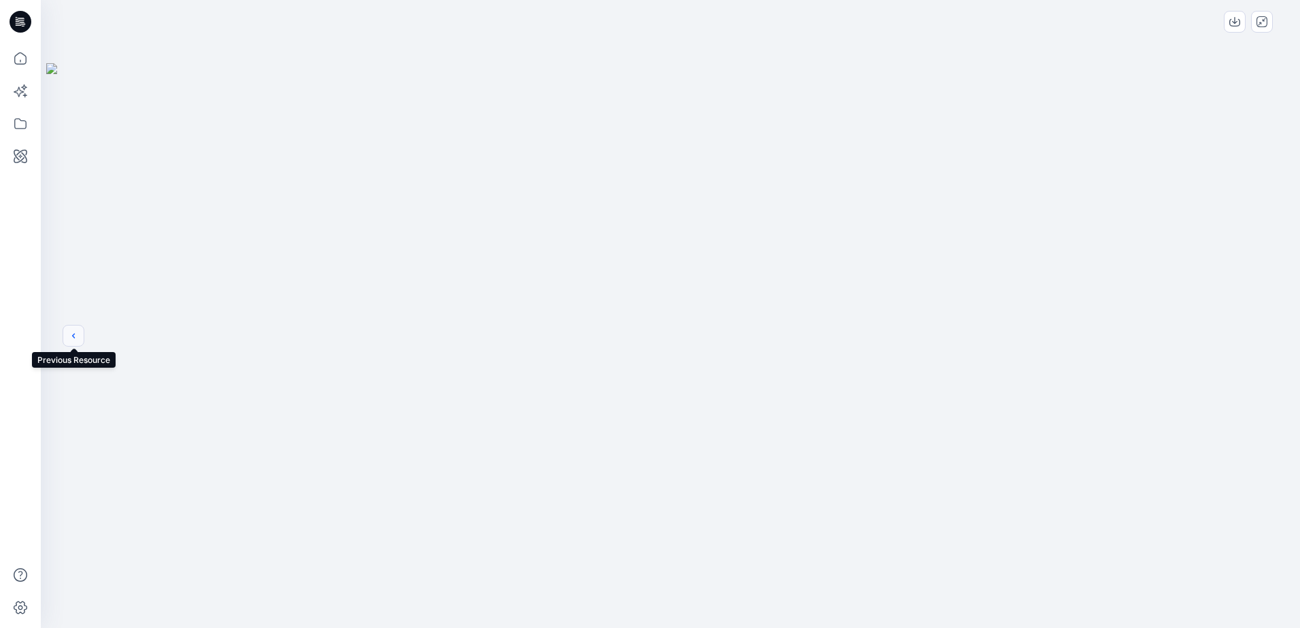
click at [75, 329] on button "previous" at bounding box center [74, 336] width 22 height 22
click at [68, 336] on button "previous" at bounding box center [74, 336] width 22 height 22
click at [71, 337] on icon "previous" at bounding box center [73, 335] width 11 height 11
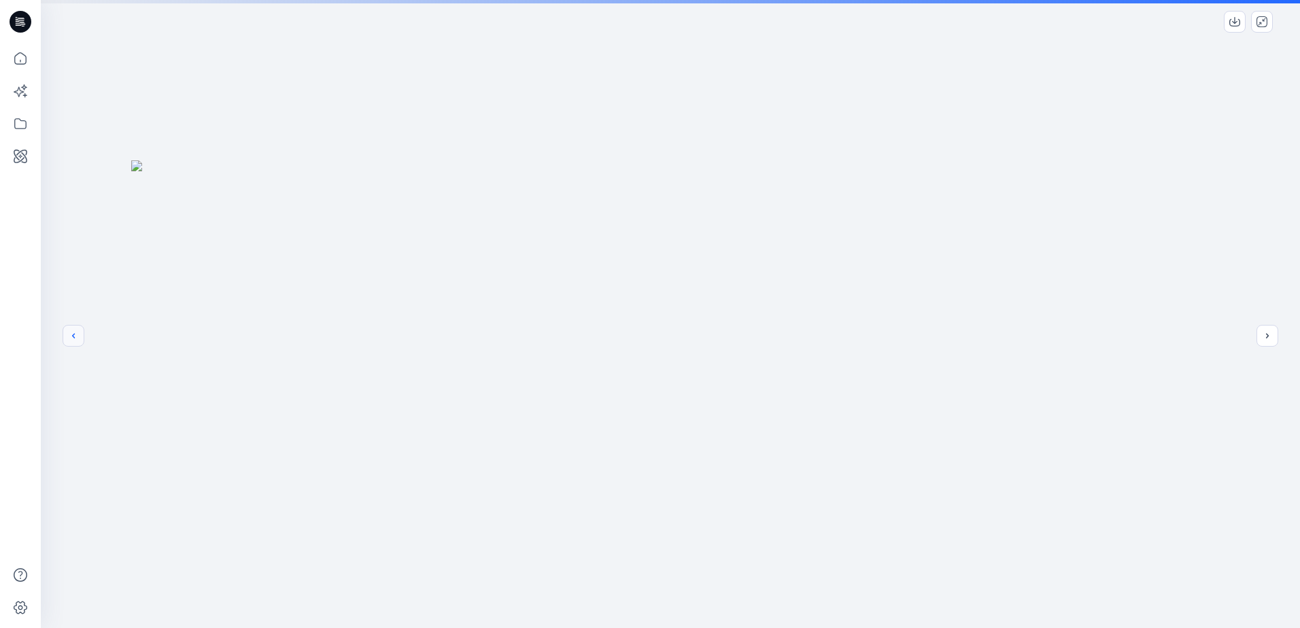
click at [71, 337] on icon "previous" at bounding box center [73, 335] width 11 height 11
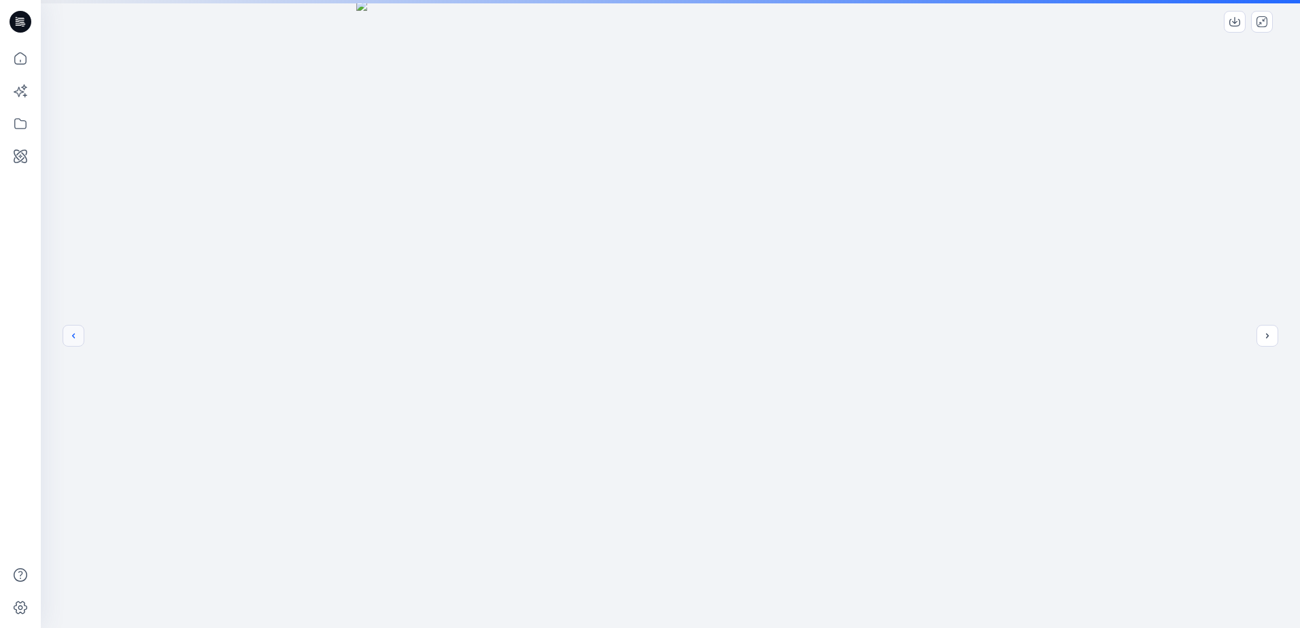
click at [71, 337] on icon "previous" at bounding box center [73, 335] width 11 height 11
click at [75, 331] on icon "previous" at bounding box center [73, 335] width 11 height 11
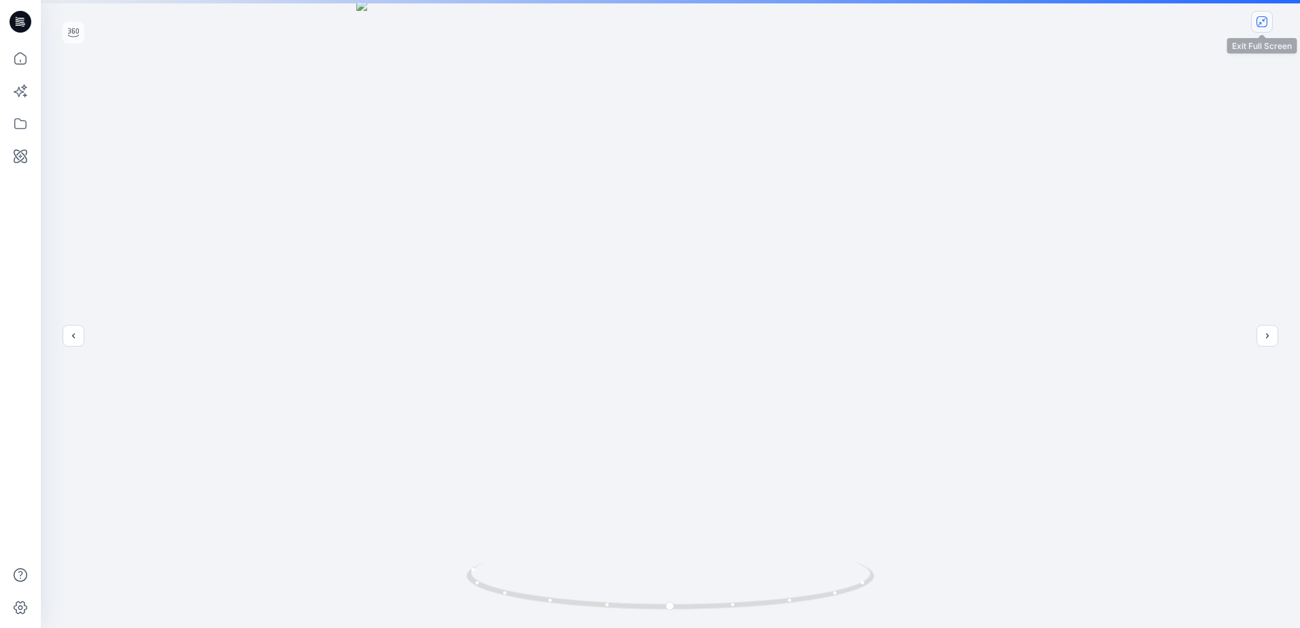
click at [1258, 32] on button "close-full-preview" at bounding box center [1262, 22] width 22 height 22
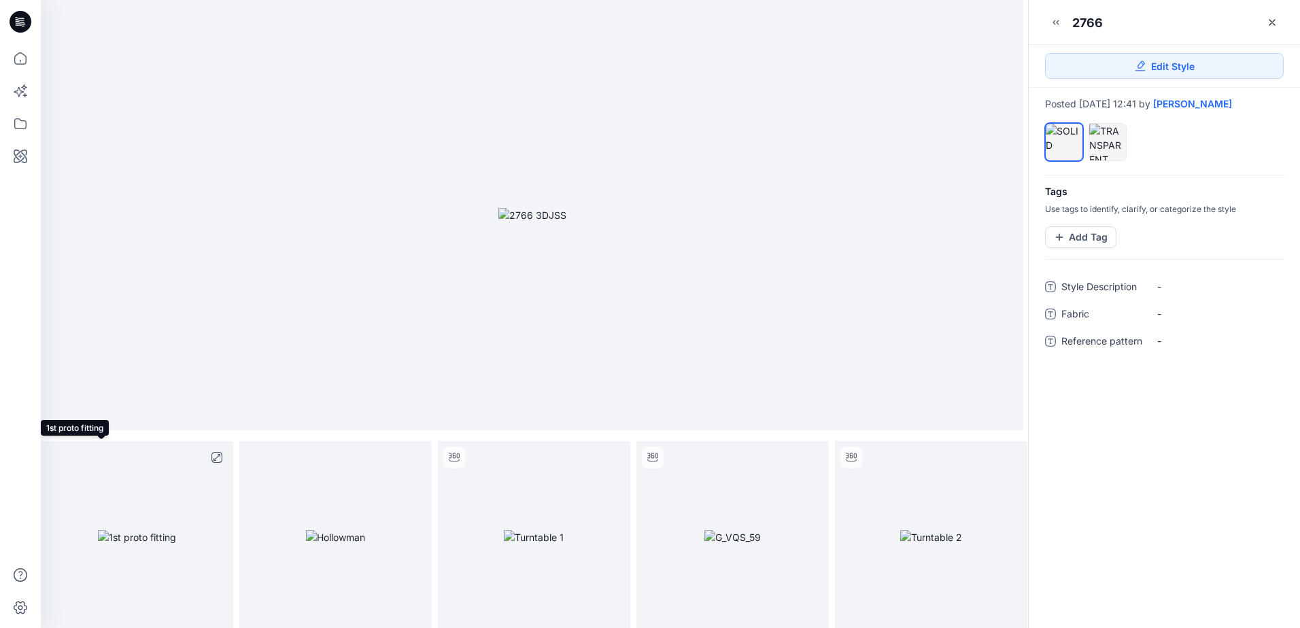
click at [125, 530] on img at bounding box center [137, 537] width 78 height 14
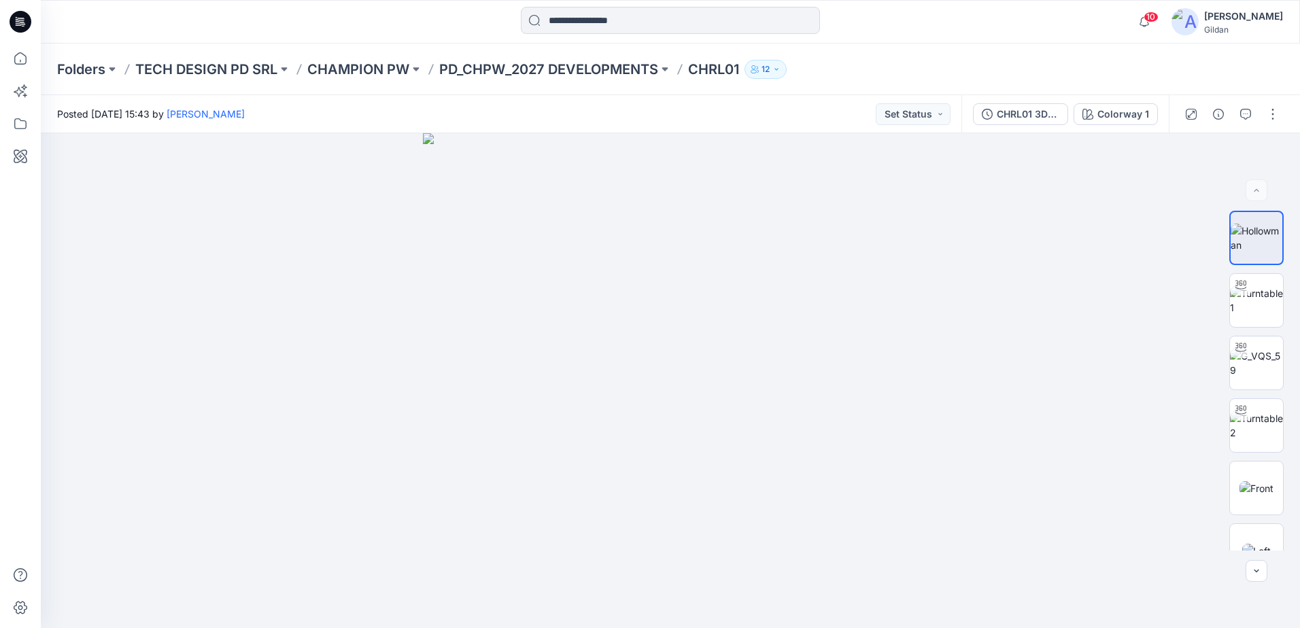
drag, startPoint x: 1075, startPoint y: 97, endPoint x: 134, endPoint y: 663, distance: 1098.1
click at [1266, 302] on img at bounding box center [1256, 300] width 53 height 29
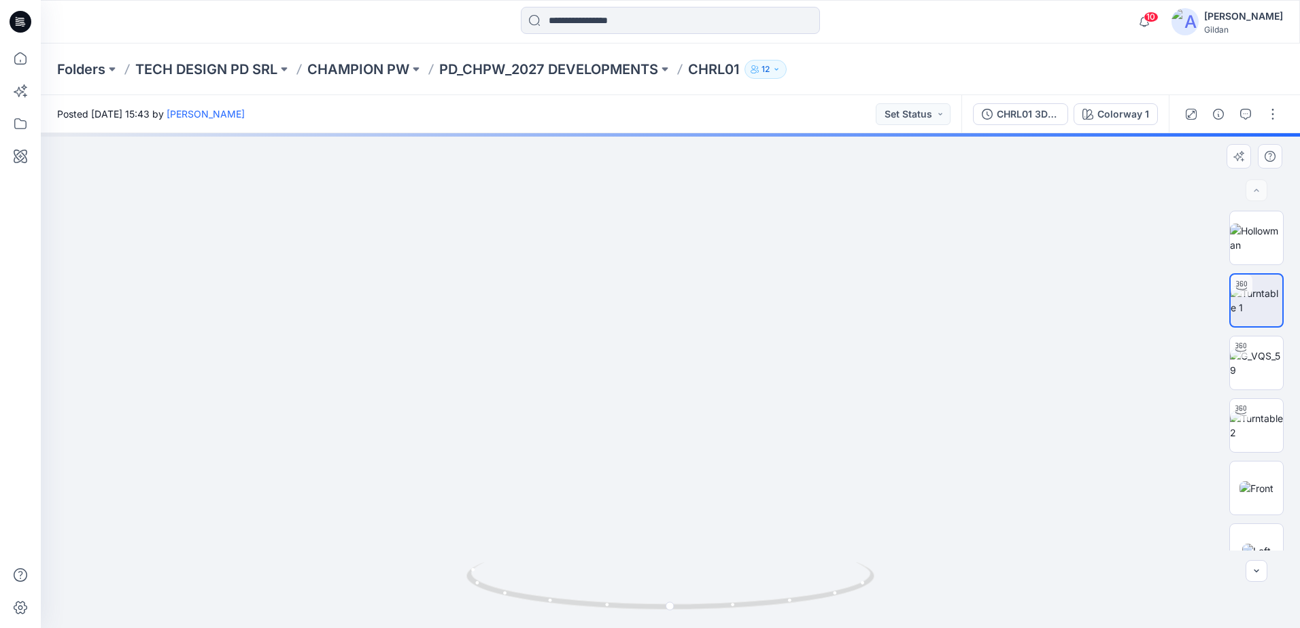
drag, startPoint x: 697, startPoint y: 245, endPoint x: 706, endPoint y: 335, distance: 90.2
click at [704, 336] on img at bounding box center [670, 365] width 698 height 525
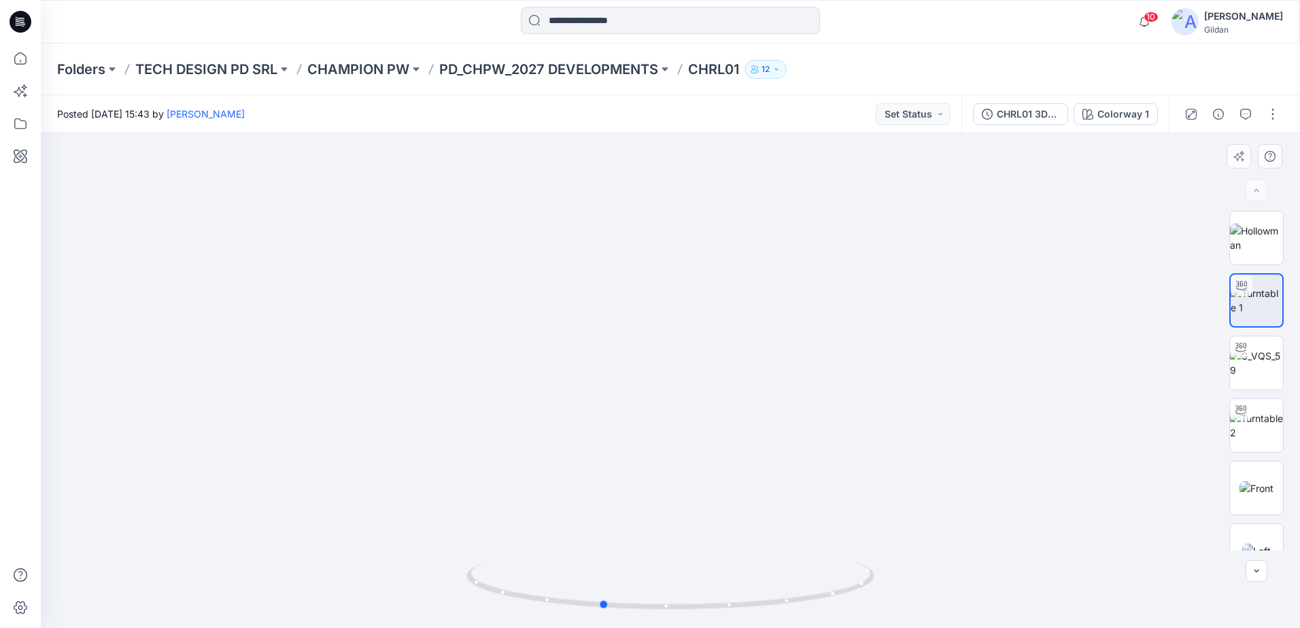
drag, startPoint x: 774, startPoint y: 598, endPoint x: 708, endPoint y: 552, distance: 80.0
click at [696, 599] on icon at bounding box center [671, 587] width 411 height 51
drag, startPoint x: 715, startPoint y: 608, endPoint x: 756, endPoint y: 603, distance: 41.1
click at [756, 603] on icon at bounding box center [671, 587] width 411 height 51
drag, startPoint x: 702, startPoint y: 400, endPoint x: 707, endPoint y: 483, distance: 83.1
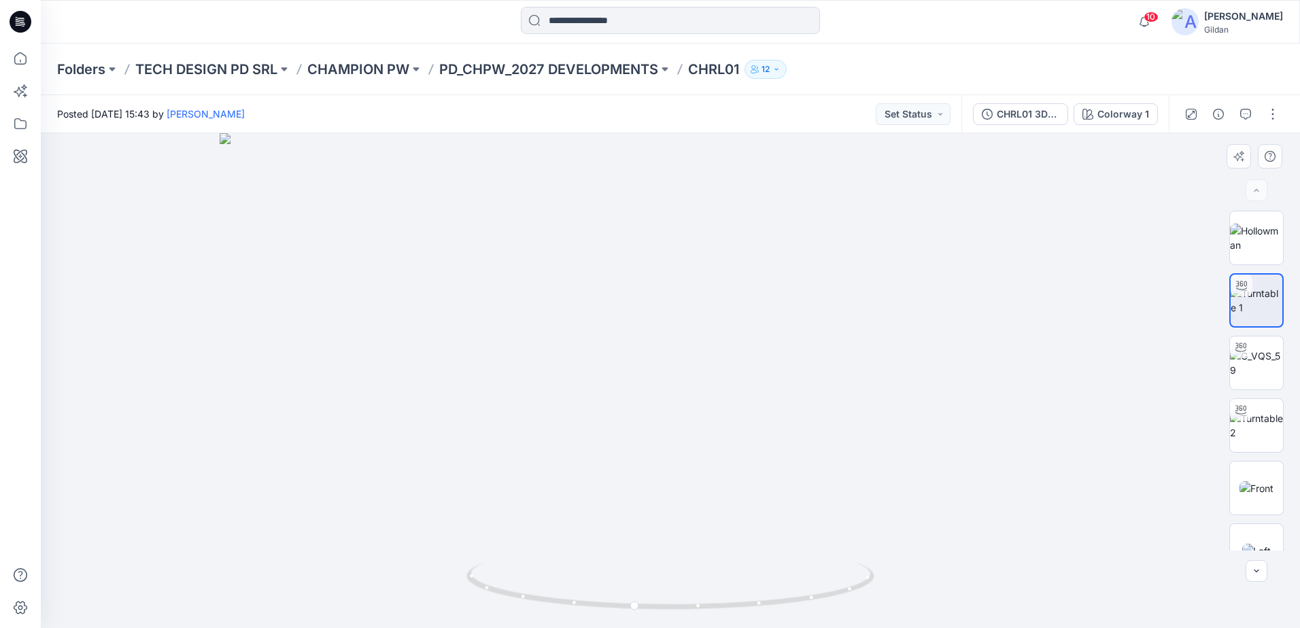
click at [706, 492] on img at bounding box center [671, 380] width 902 height 495
drag, startPoint x: 699, startPoint y: 607, endPoint x: 740, endPoint y: 602, distance: 41.1
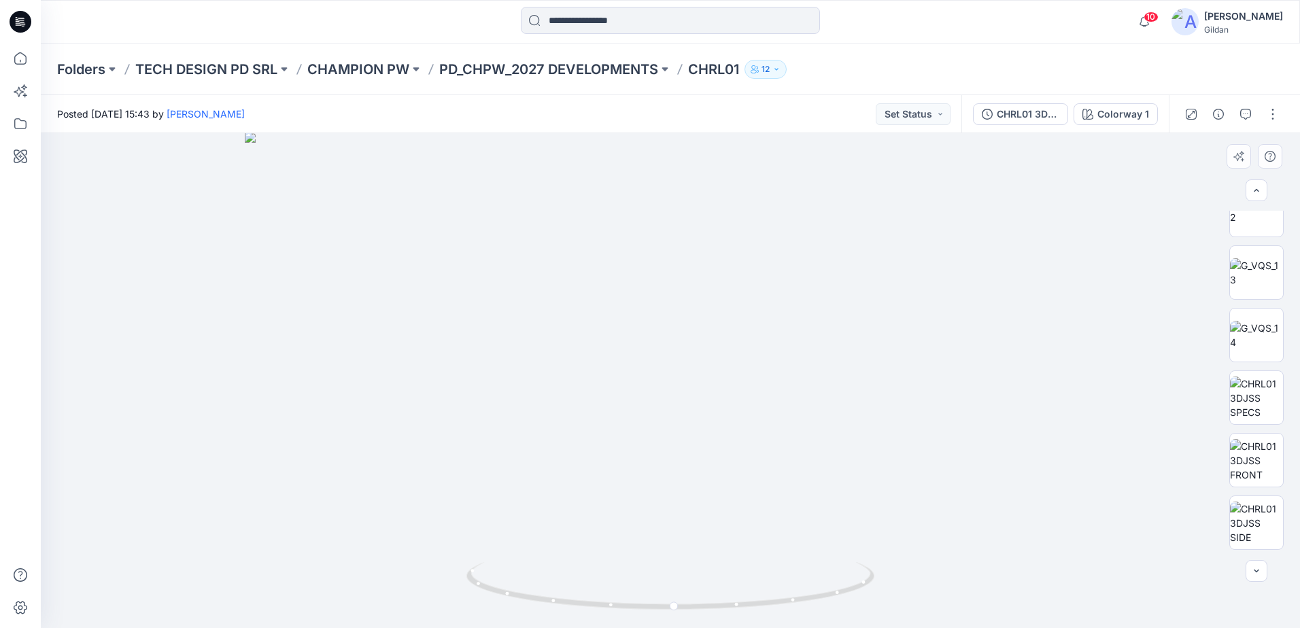
scroll to position [559, 0]
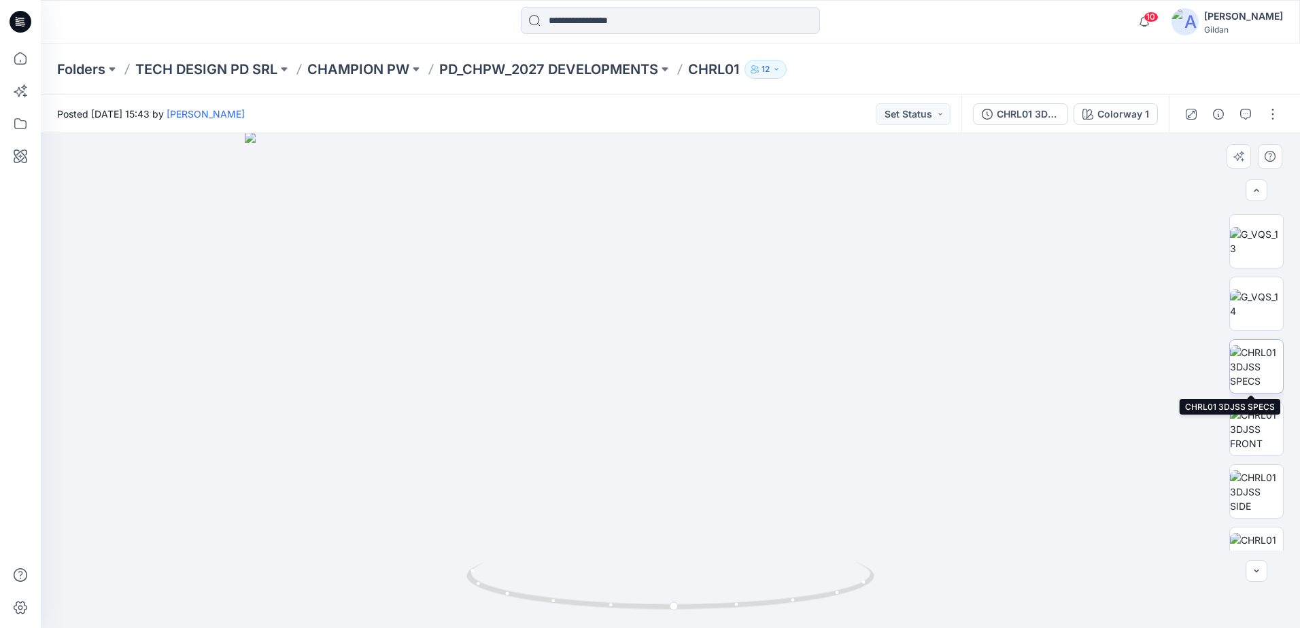
click at [1254, 361] on img at bounding box center [1256, 366] width 53 height 43
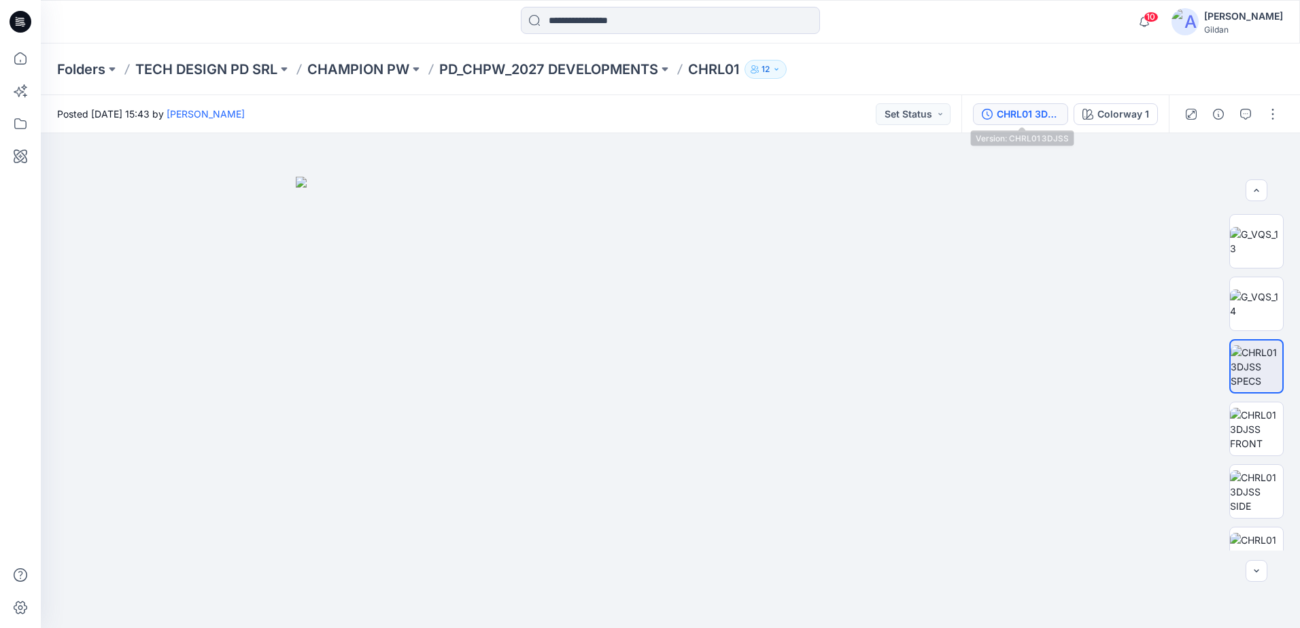
click at [1026, 114] on div "CHRL01 3DJSS" at bounding box center [1028, 114] width 63 height 15
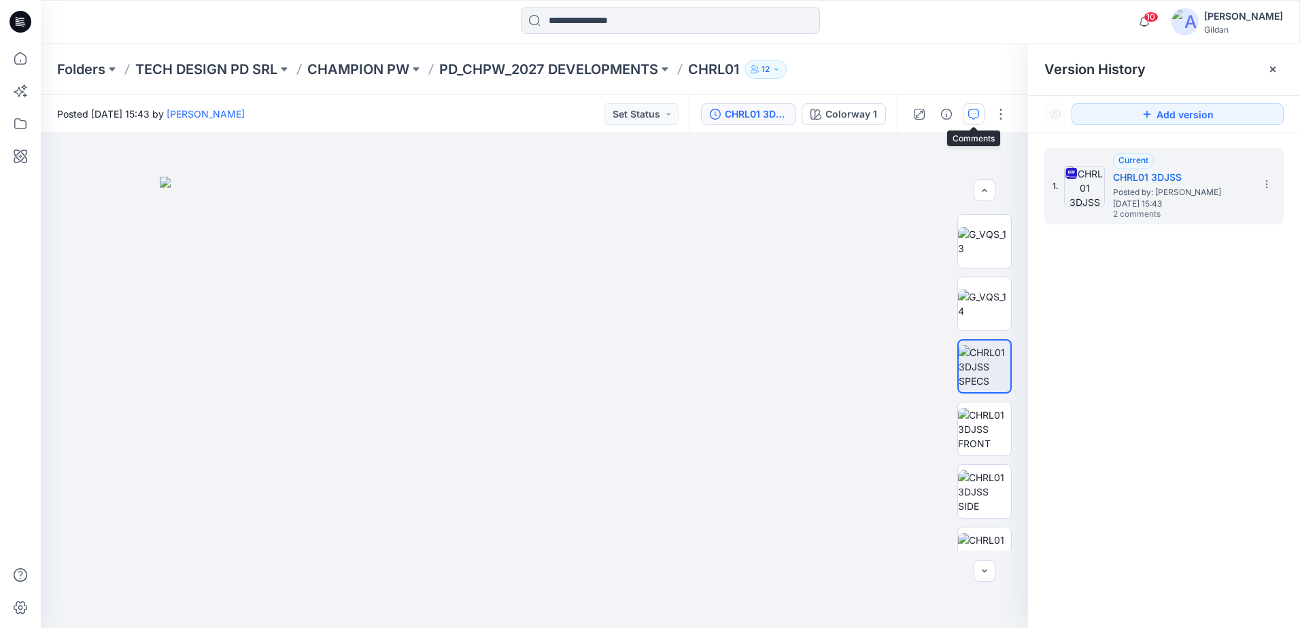
click at [974, 110] on icon "button" at bounding box center [973, 114] width 11 height 11
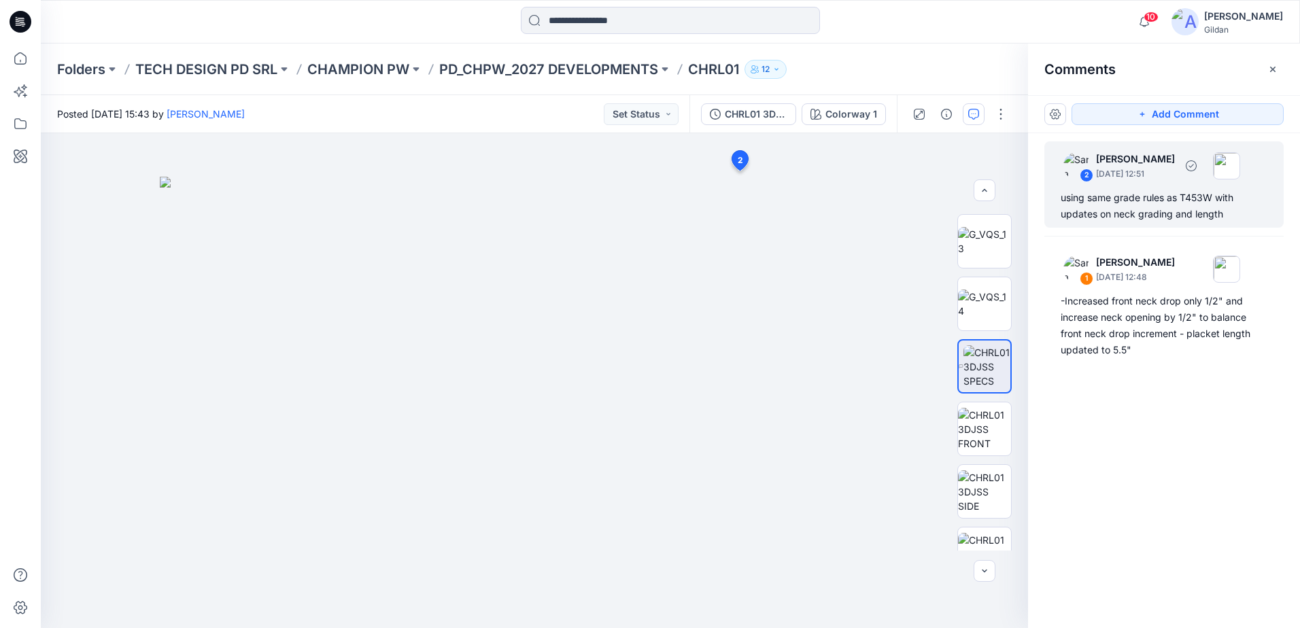
click at [1160, 214] on div "using same grade rules as T453W with updates on neck grading and length" at bounding box center [1163, 206] width 207 height 33
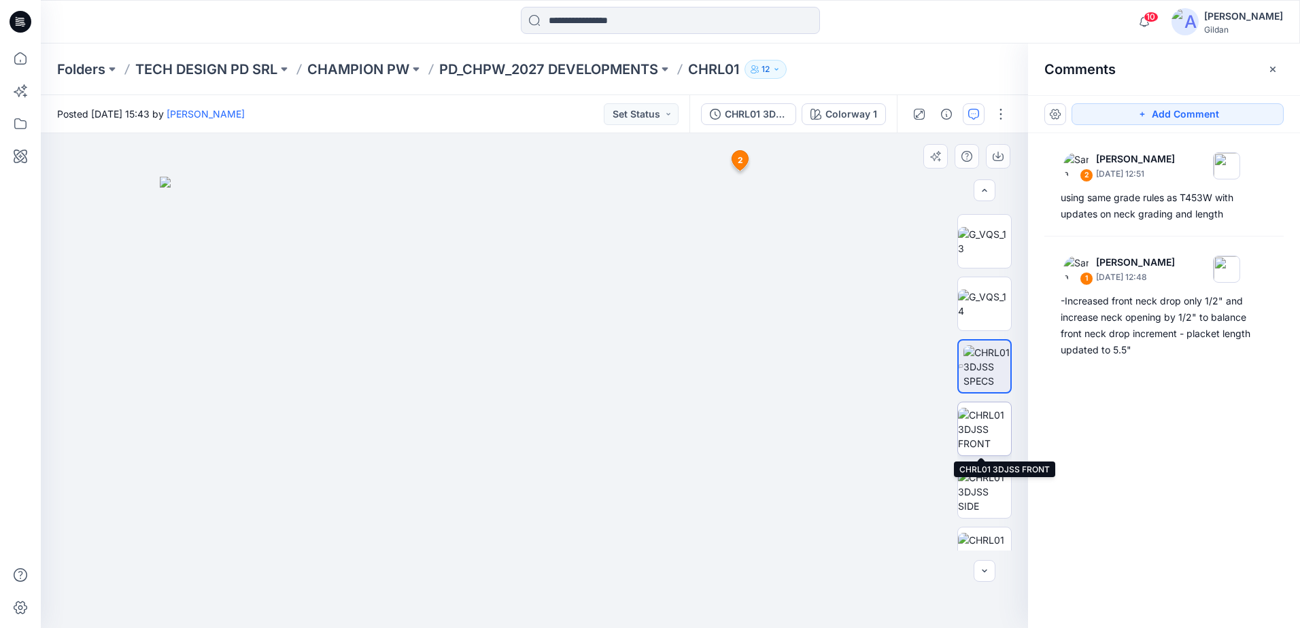
click at [988, 424] on img at bounding box center [984, 429] width 53 height 43
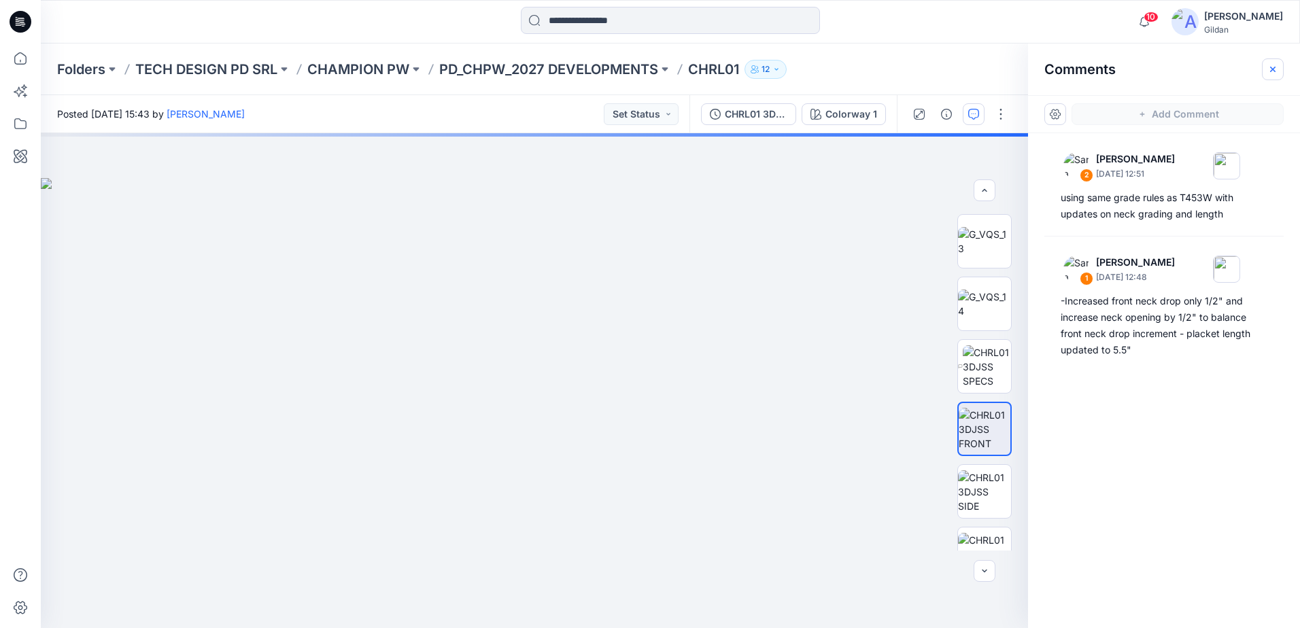
click at [1279, 64] on button "button" at bounding box center [1273, 69] width 22 height 22
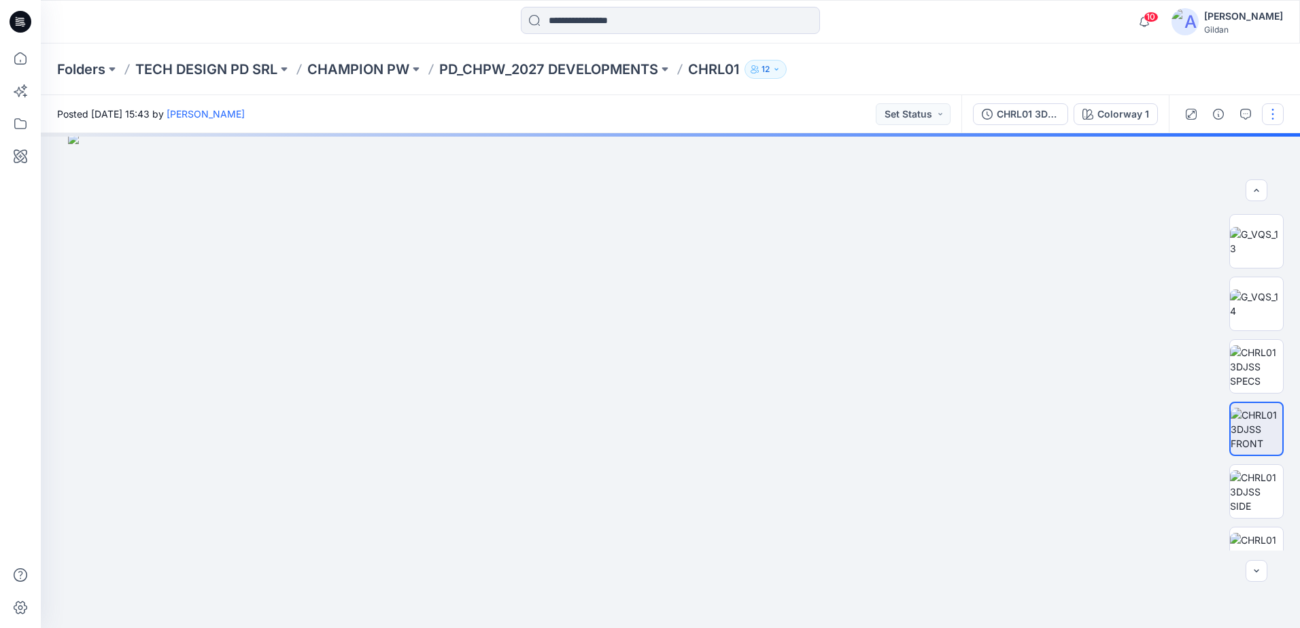
click at [1281, 111] on button "button" at bounding box center [1273, 114] width 22 height 22
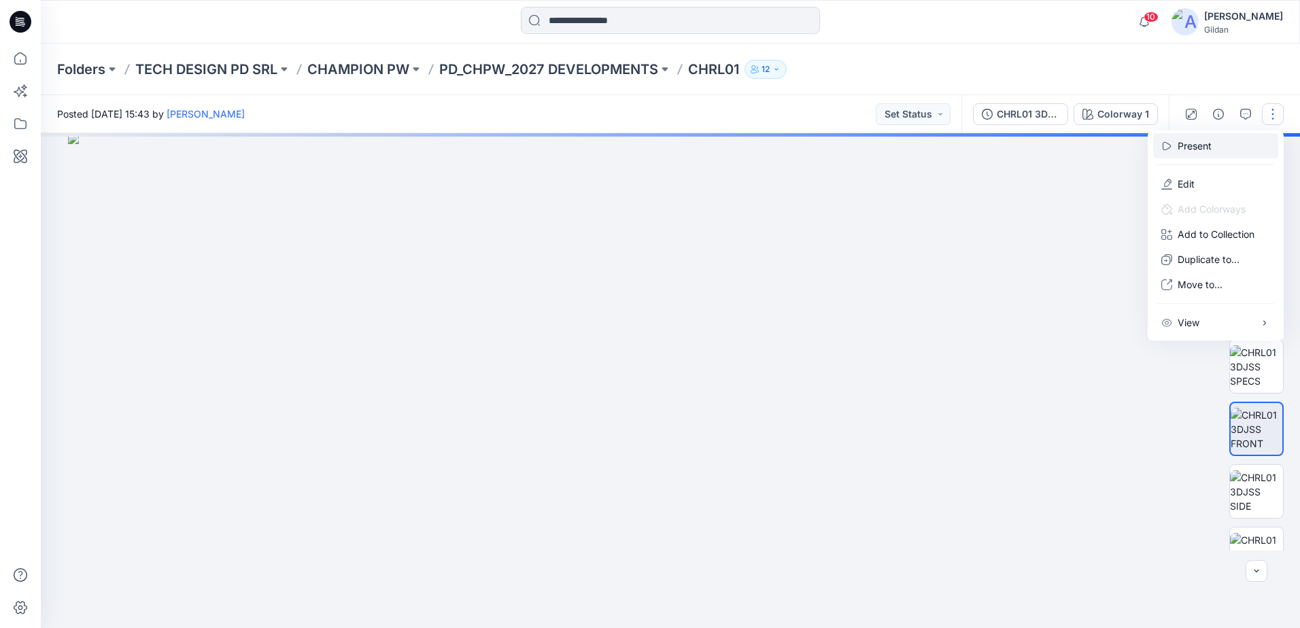
click at [1192, 143] on p "Present" at bounding box center [1194, 146] width 34 height 14
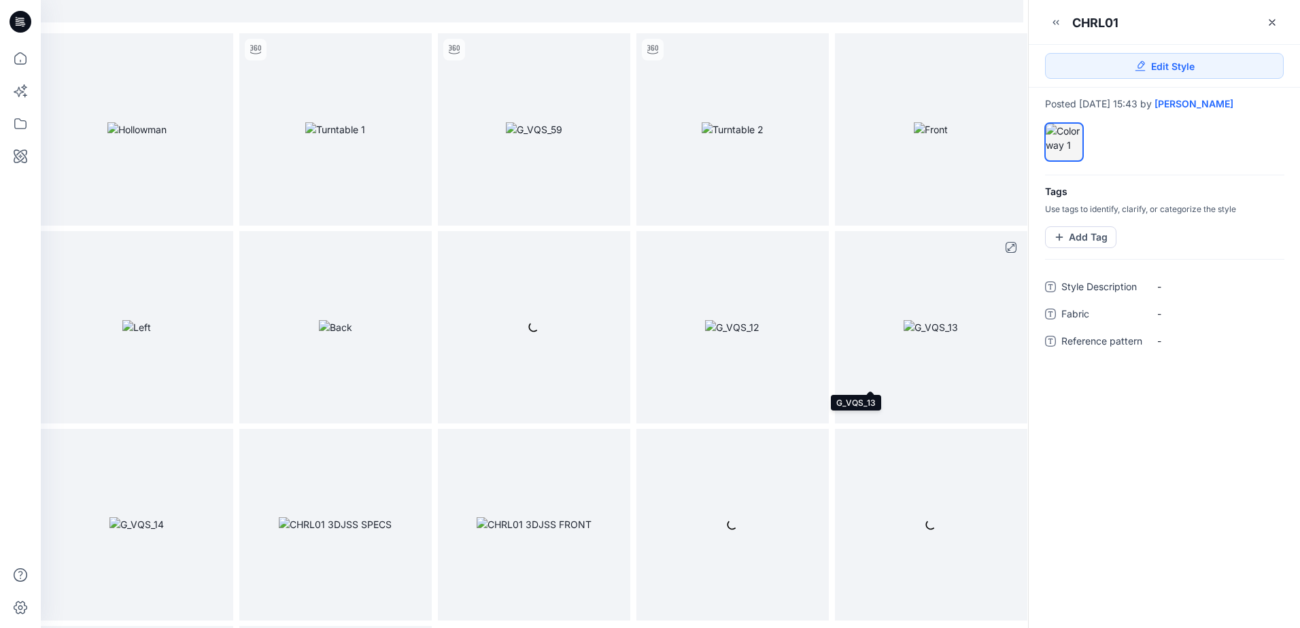
scroll to position [476, 0]
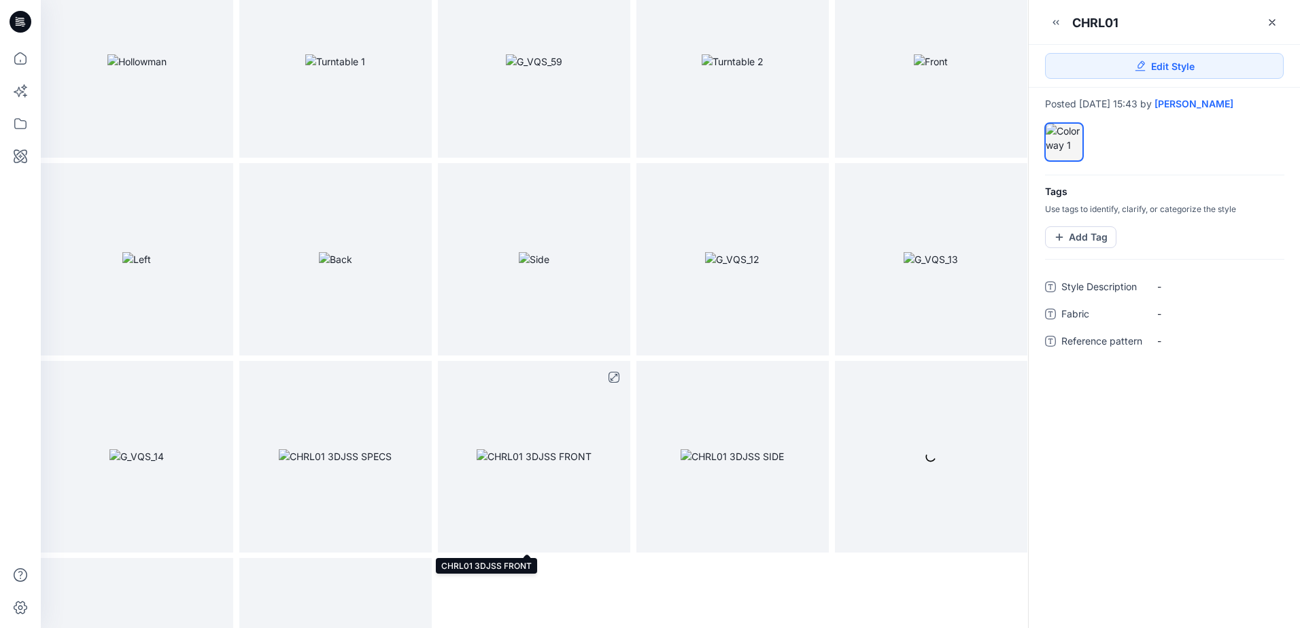
click at [534, 458] on img at bounding box center [534, 456] width 115 height 14
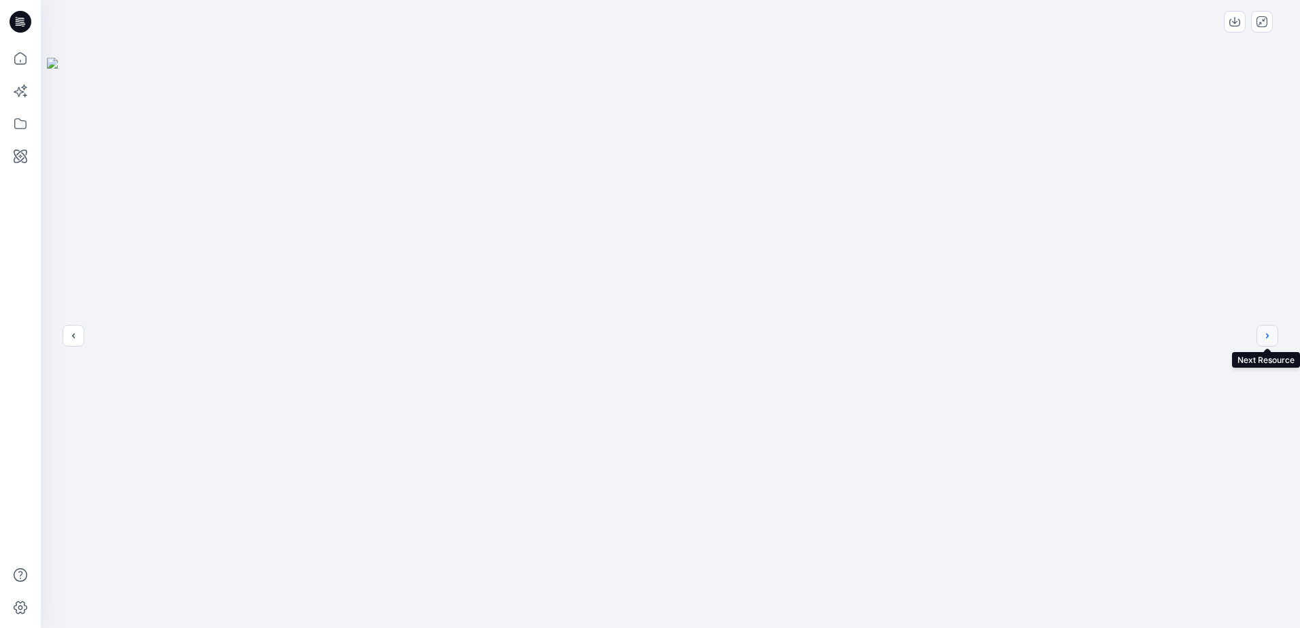
click at [1261, 336] on button "next" at bounding box center [1267, 336] width 22 height 22
click at [1266, 336] on icon "next" at bounding box center [1267, 335] width 11 height 11
click at [75, 337] on icon "previous" at bounding box center [73, 335] width 11 height 11
click at [1266, 337] on icon "next" at bounding box center [1267, 335] width 11 height 11
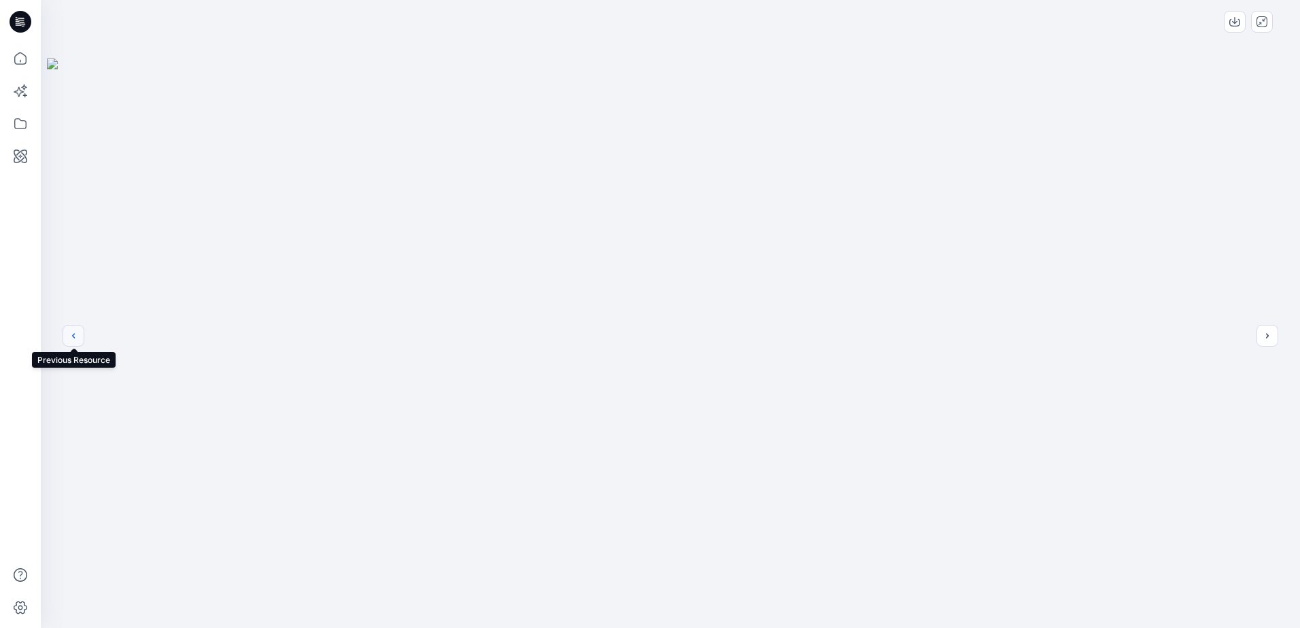
click at [73, 341] on button "previous" at bounding box center [74, 336] width 22 height 22
click at [681, 224] on img at bounding box center [670, 343] width 1247 height 570
click at [80, 338] on button "previous" at bounding box center [74, 336] width 22 height 22
click at [1269, 329] on button "next" at bounding box center [1267, 336] width 22 height 22
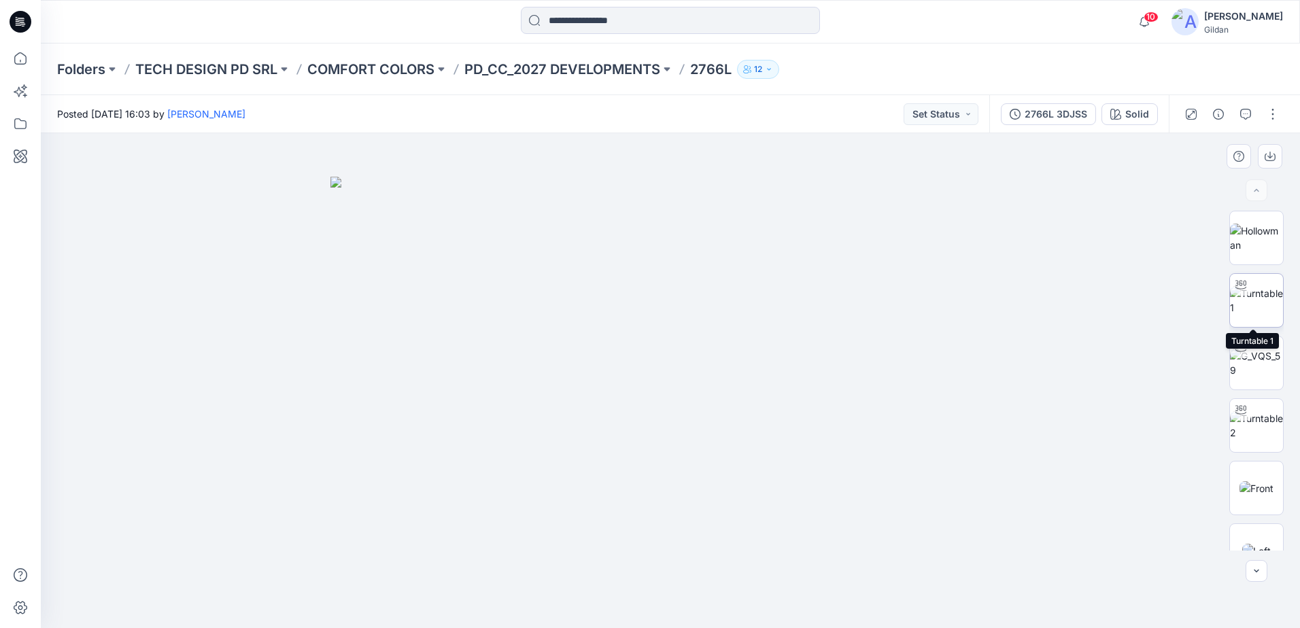
click at [1254, 300] on img at bounding box center [1256, 300] width 53 height 29
click at [1254, 357] on img at bounding box center [1256, 363] width 53 height 29
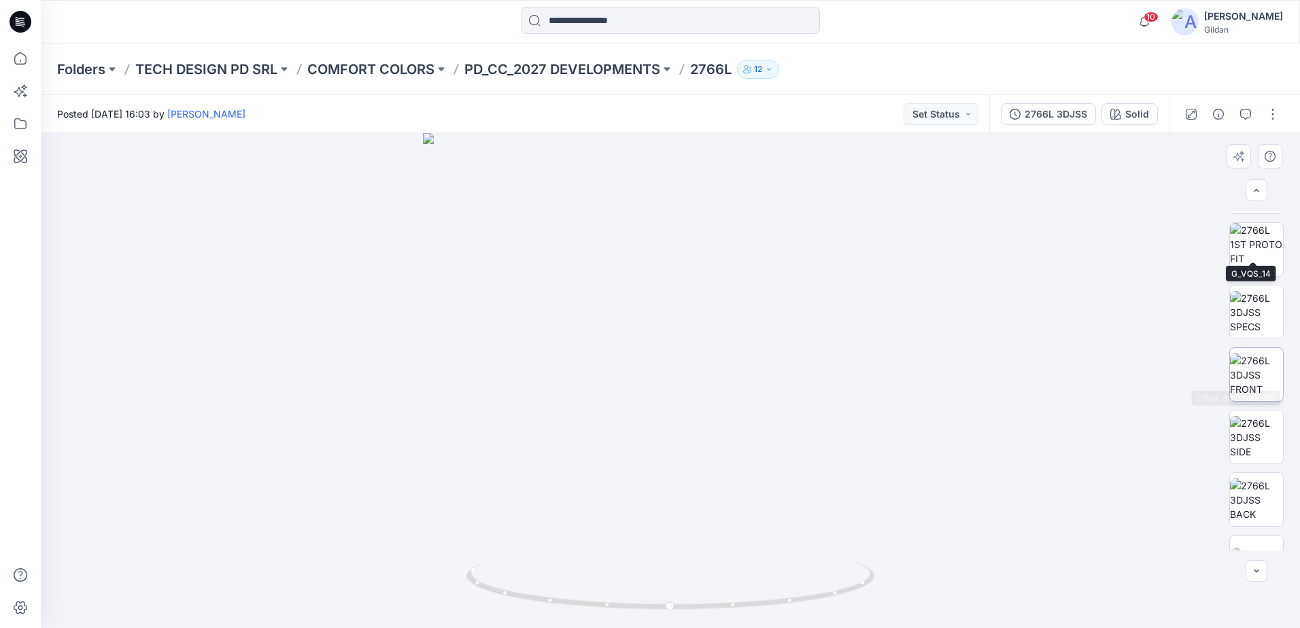
scroll to position [680, 0]
click at [1253, 368] on img at bounding box center [1256, 371] width 53 height 43
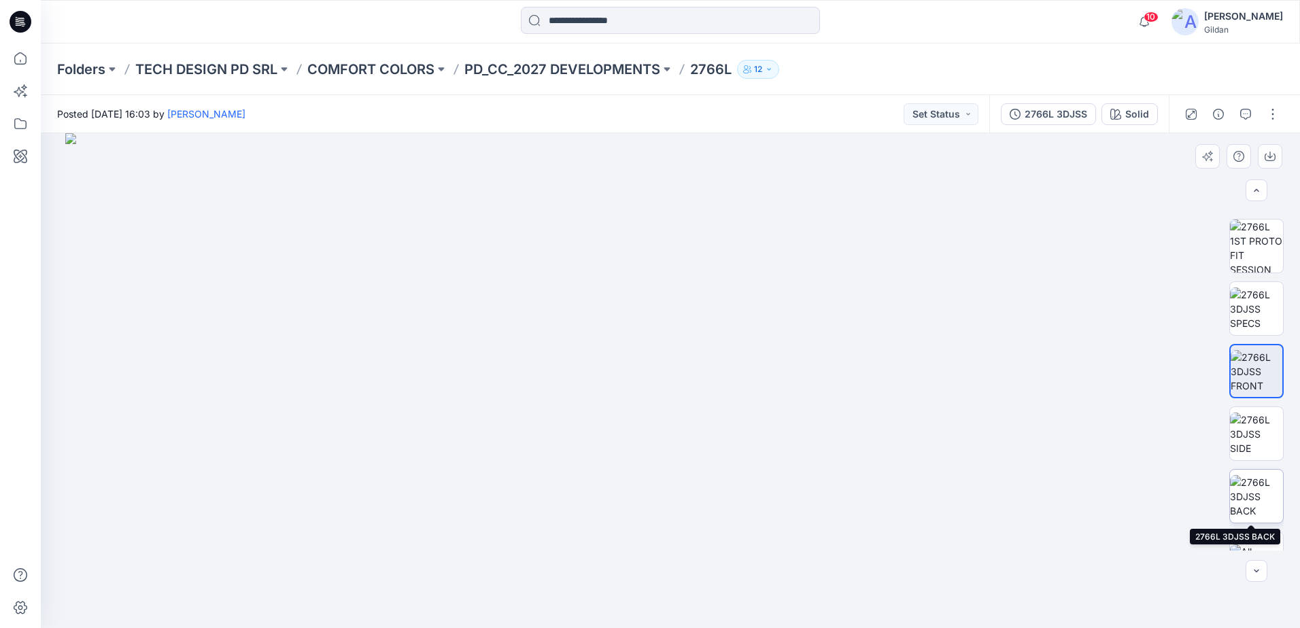
click at [1265, 495] on img at bounding box center [1256, 496] width 53 height 43
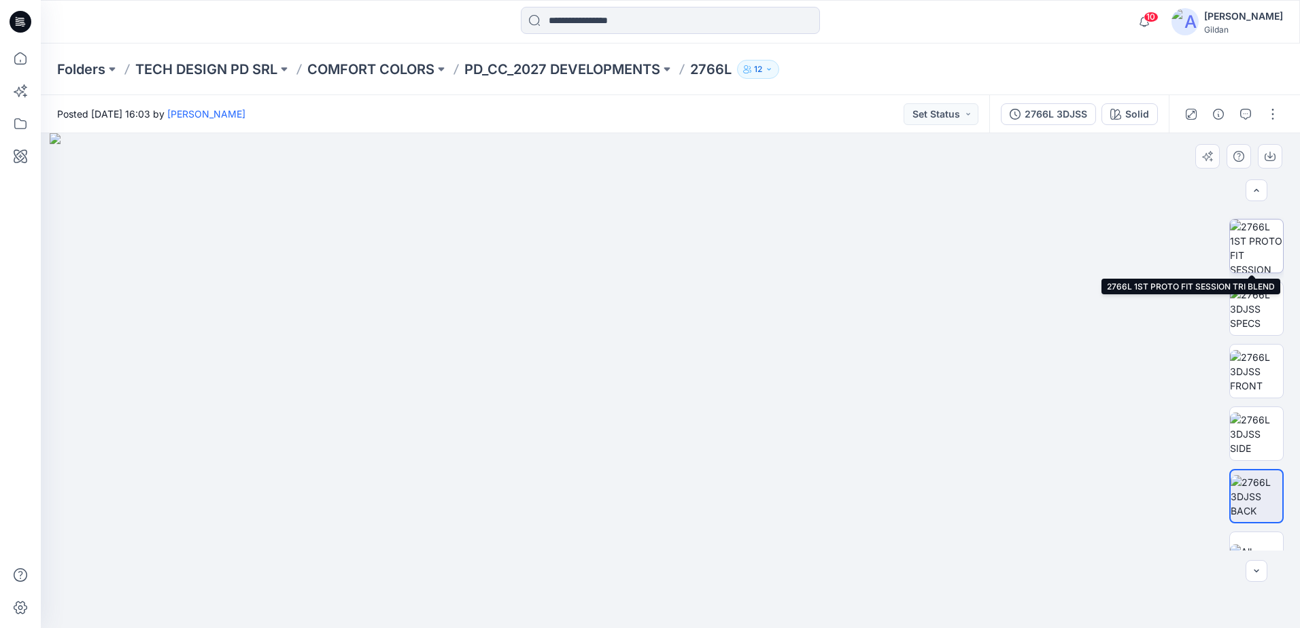
click at [1262, 245] on img at bounding box center [1256, 246] width 53 height 53
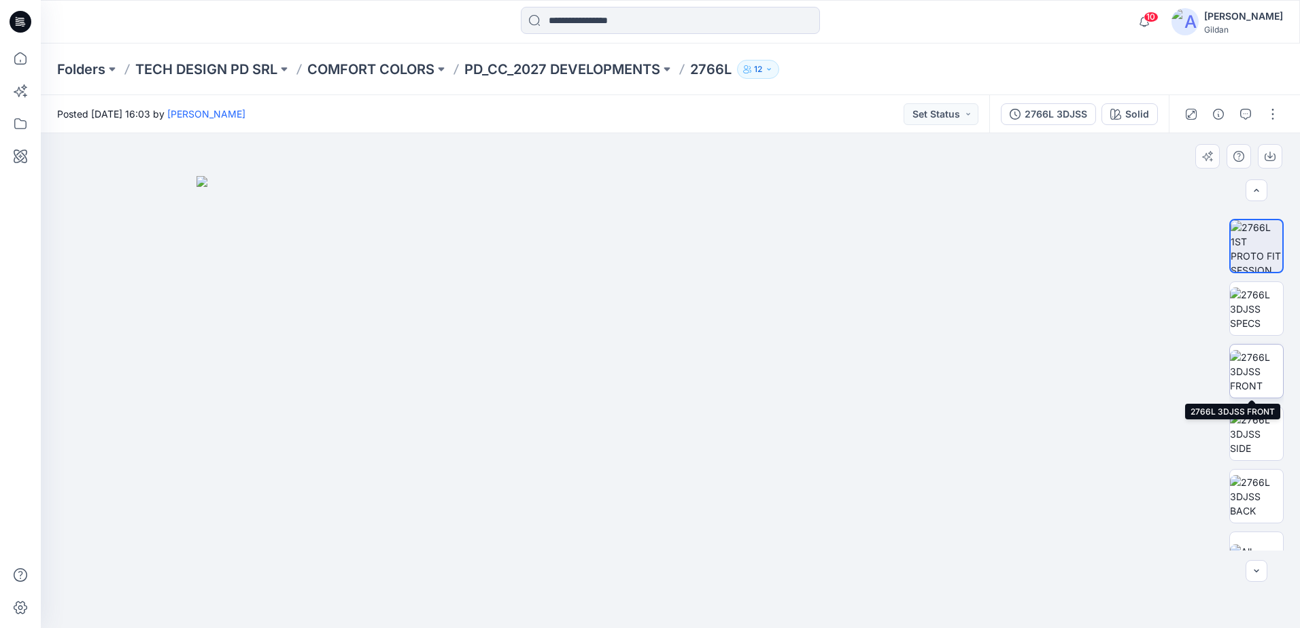
click at [1256, 375] on img at bounding box center [1256, 371] width 53 height 43
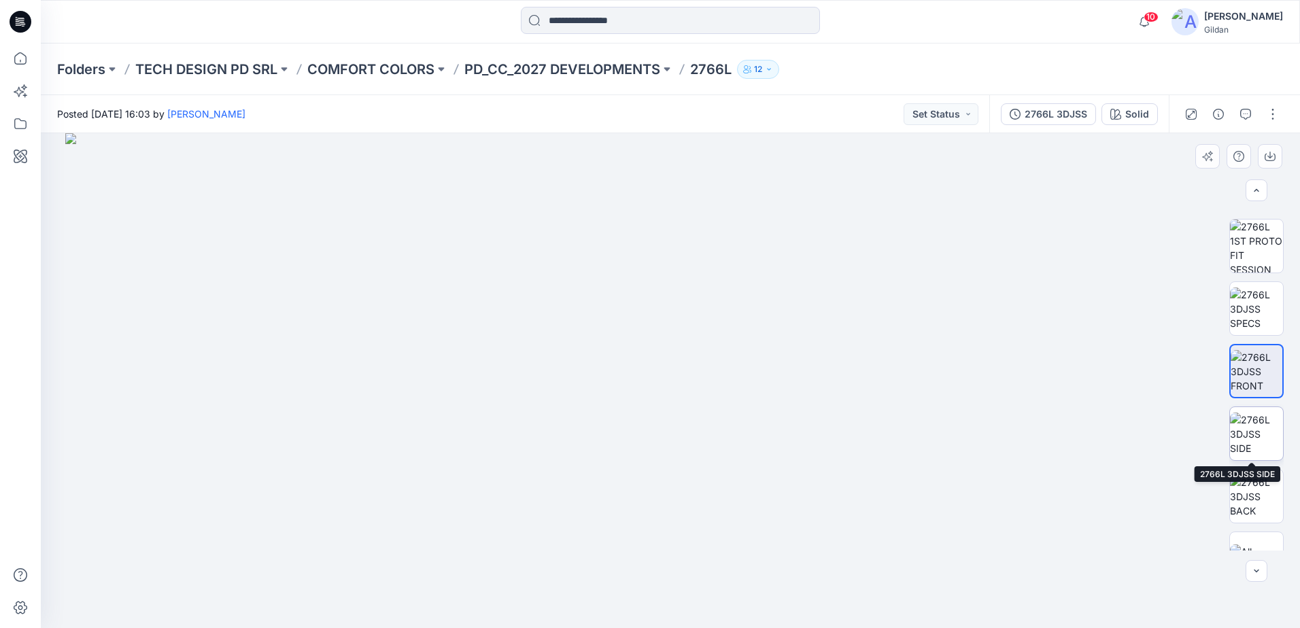
click at [1257, 434] on img at bounding box center [1256, 434] width 53 height 43
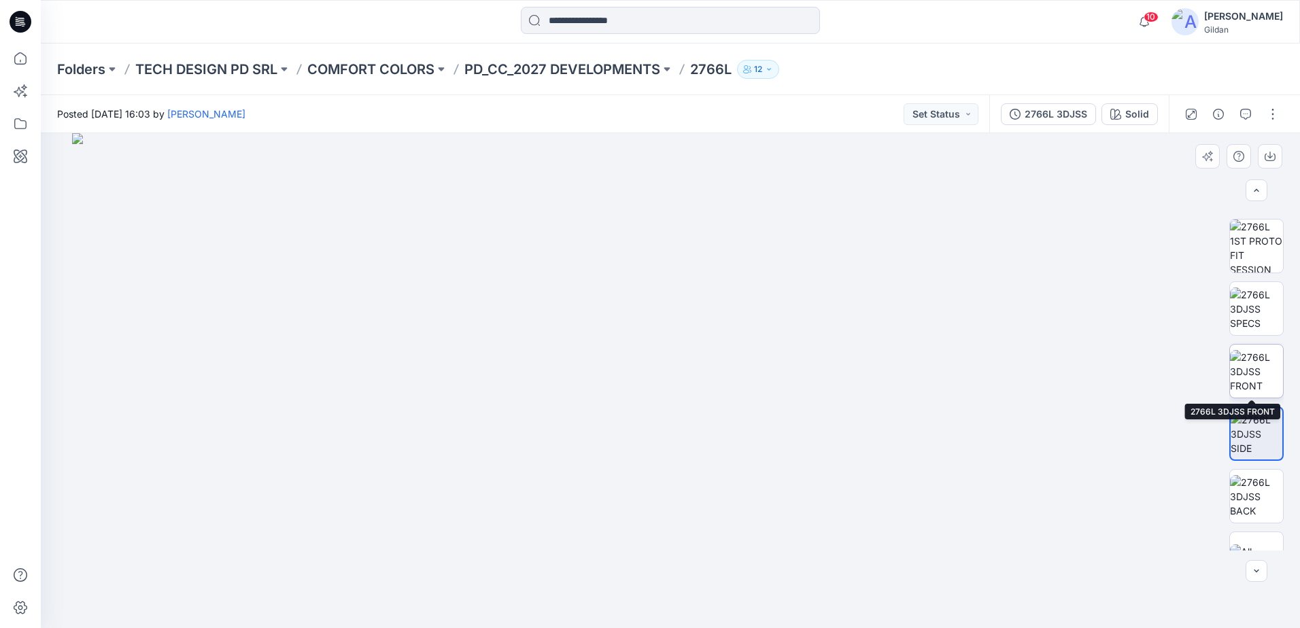
click at [1255, 377] on img at bounding box center [1256, 371] width 53 height 43
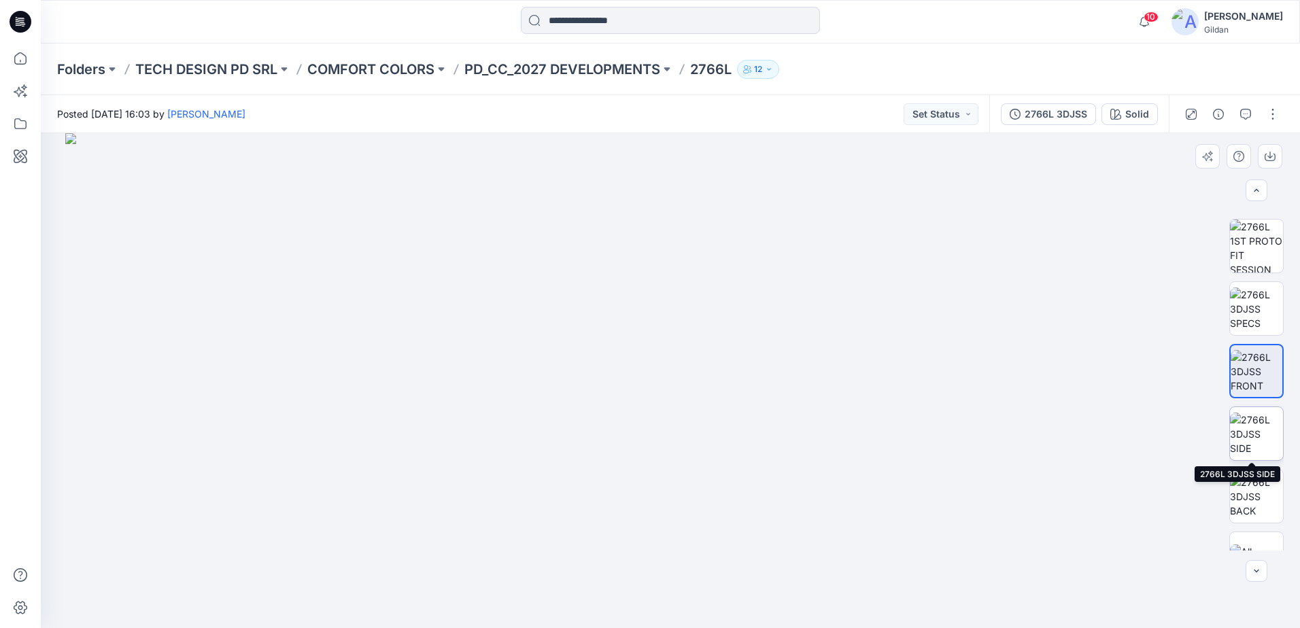
click at [1260, 427] on img at bounding box center [1256, 434] width 53 height 43
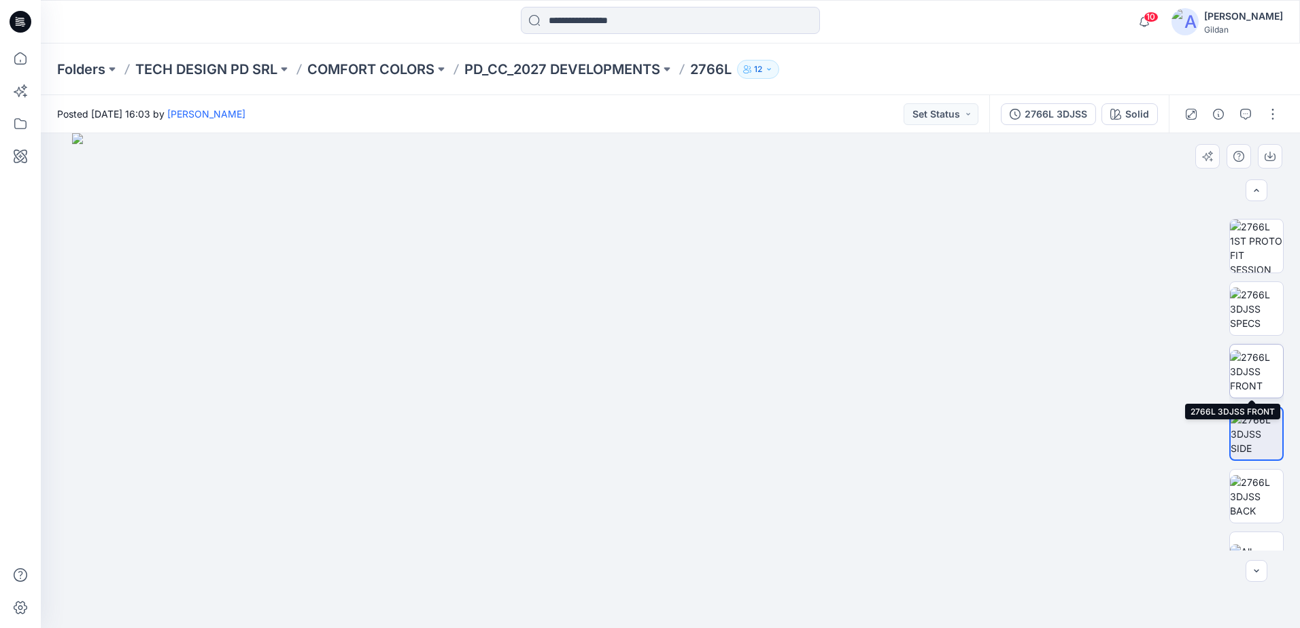
click at [1253, 373] on img at bounding box center [1256, 371] width 53 height 43
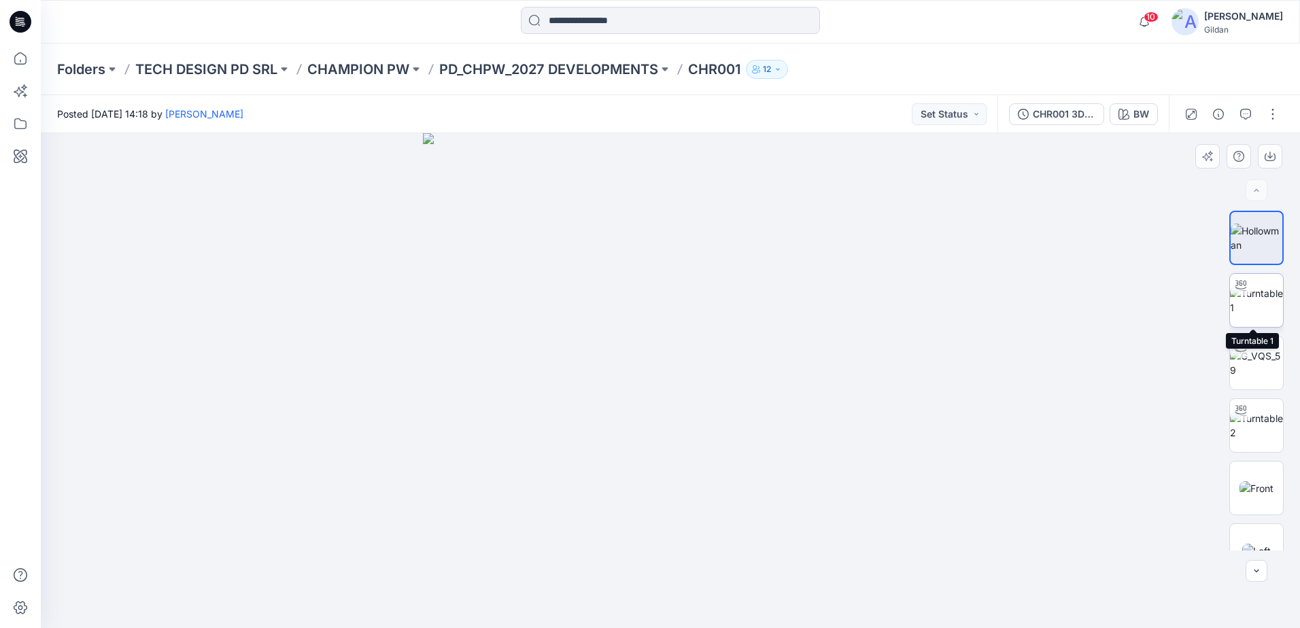
click at [1251, 296] on img at bounding box center [1256, 300] width 53 height 29
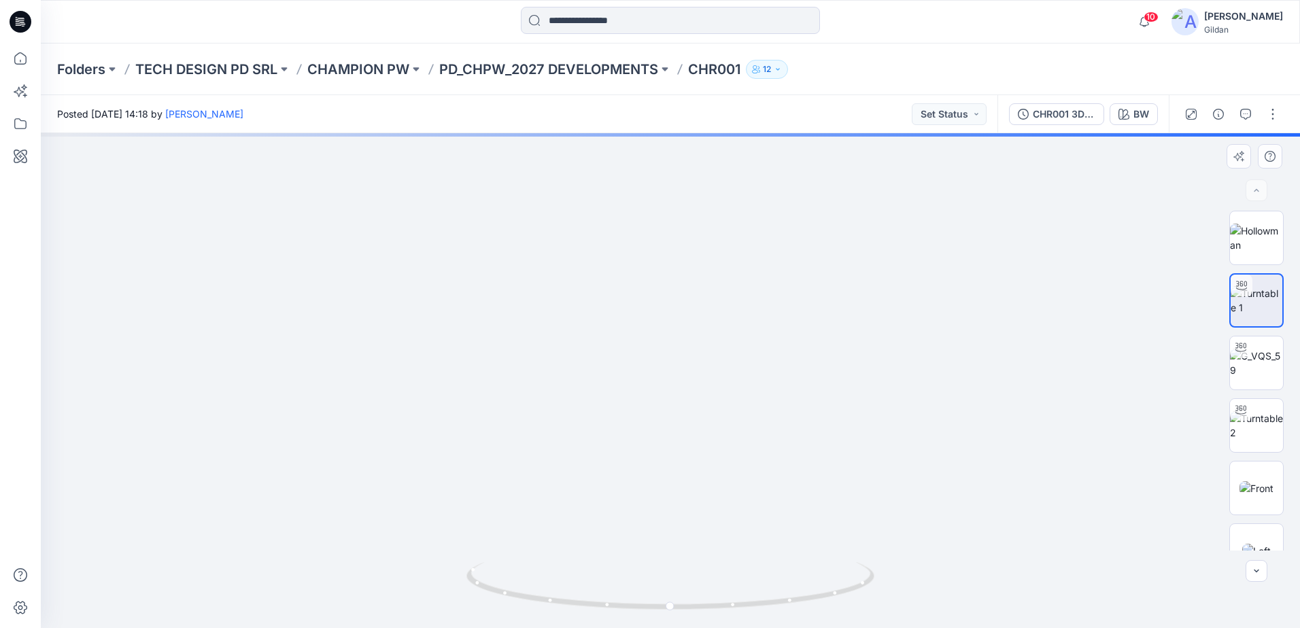
drag, startPoint x: 695, startPoint y: 292, endPoint x: 685, endPoint y: 400, distance: 109.2
click at [685, 400] on img at bounding box center [671, 376] width 902 height 503
drag, startPoint x: 831, startPoint y: 596, endPoint x: 780, endPoint y: 603, distance: 51.4
click at [780, 603] on icon at bounding box center [671, 587] width 411 height 51
drag, startPoint x: 673, startPoint y: 387, endPoint x: 675, endPoint y: 402, distance: 15.1
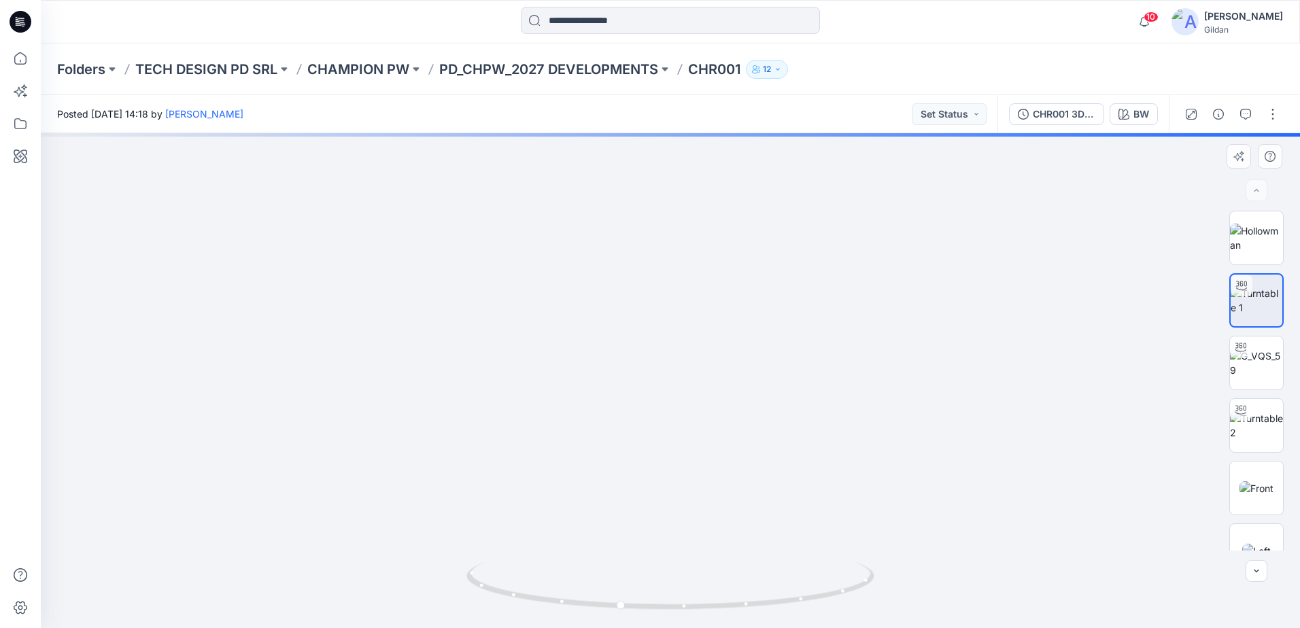
click at [675, 402] on img at bounding box center [682, 380] width 1326 height 495
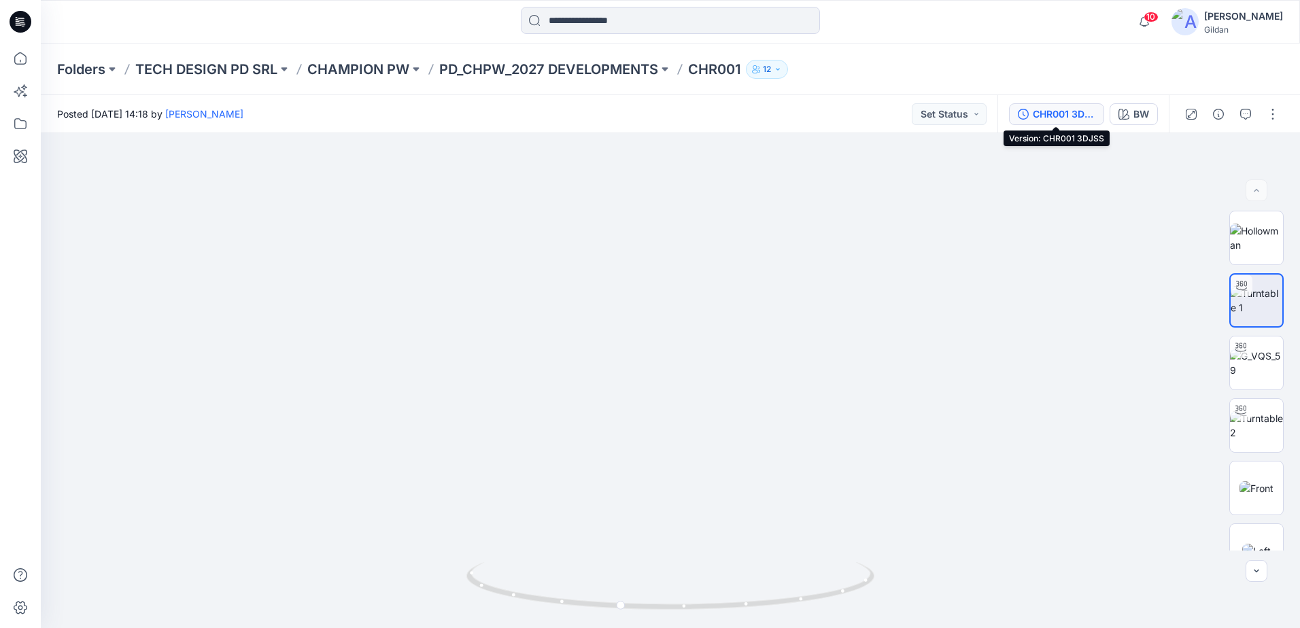
click at [1073, 110] on div "CHR001 3DJSS" at bounding box center [1064, 114] width 63 height 15
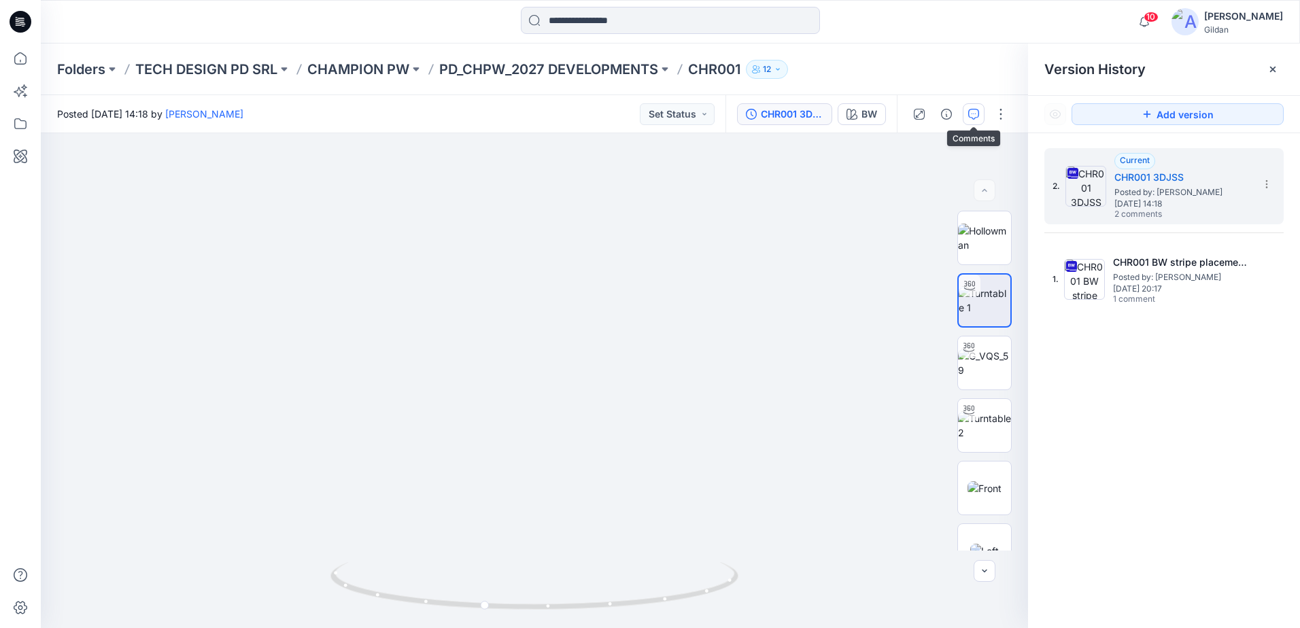
click at [970, 111] on icon "button" at bounding box center [973, 114] width 11 height 11
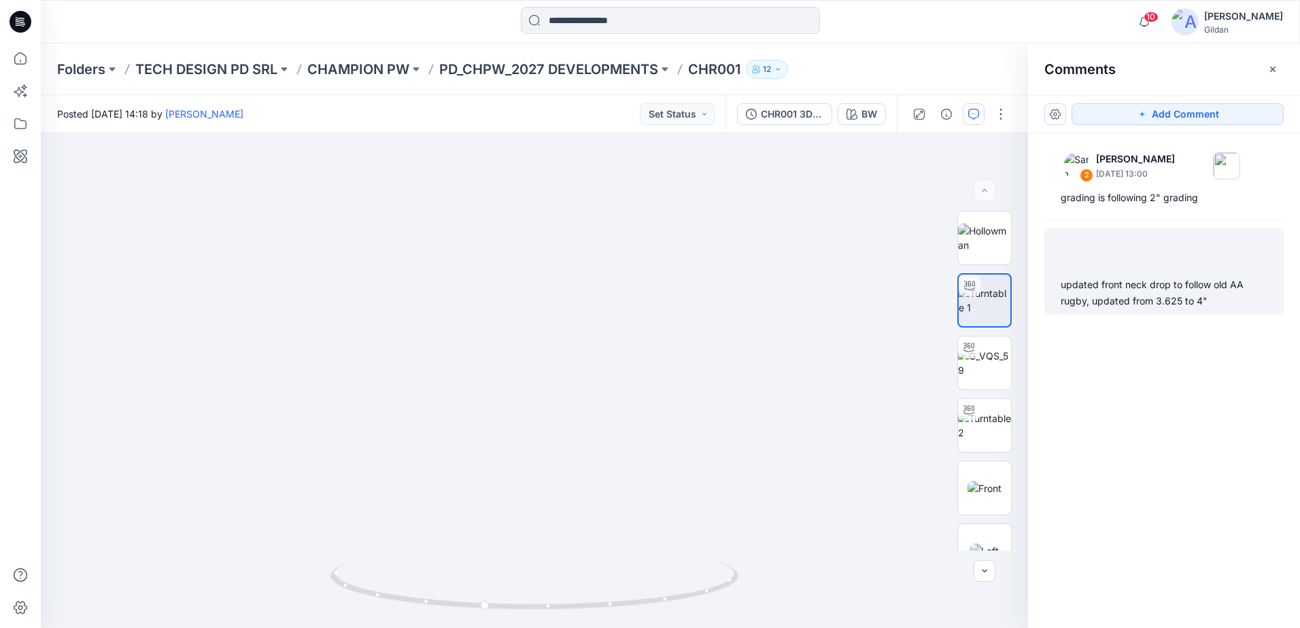
click at [1150, 297] on div "updated front neck drop to follow old AA rugby, updated from 3.625 to 4"" at bounding box center [1163, 293] width 207 height 33
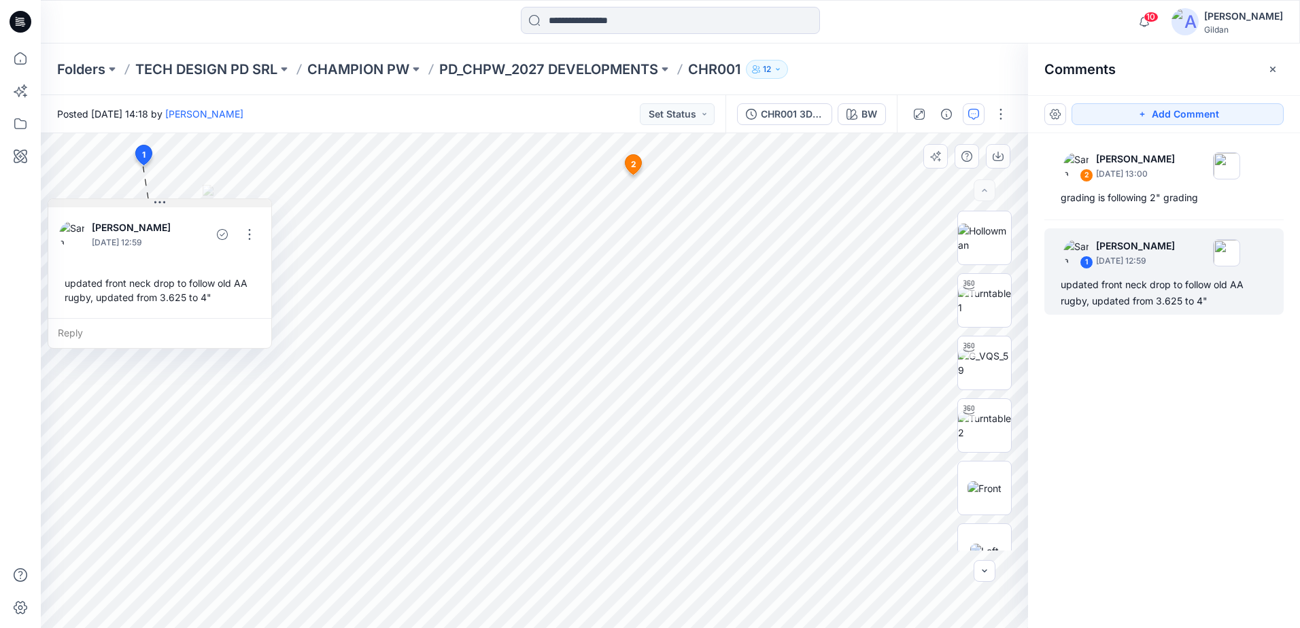
drag, startPoint x: 228, startPoint y: 177, endPoint x: 152, endPoint y: 203, distance: 80.0
click at [152, 203] on button at bounding box center [159, 203] width 223 height 8
click at [984, 295] on img at bounding box center [984, 300] width 53 height 29
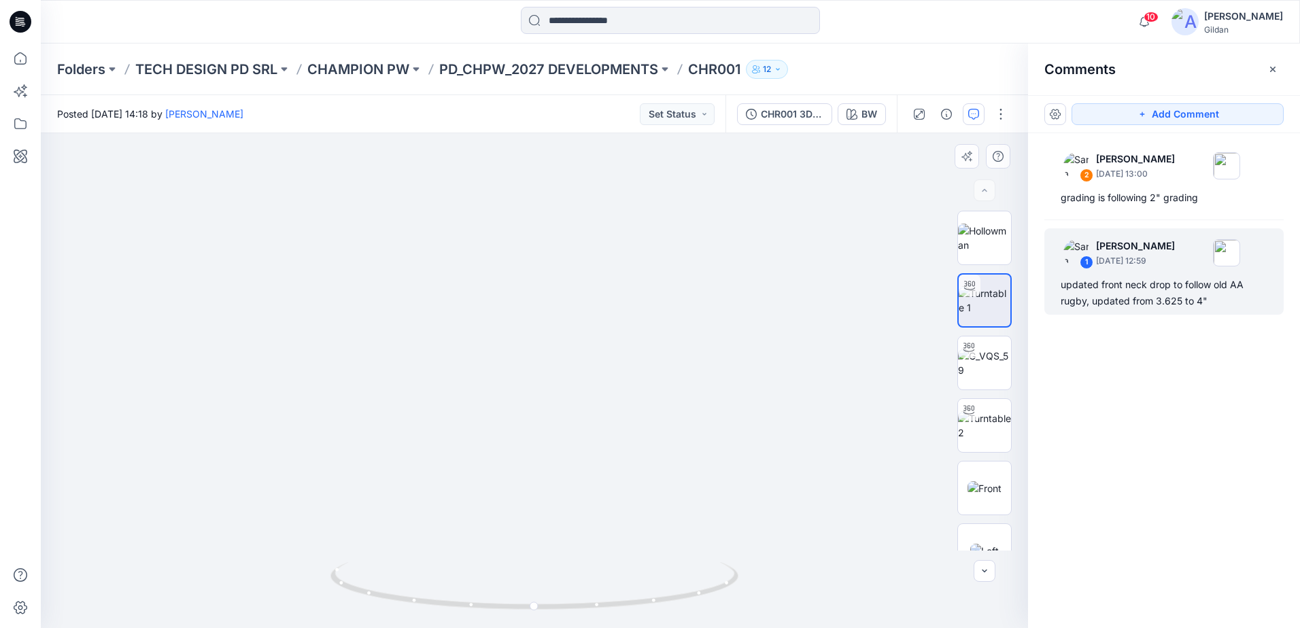
drag, startPoint x: 569, startPoint y: 310, endPoint x: 570, endPoint y: 463, distance: 153.0
click at [567, 463] on img at bounding box center [534, 245] width 1037 height 766
drag, startPoint x: 688, startPoint y: 603, endPoint x: 642, endPoint y: 608, distance: 45.9
click at [642, 608] on icon at bounding box center [535, 587] width 411 height 51
drag, startPoint x: 568, startPoint y: 331, endPoint x: 565, endPoint y: 358, distance: 27.3
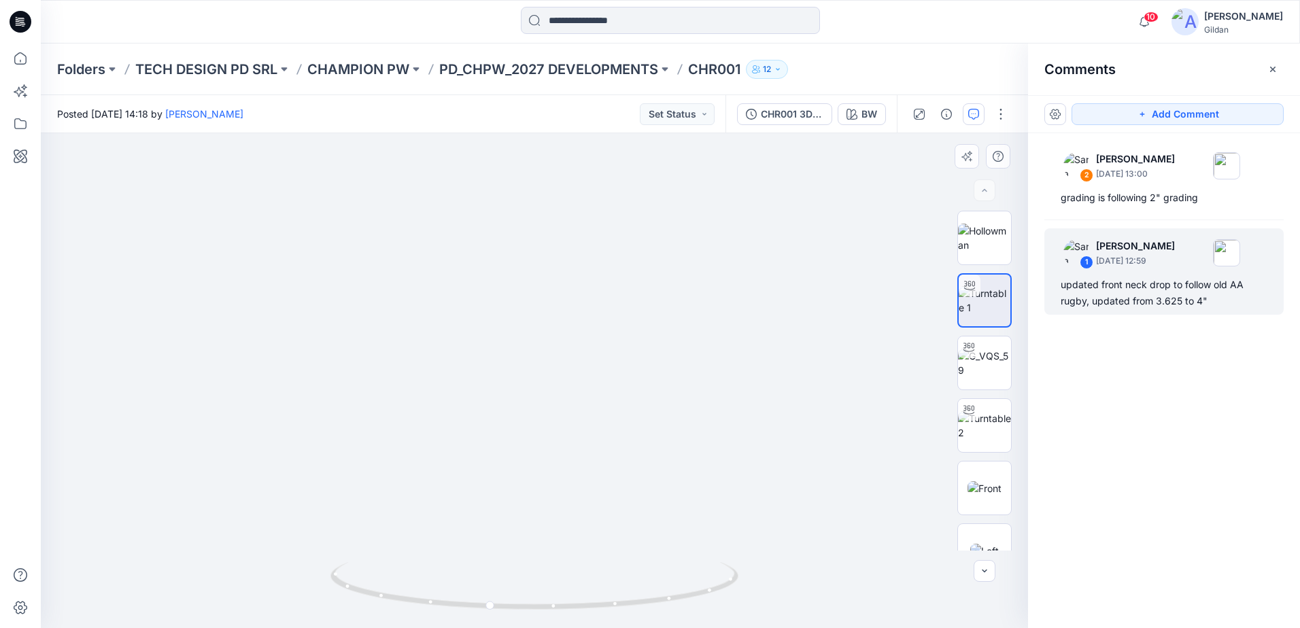
click at [565, 358] on img at bounding box center [555, 374] width 1241 height 508
drag, startPoint x: 598, startPoint y: 370, endPoint x: 599, endPoint y: 383, distance: 12.3
click at [599, 383] on img at bounding box center [569, 380] width 1326 height 495
drag, startPoint x: 570, startPoint y: 604, endPoint x: 623, endPoint y: 559, distance: 69.9
click at [633, 602] on icon at bounding box center [535, 587] width 411 height 51
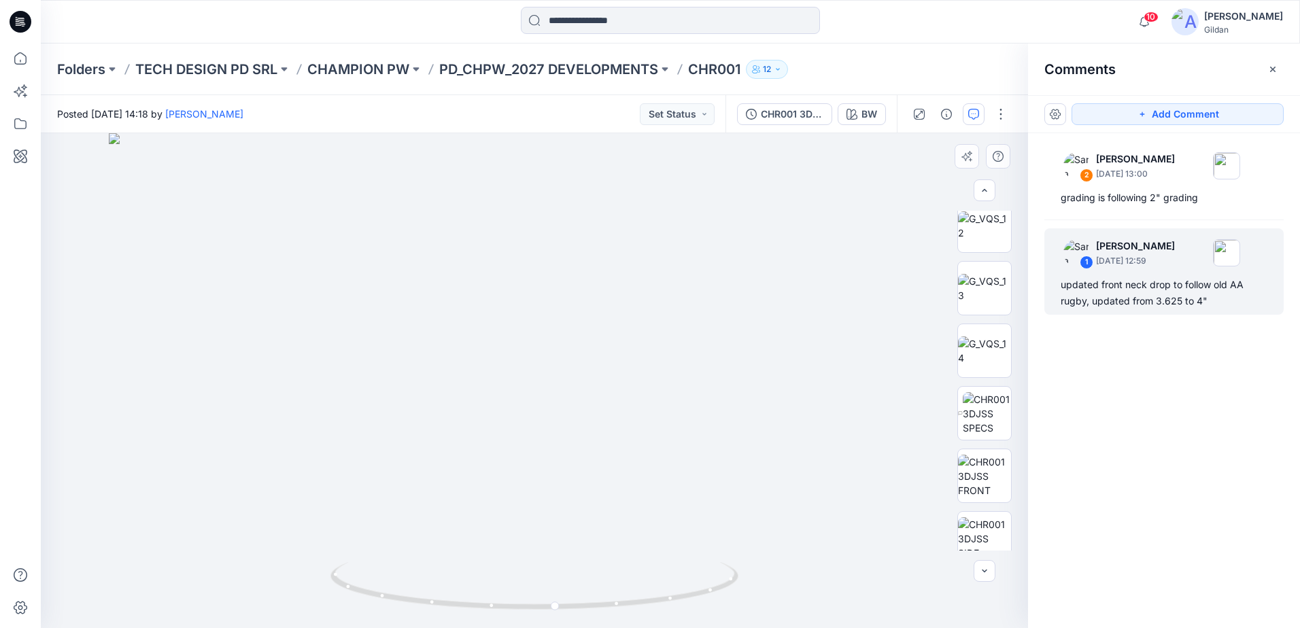
scroll to position [544, 0]
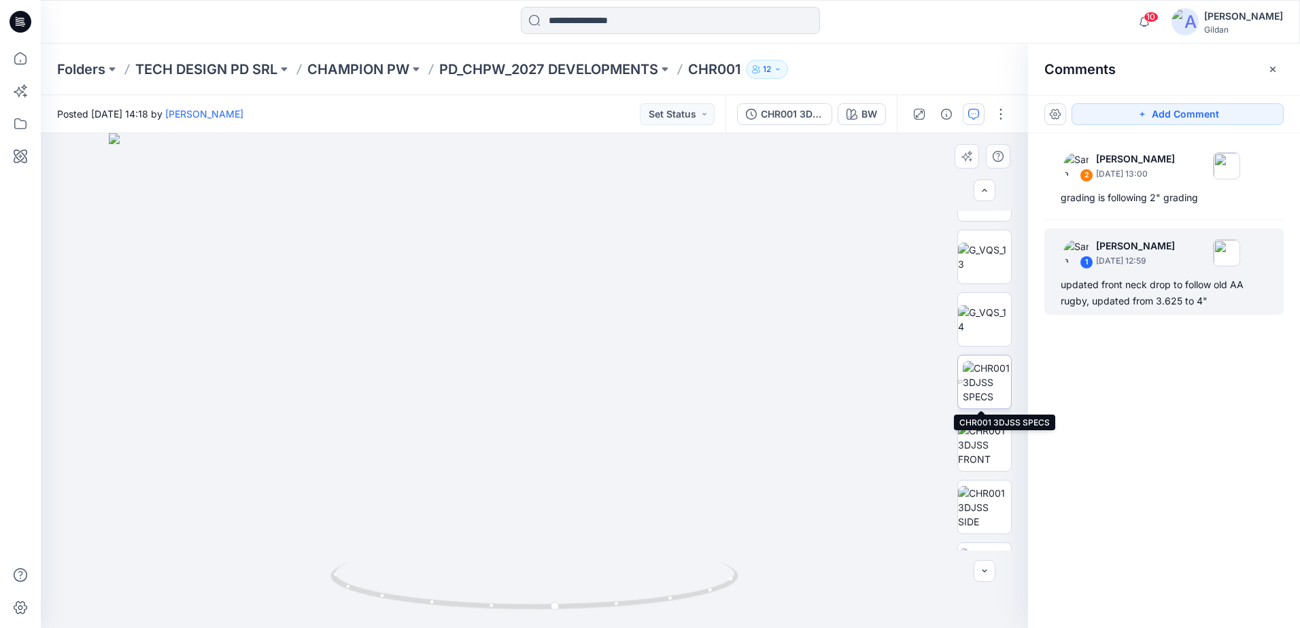
click at [988, 386] on img at bounding box center [987, 382] width 48 height 43
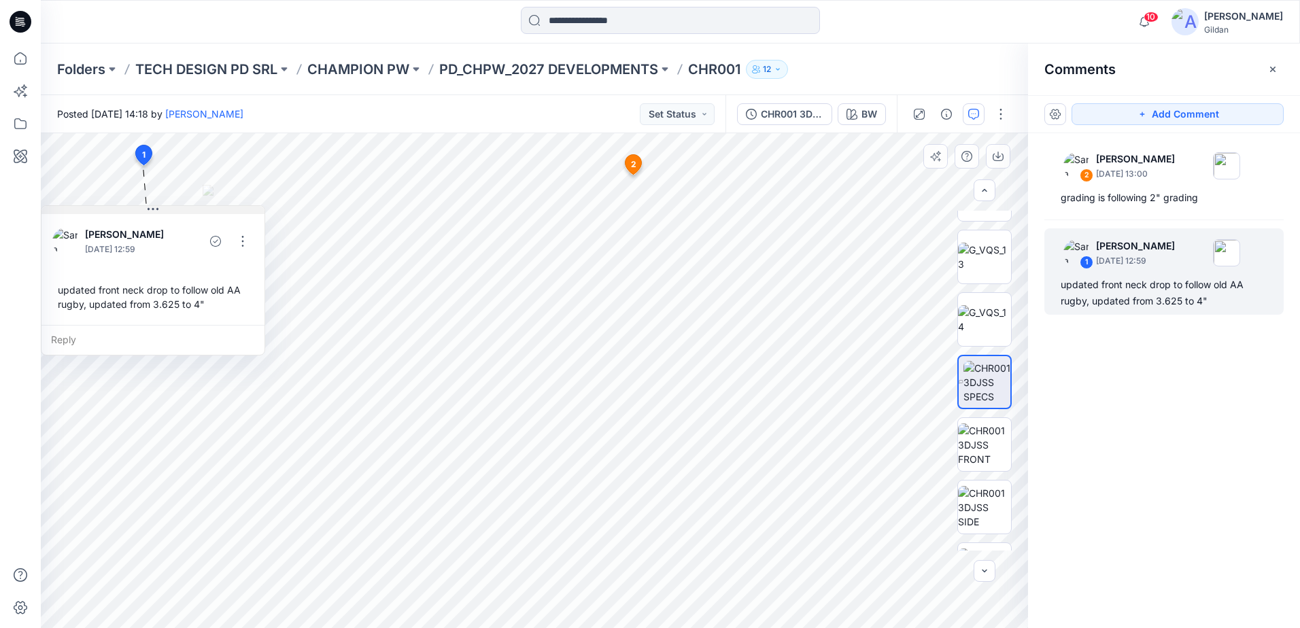
drag, startPoint x: 245, startPoint y: 177, endPoint x: 164, endPoint y: 211, distance: 88.1
click at [164, 211] on button at bounding box center [152, 210] width 223 height 8
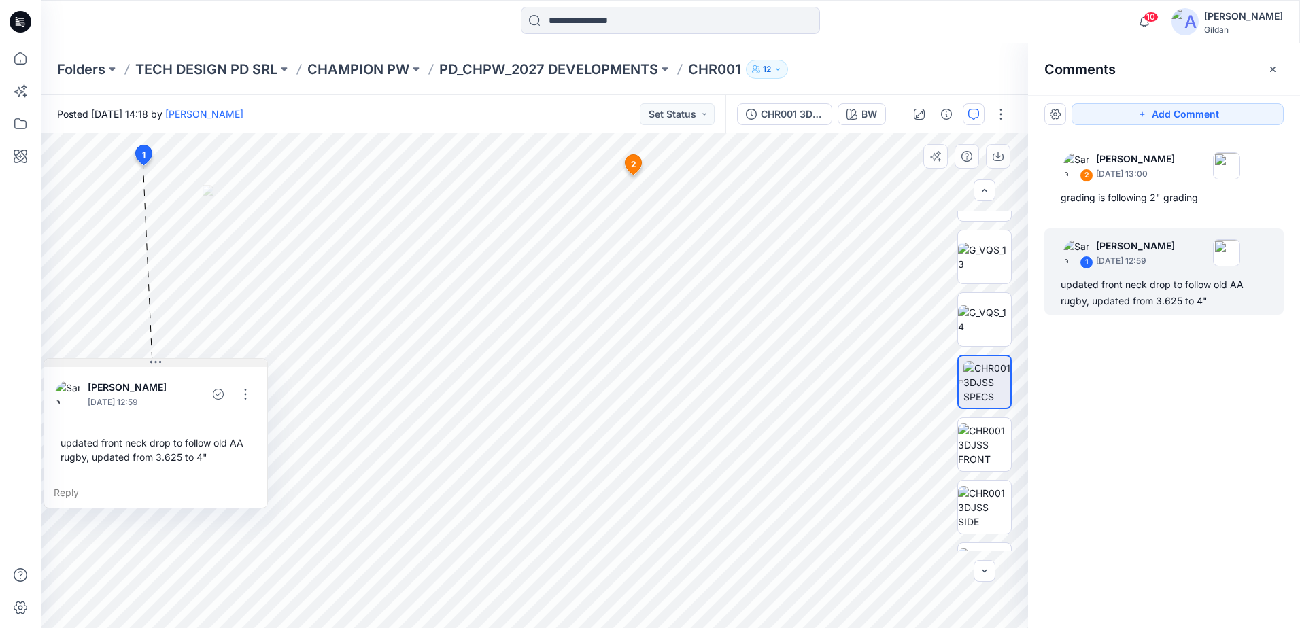
drag, startPoint x: 212, startPoint y: 208, endPoint x: 201, endPoint y: 366, distance: 158.8
click at [201, 366] on button at bounding box center [155, 363] width 223 height 8
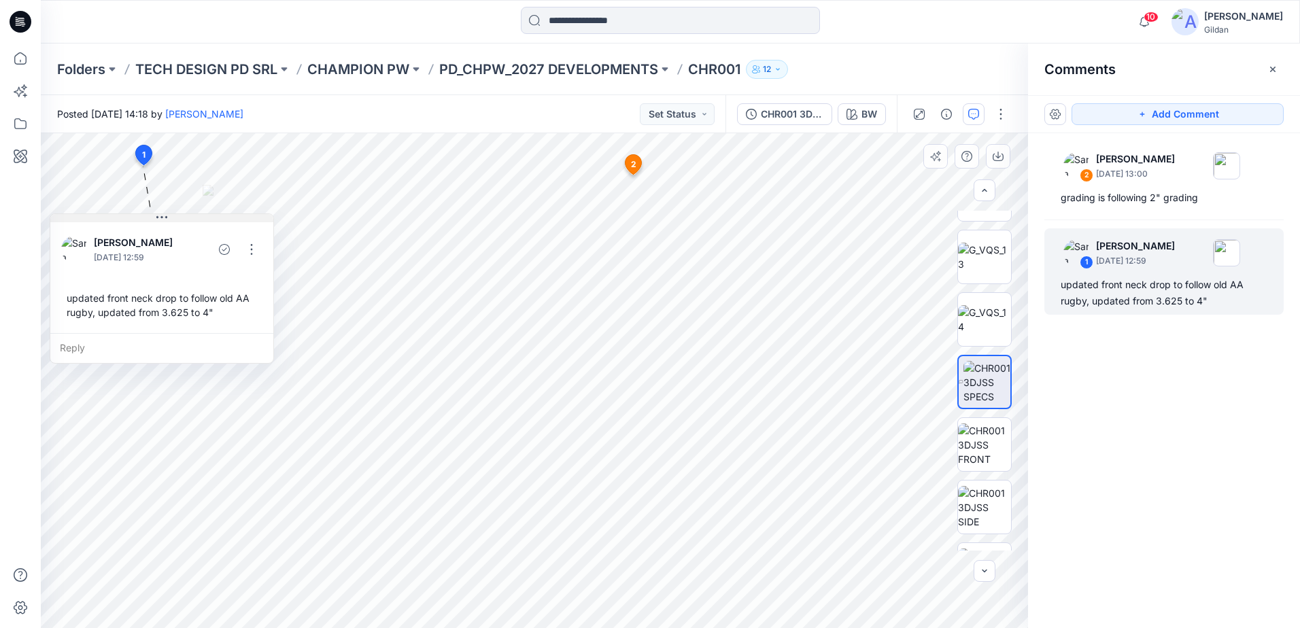
drag, startPoint x: 211, startPoint y: 372, endPoint x: 201, endPoint y: 225, distance: 147.1
click at [201, 222] on button at bounding box center [161, 218] width 223 height 8
click at [974, 446] on img at bounding box center [984, 445] width 53 height 43
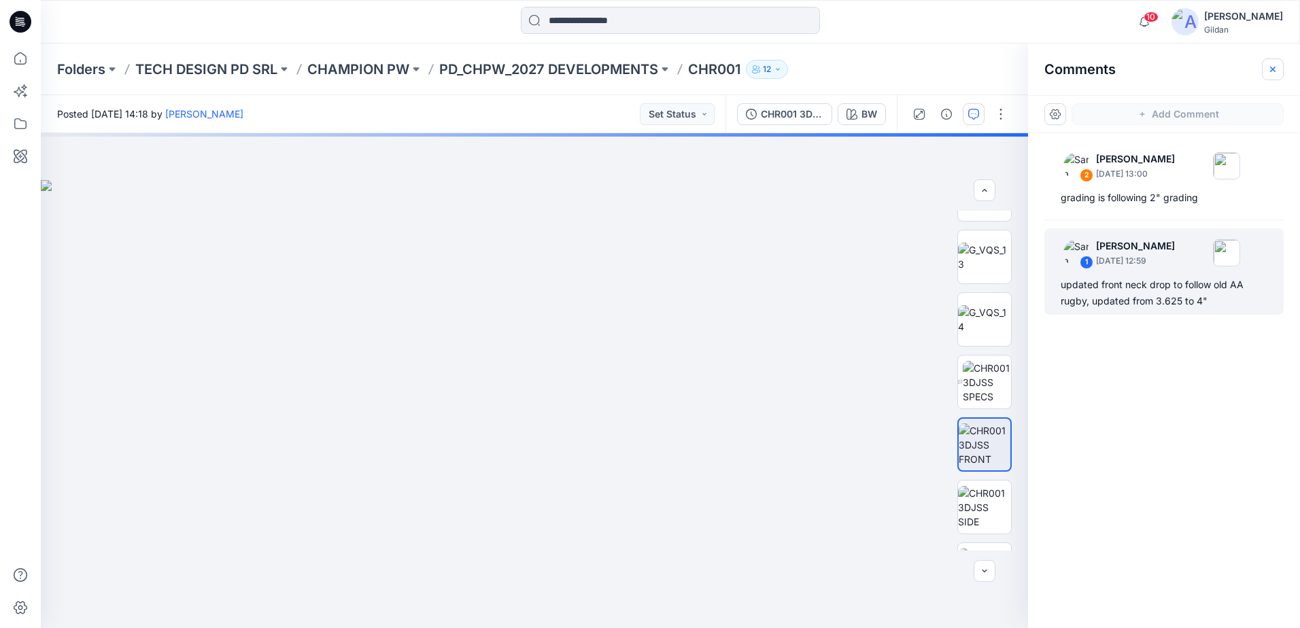
click at [1274, 67] on icon "button" at bounding box center [1272, 68] width 5 height 5
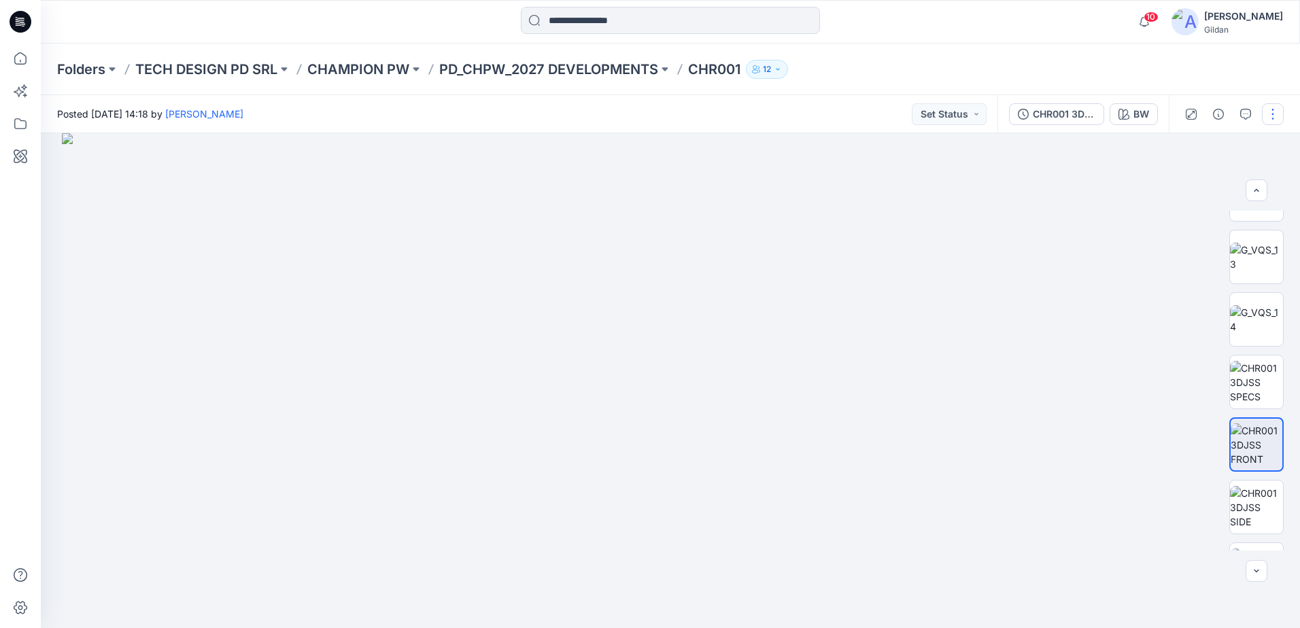
click at [1273, 114] on button "button" at bounding box center [1273, 114] width 22 height 22
click at [1197, 152] on p "Present" at bounding box center [1194, 146] width 34 height 14
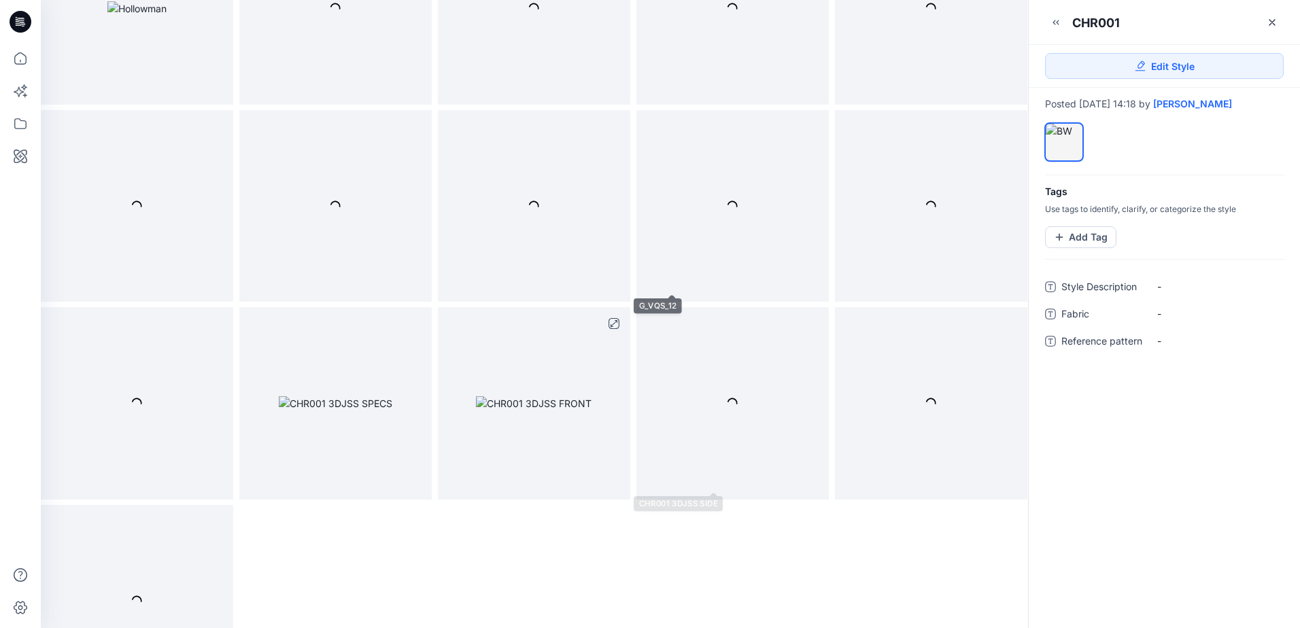
scroll to position [748, 0]
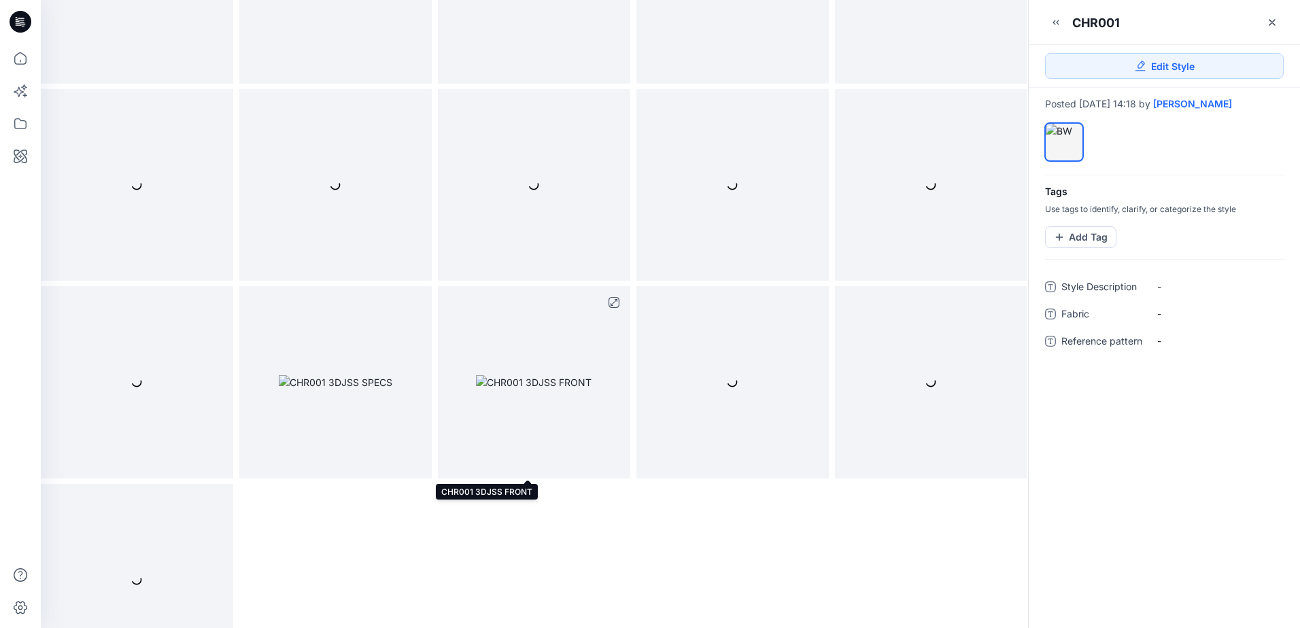
click at [589, 383] on img at bounding box center [534, 382] width 116 height 14
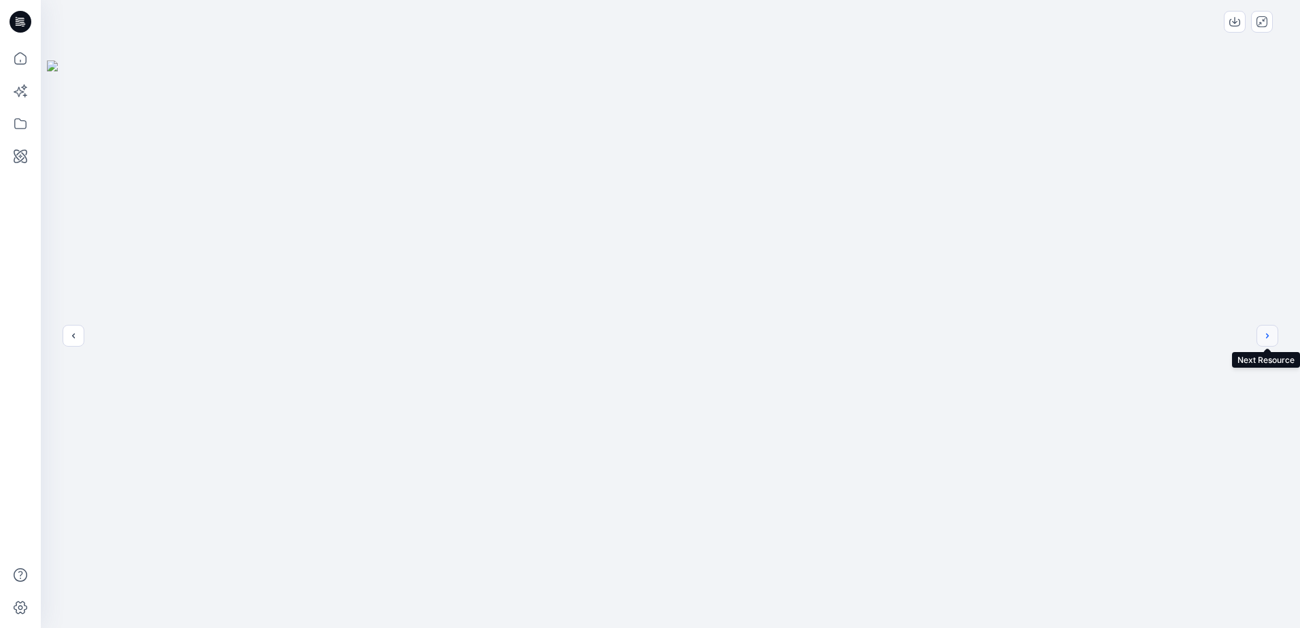
click at [1271, 334] on icon "next" at bounding box center [1267, 335] width 11 height 11
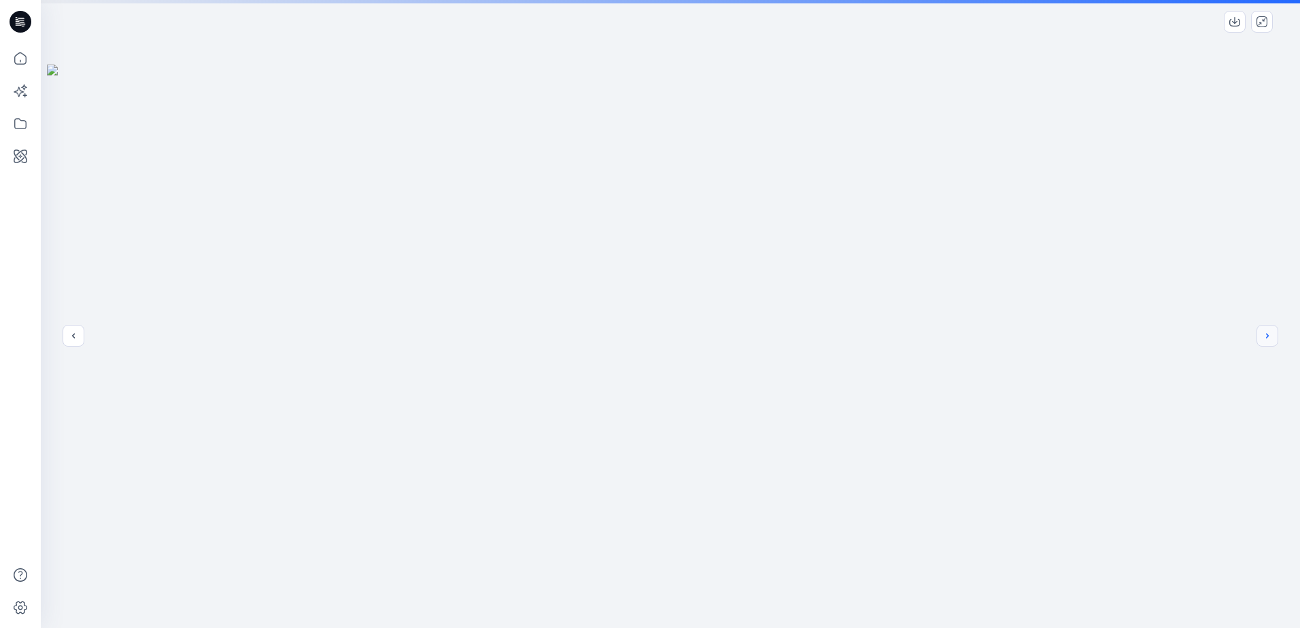
click at [1266, 337] on icon "next" at bounding box center [1267, 335] width 11 height 11
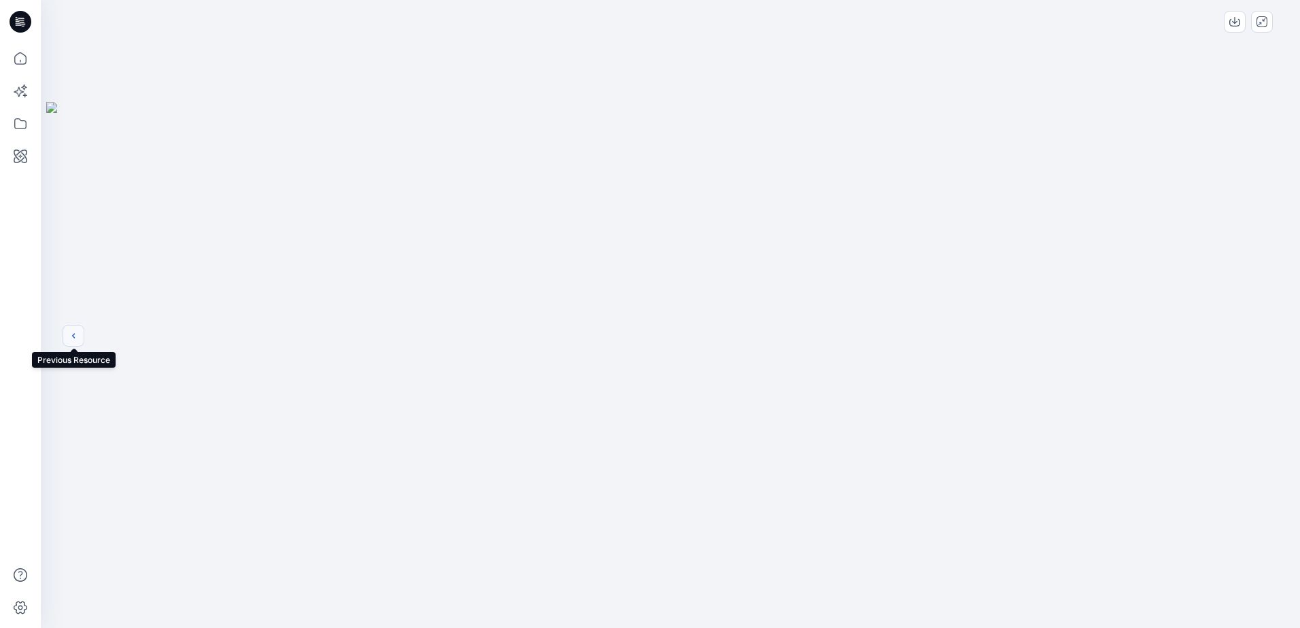
click at [72, 332] on icon "previous" at bounding box center [73, 335] width 11 height 11
click at [73, 332] on icon "previous" at bounding box center [73, 335] width 11 height 11
click at [1272, 340] on icon "next" at bounding box center [1267, 335] width 11 height 11
click at [1269, 340] on icon "next" at bounding box center [1267, 335] width 11 height 11
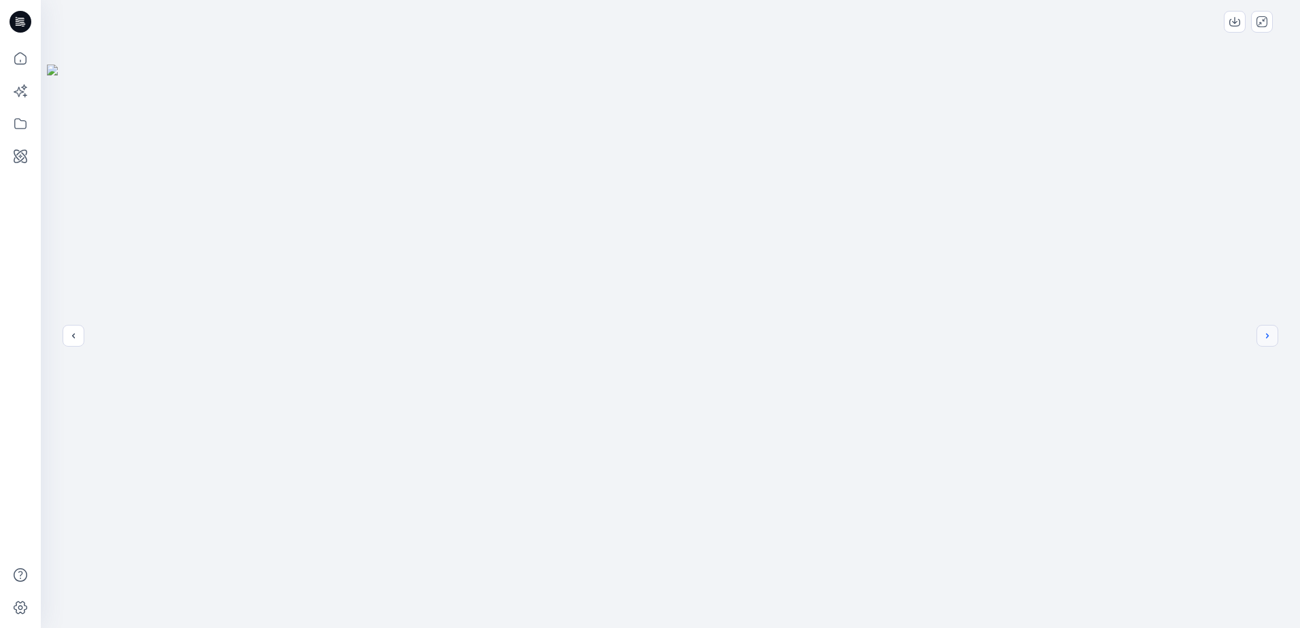
click at [1269, 340] on icon "next" at bounding box center [1267, 335] width 11 height 11
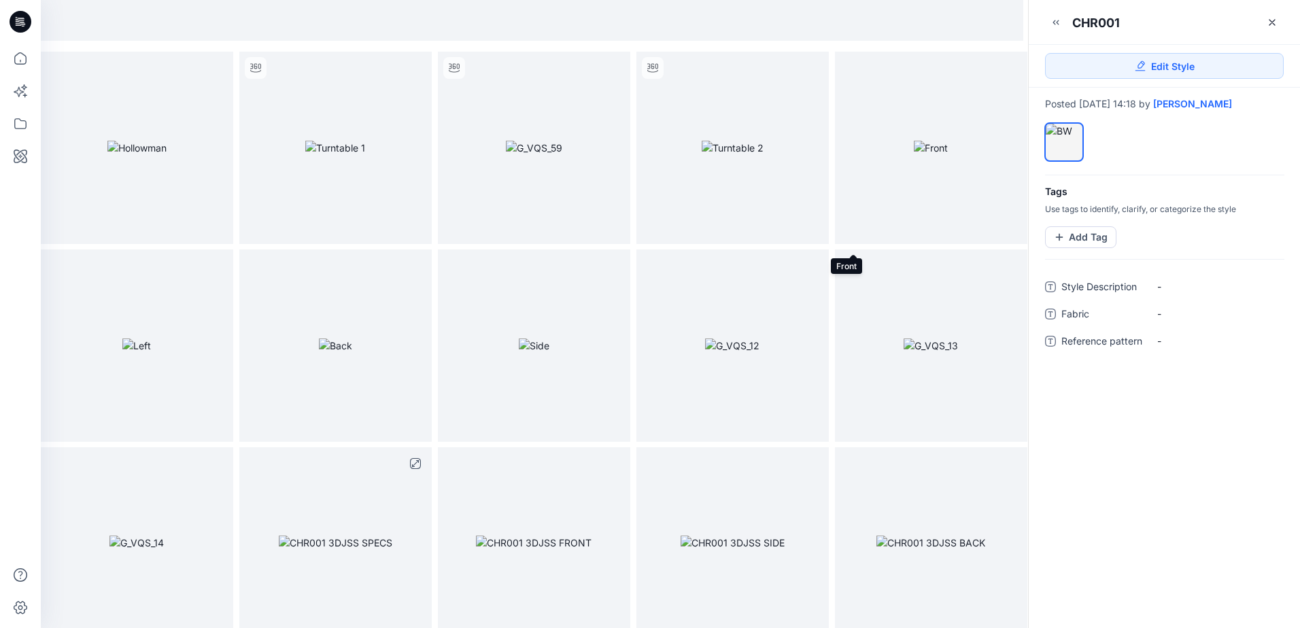
scroll to position [408, 0]
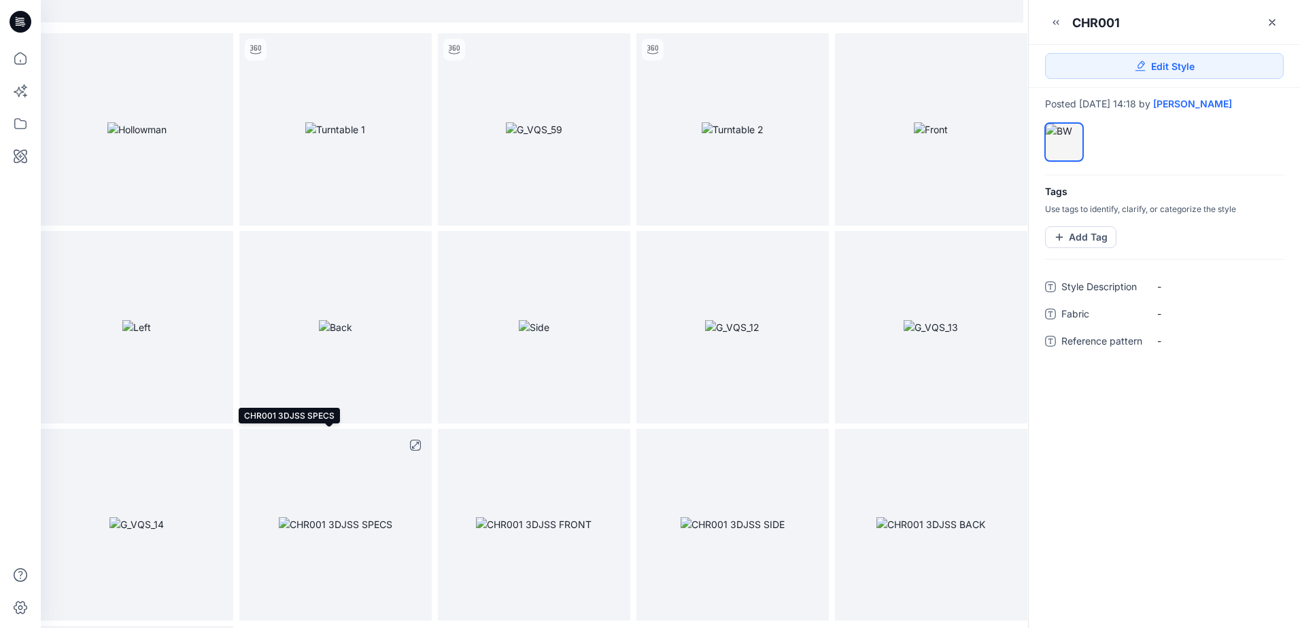
click at [316, 526] on img at bounding box center [336, 524] width 114 height 14
click at [347, 517] on img at bounding box center [336, 524] width 114 height 14
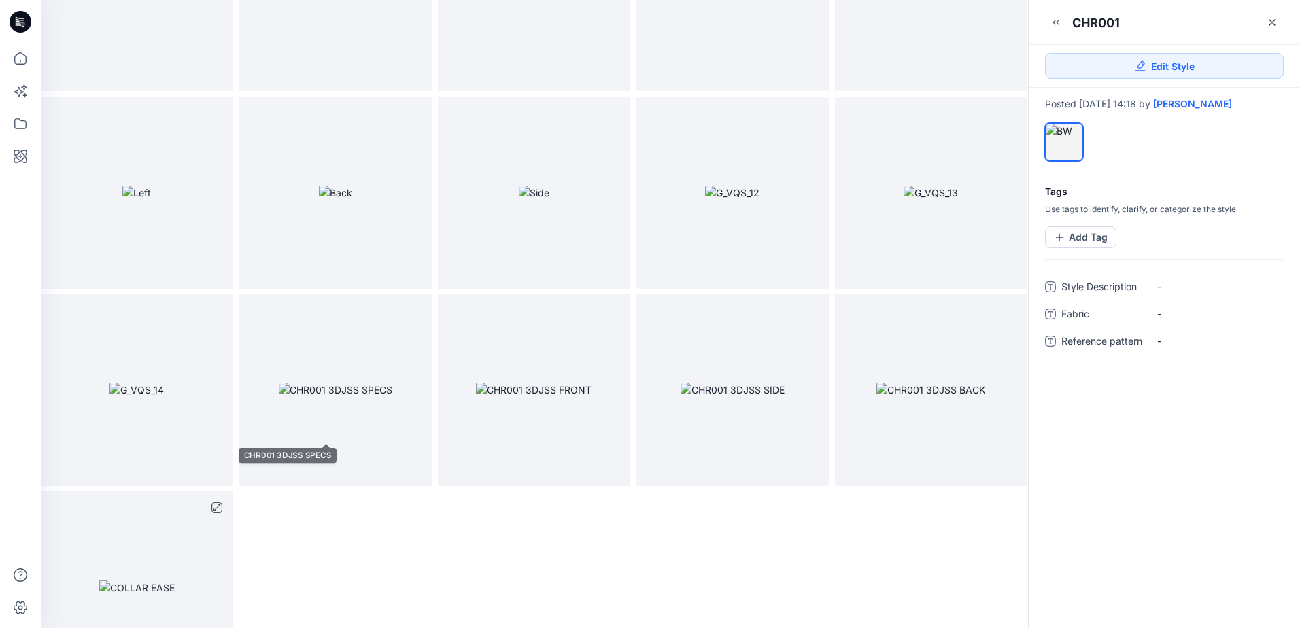
scroll to position [598, 0]
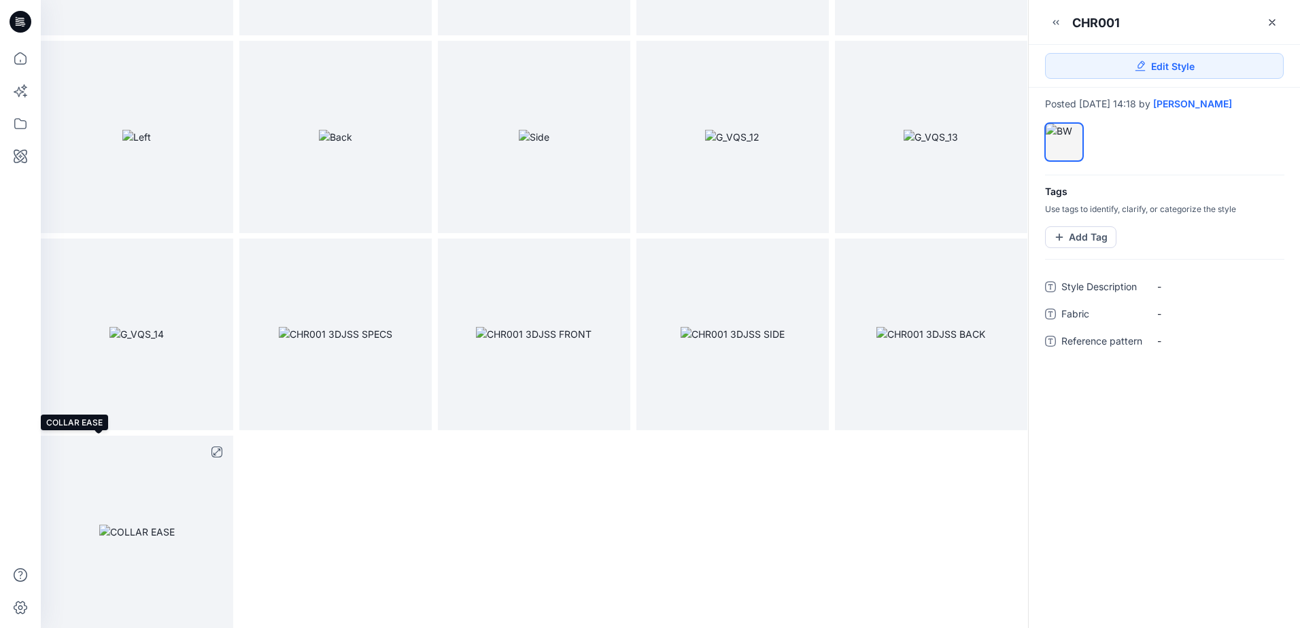
click at [109, 534] on img at bounding box center [136, 532] width 75 height 14
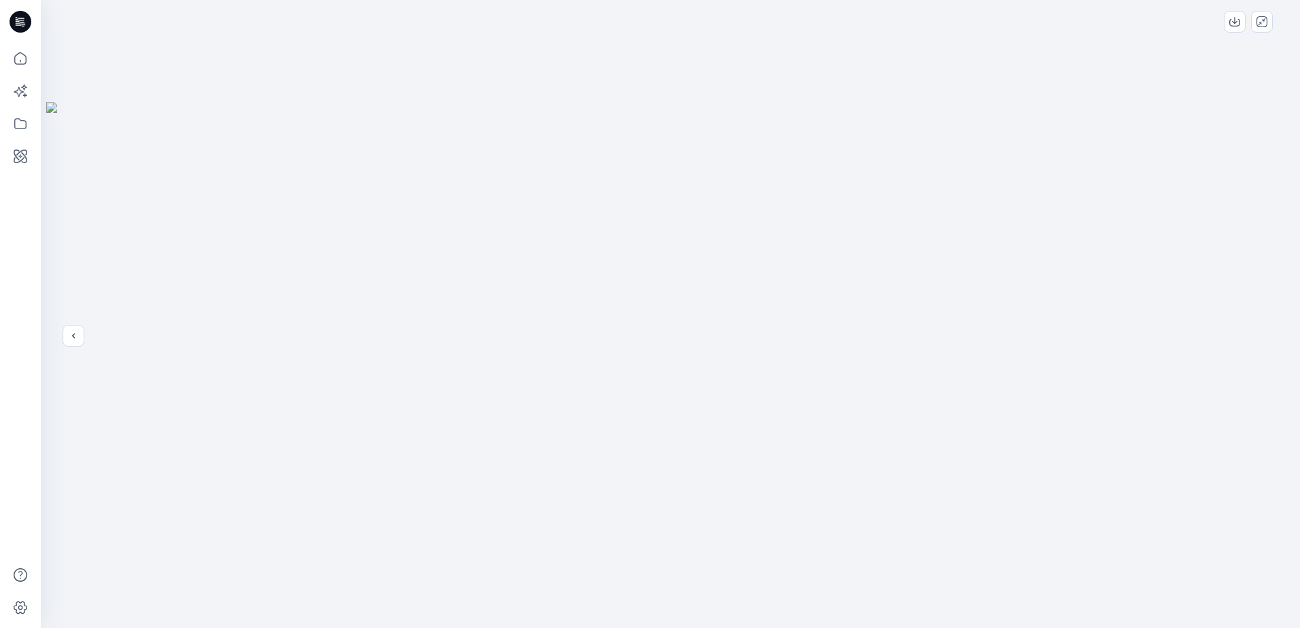
click at [207, 368] on img at bounding box center [670, 365] width 1248 height 527
click at [71, 339] on icon "previous" at bounding box center [73, 335] width 11 height 11
click at [1260, 336] on button "next" at bounding box center [1267, 336] width 22 height 22
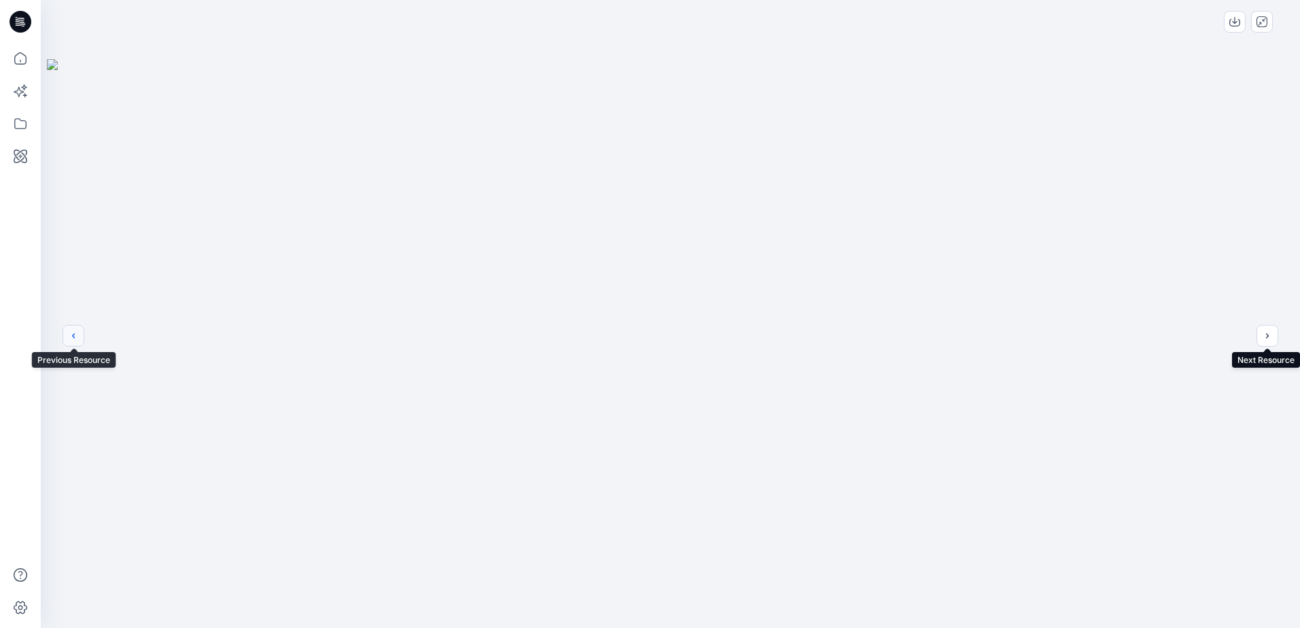
click at [77, 326] on button "previous" at bounding box center [74, 336] width 22 height 22
